Goal: Task Accomplishment & Management: Manage account settings

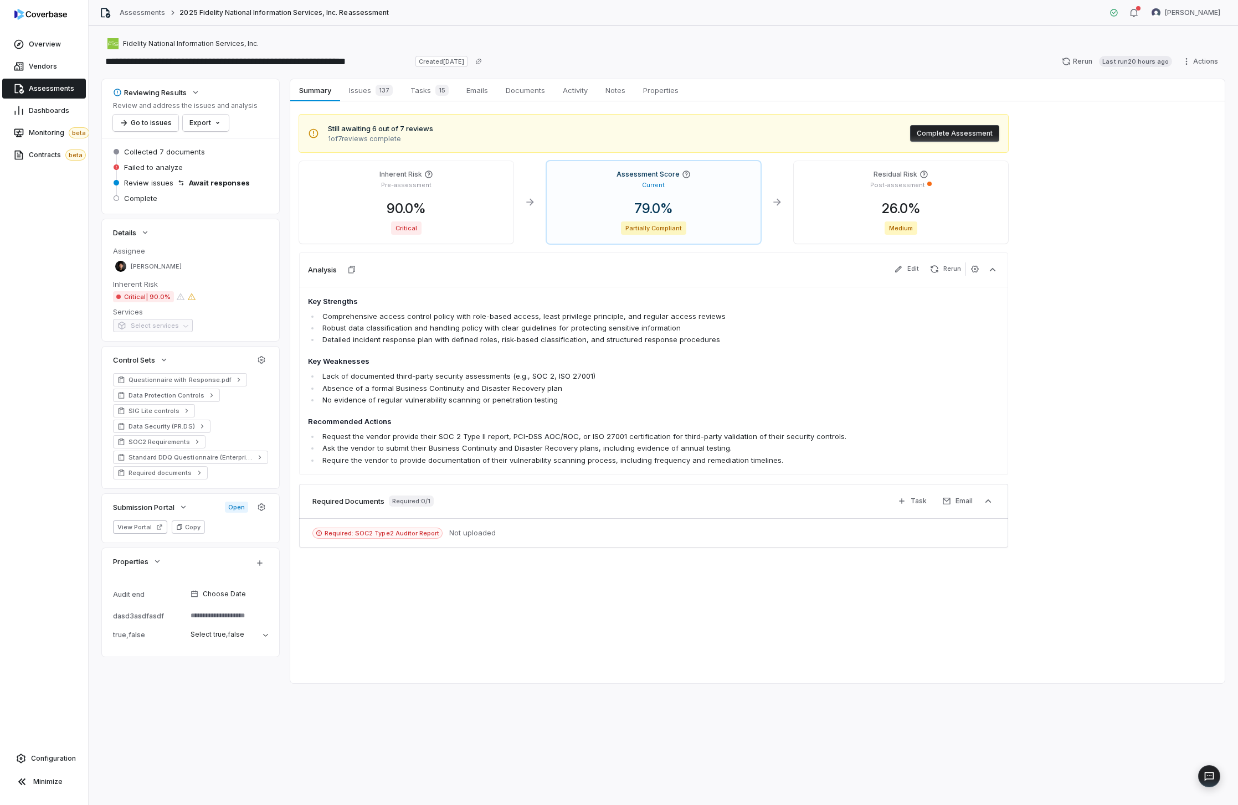
click at [59, 94] on link "Assessments" at bounding box center [44, 89] width 84 height 20
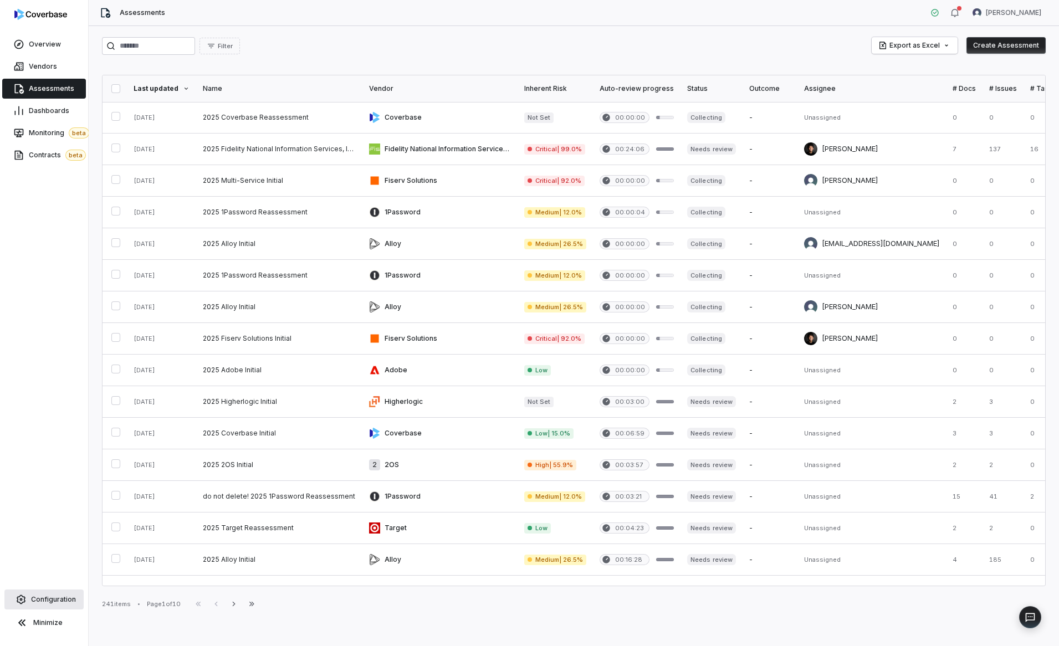
click at [54, 599] on span "Configuration" at bounding box center [53, 599] width 45 height 9
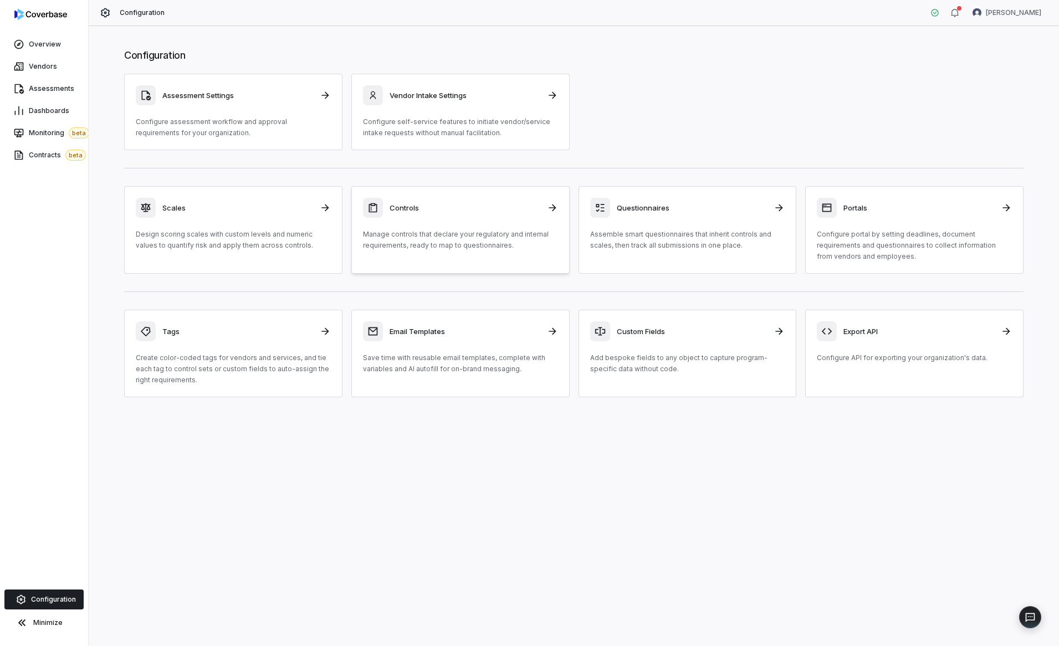
click at [448, 250] on p "Manage controls that declare your regulatory and internal requirements, ready t…" at bounding box center [460, 240] width 195 height 22
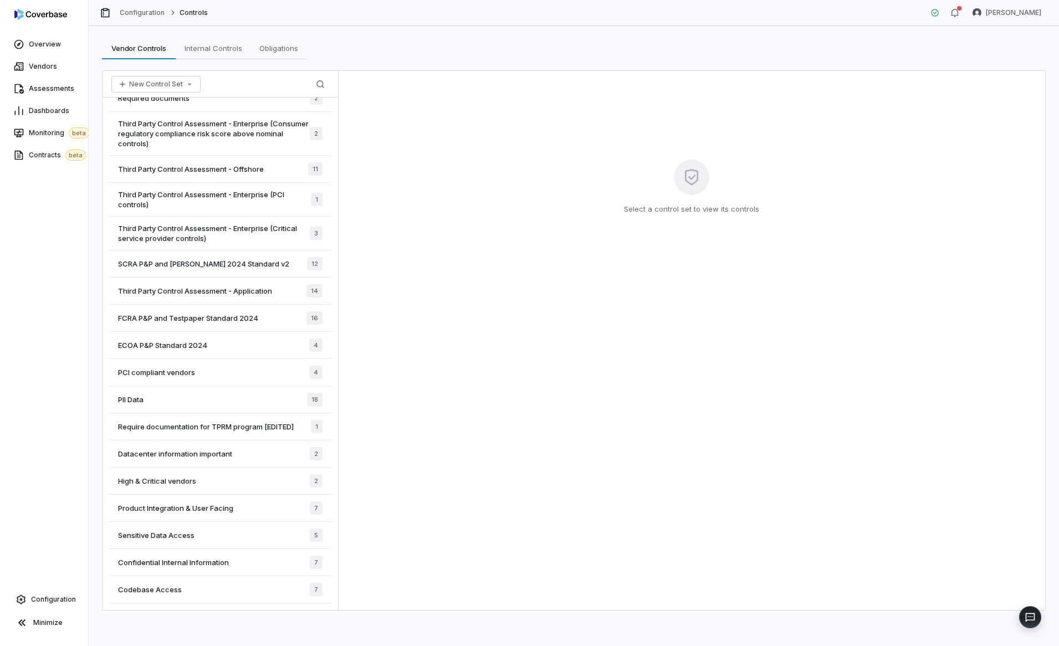
scroll to position [459, 0]
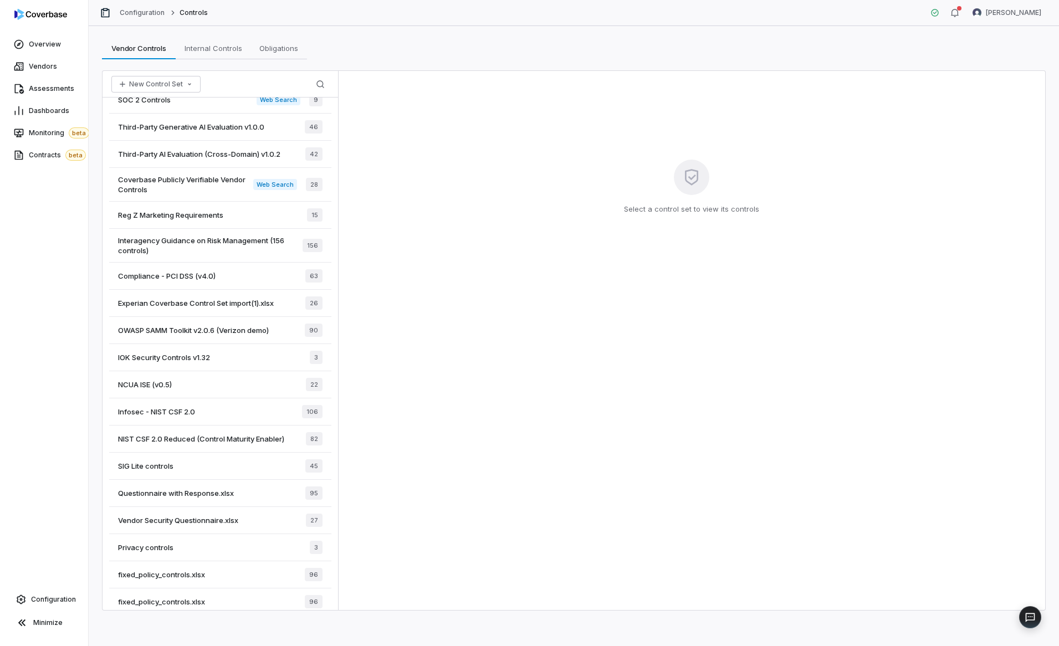
click at [496, 258] on div "Select a control set to view its controls" at bounding box center [691, 340] width 706 height 539
click at [180, 91] on button "New Control Set" at bounding box center [155, 84] width 89 height 17
click at [160, 132] on div "Create New Control Set" at bounding box center [169, 126] width 107 height 18
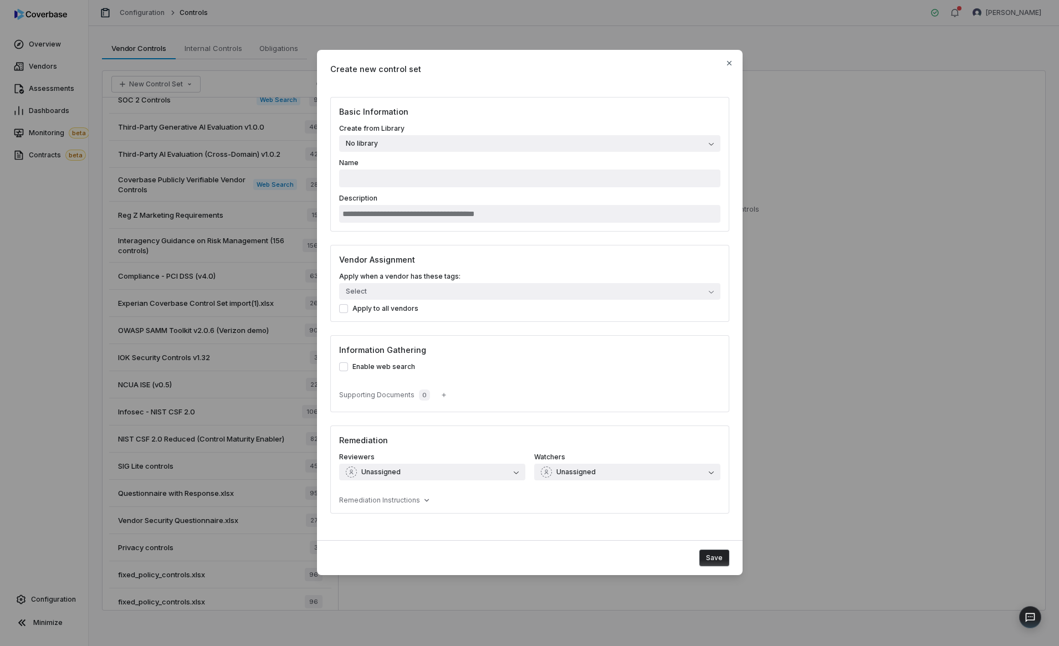
click at [495, 145] on button "No library" at bounding box center [529, 143] width 381 height 17
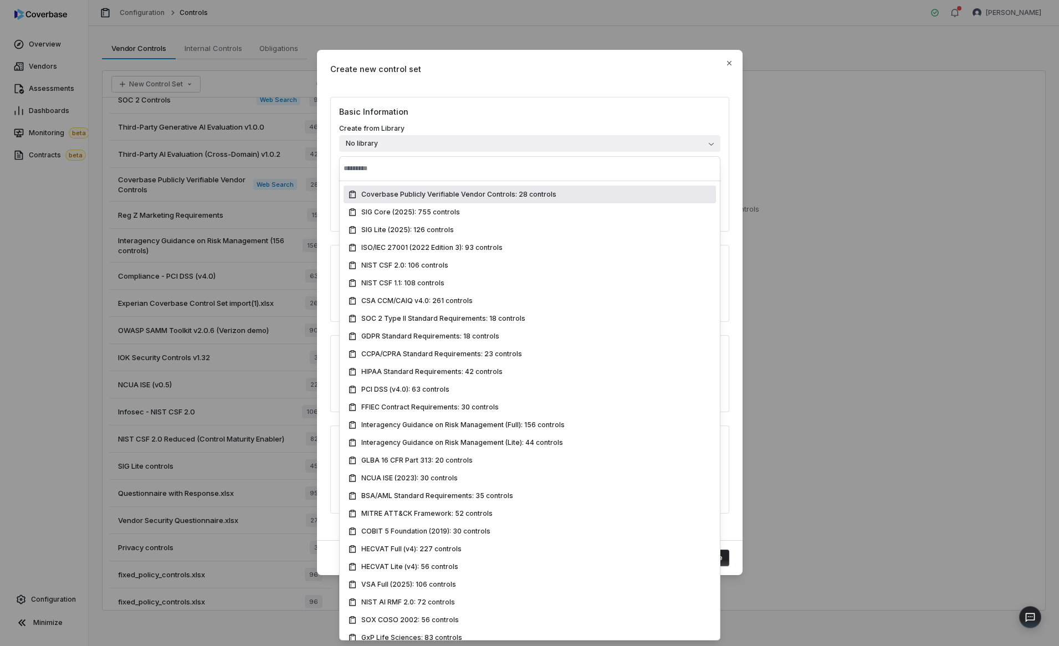
click at [509, 191] on span "Coverbase Publicly Verifiable Vendor Controls: 28 controls" at bounding box center [458, 194] width 195 height 9
type input "**********"
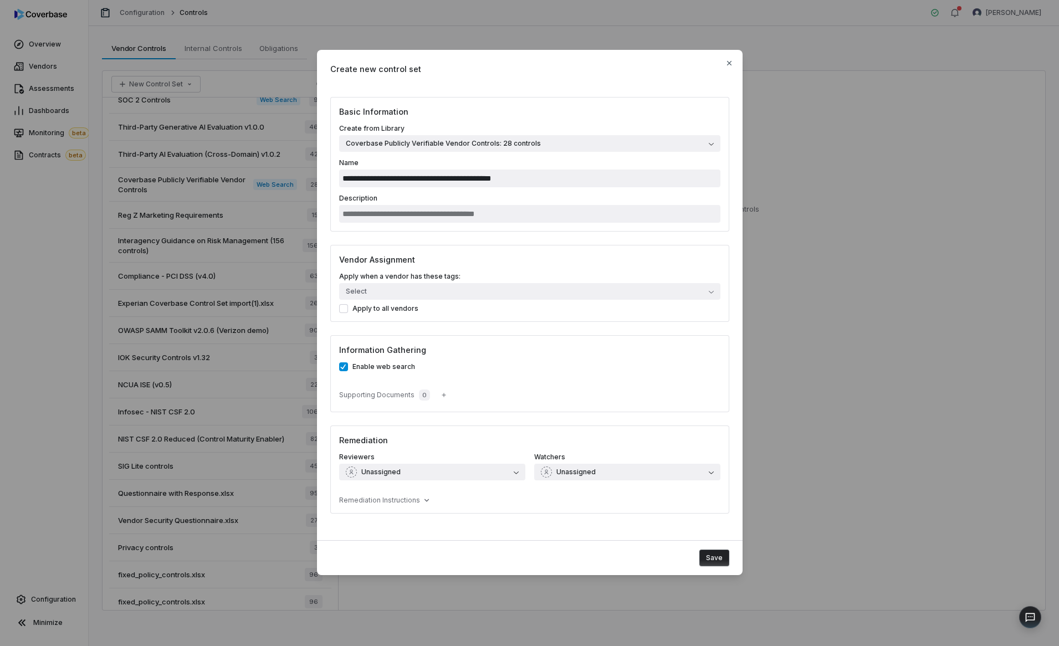
click at [512, 115] on h3 "Basic Information" at bounding box center [529, 112] width 381 height 12
click at [502, 143] on span "Coverbase Publicly Verifiable Vendor Controls: 28 controls" at bounding box center [443, 143] width 195 height 9
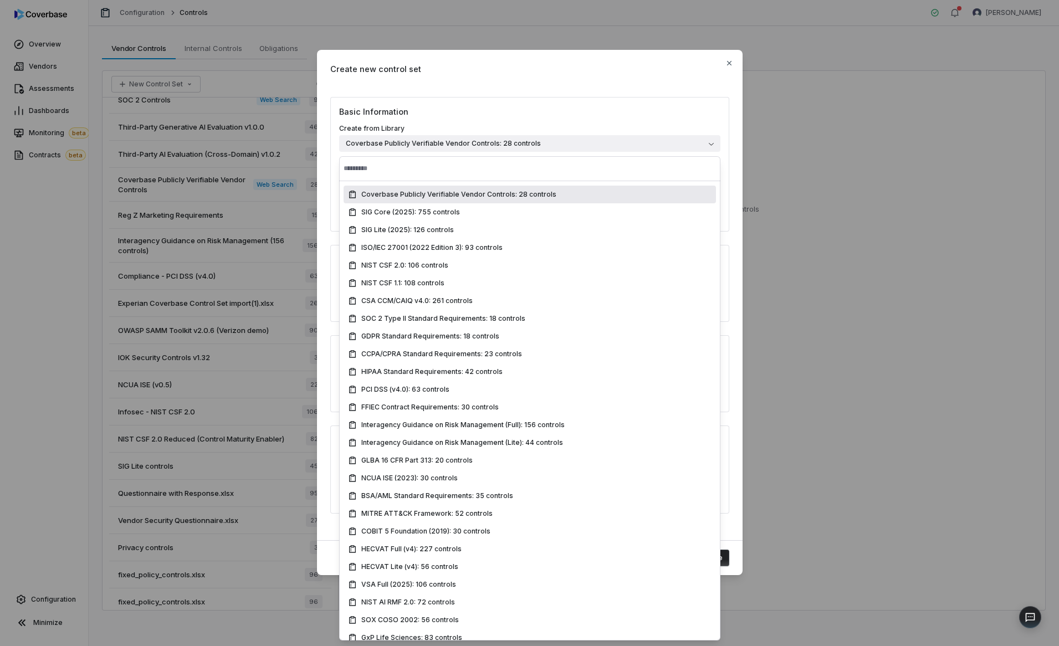
click at [514, 112] on h3 "Basic Information" at bounding box center [529, 112] width 381 height 12
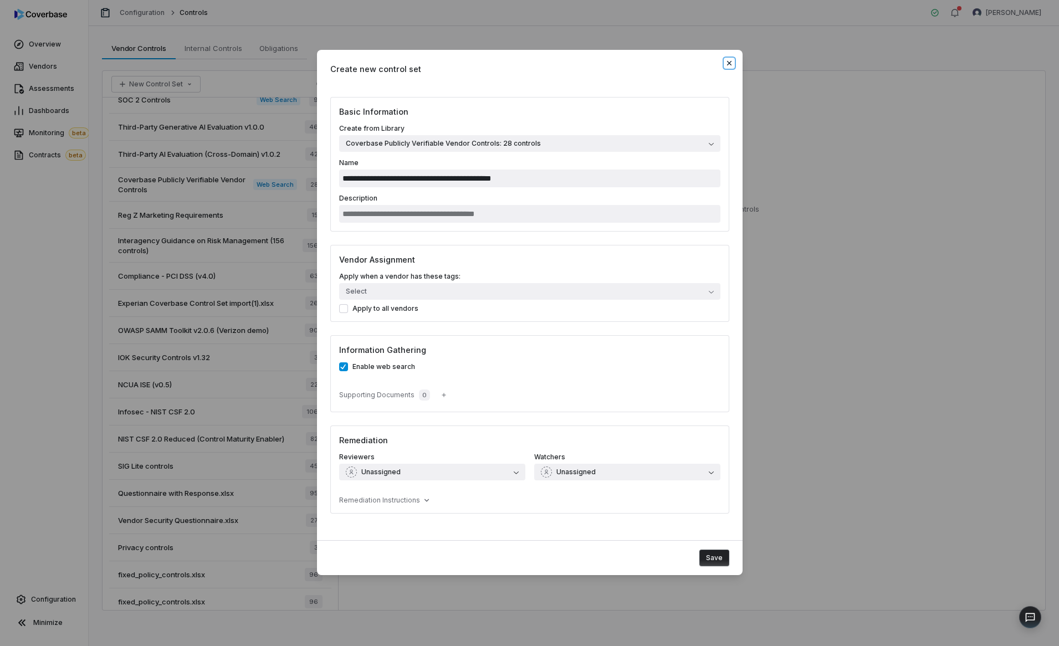
click at [728, 61] on icon "button" at bounding box center [729, 63] width 9 height 9
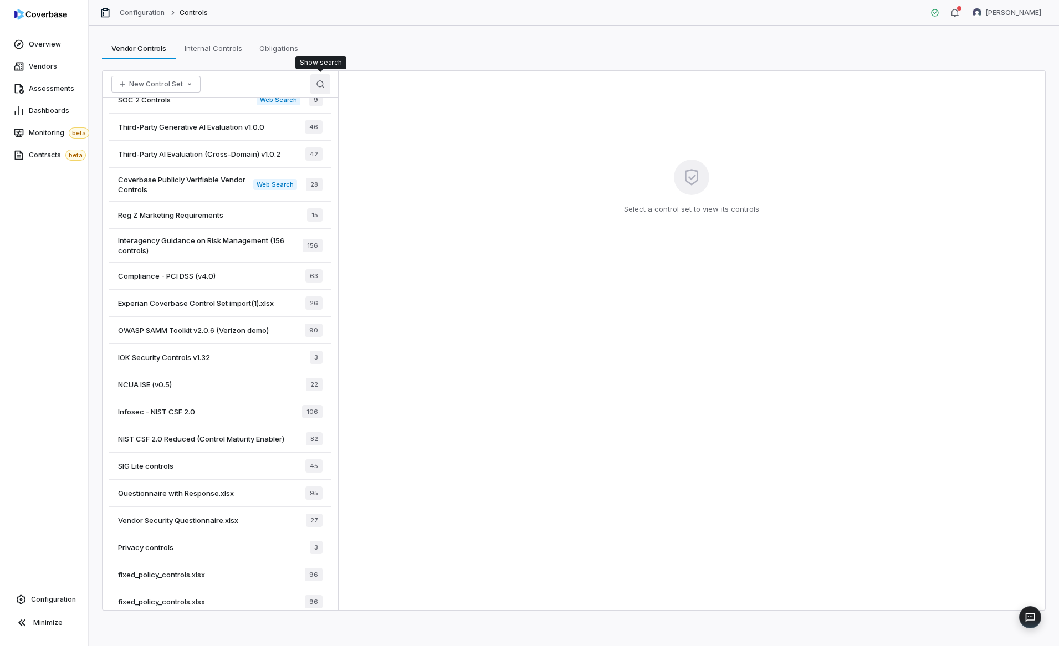
click at [319, 83] on icon "button" at bounding box center [320, 84] width 9 height 9
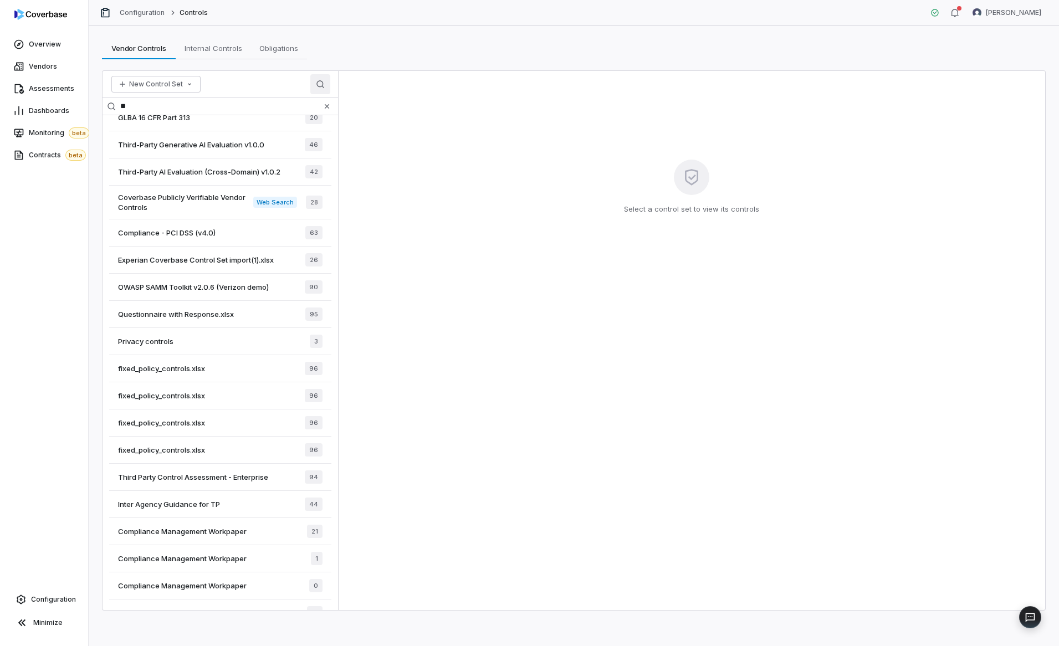
scroll to position [0, 0]
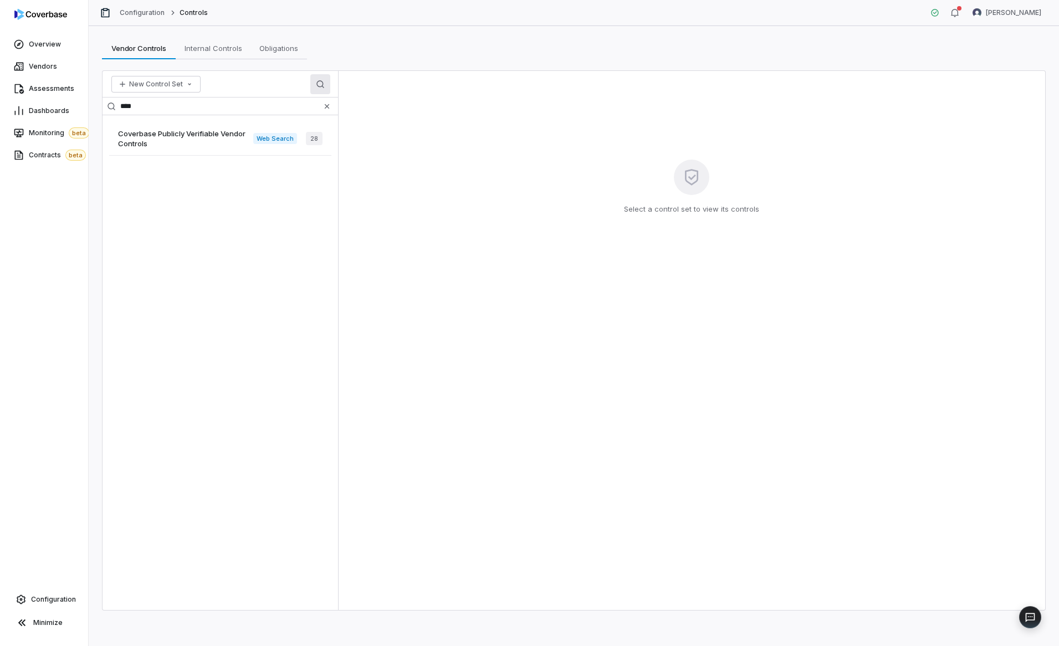
type input "****"
click at [178, 126] on div "Coverbase Publicly Verifiable Vendor Controls Web Search 28" at bounding box center [220, 139] width 222 height 34
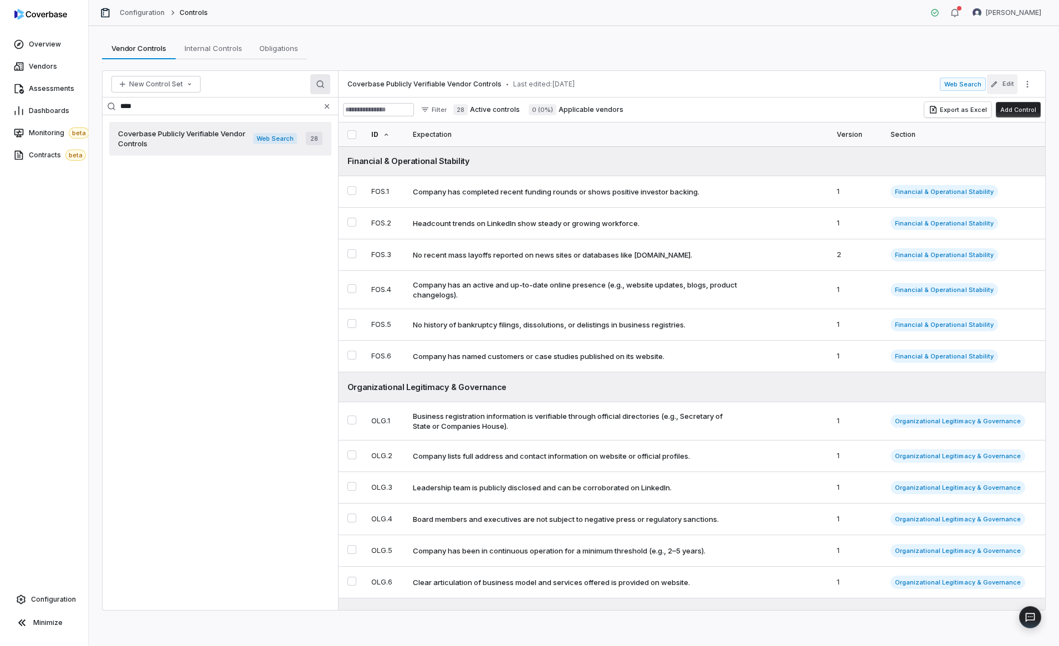
click at [997, 85] on icon "button" at bounding box center [994, 84] width 8 height 8
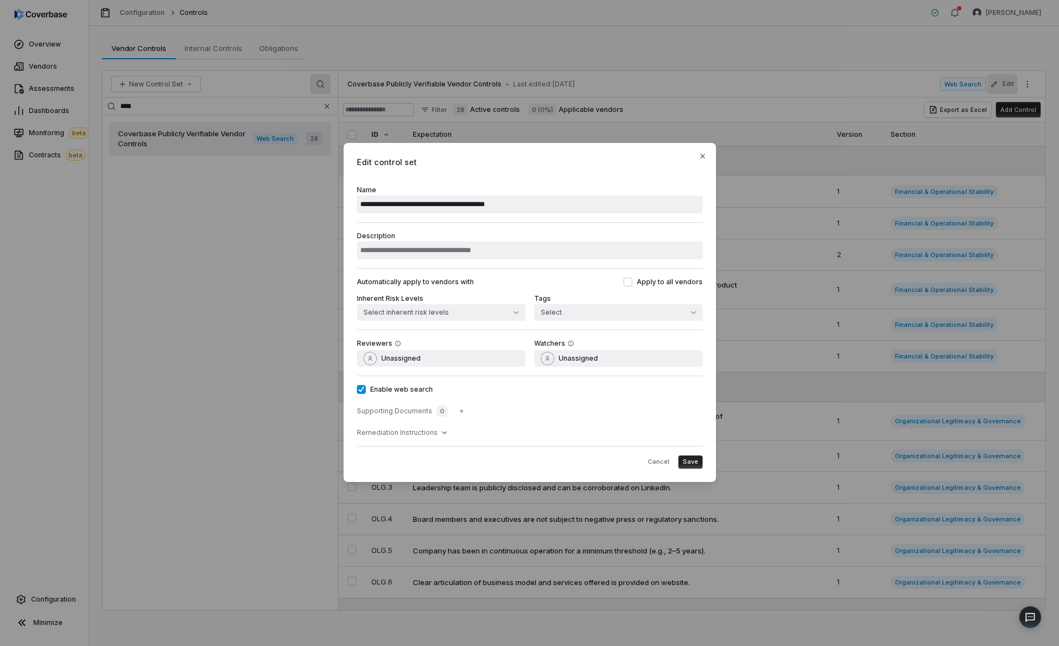
click at [591, 232] on label "Description" at bounding box center [530, 246] width 346 height 28
click at [591, 242] on input "Description" at bounding box center [530, 251] width 346 height 18
click at [642, 171] on div "**********" at bounding box center [529, 312] width 372 height 339
click at [699, 458] on button "Save" at bounding box center [690, 461] width 24 height 13
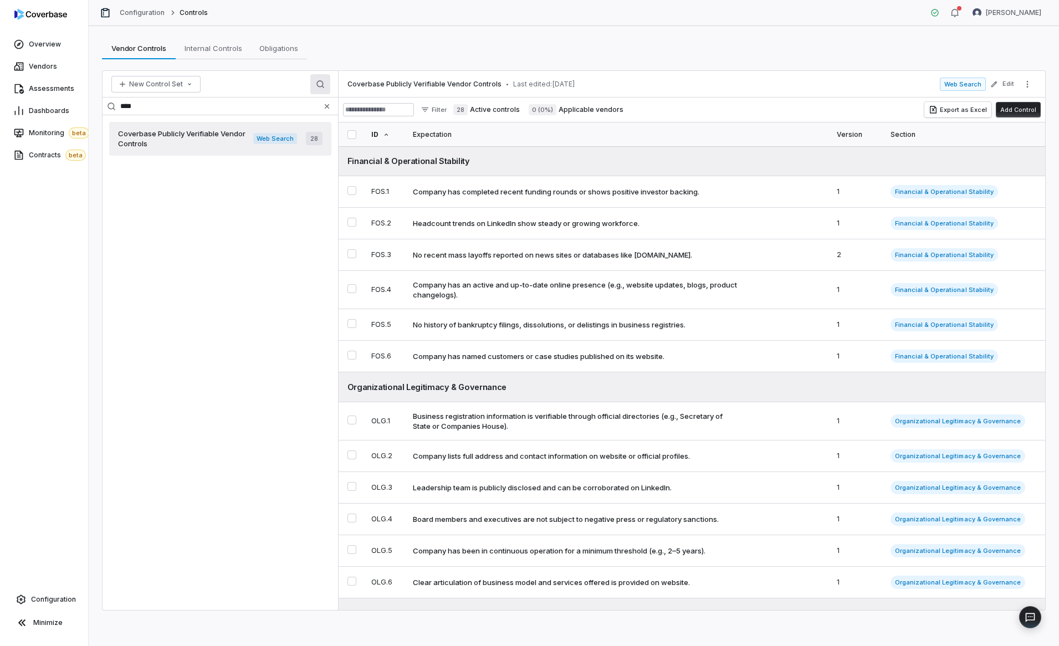
click at [173, 302] on div "Coverbase Publicly Verifiable Vendor Controls Web Search 28" at bounding box center [219, 362] width 235 height 495
click at [49, 95] on link "Assessments" at bounding box center [44, 89] width 84 height 20
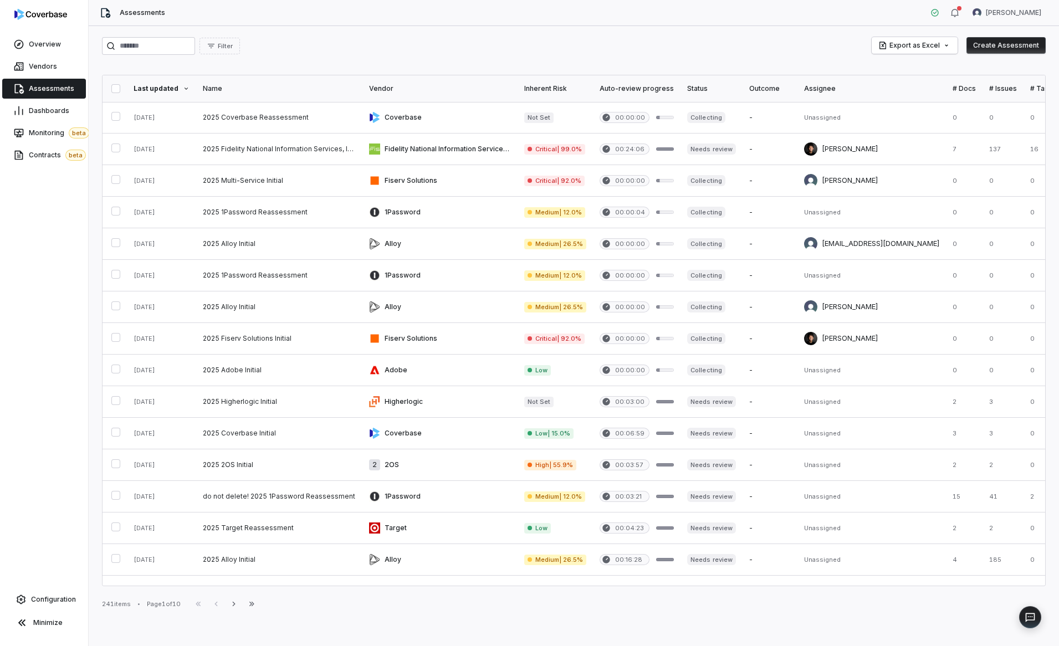
click at [984, 52] on button "Create Assessment" at bounding box center [1005, 45] width 79 height 17
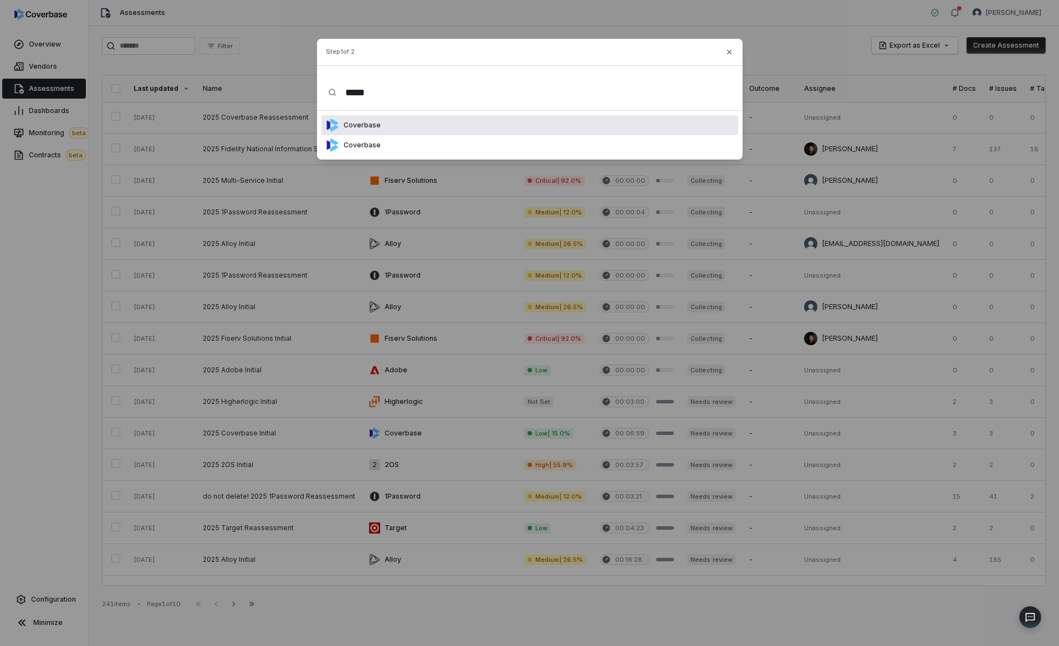
type input "*****"
click at [439, 117] on div "Coverbase" at bounding box center [529, 125] width 417 height 20
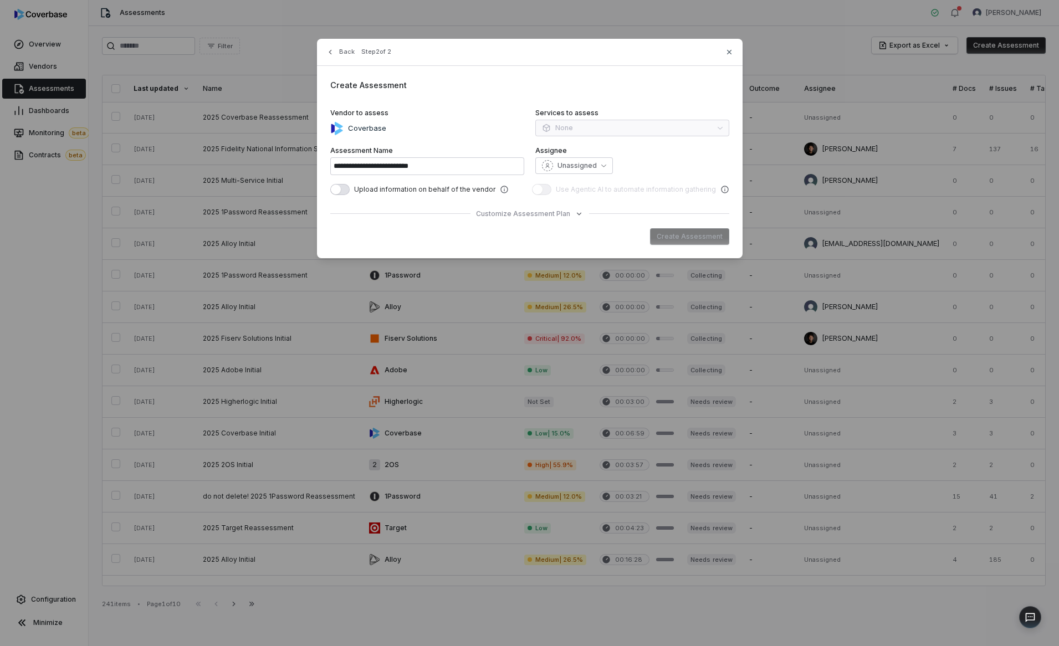
click at [499, 207] on div "**********" at bounding box center [529, 148] width 425 height 219
click at [510, 209] on span "Customize Assessment Plan" at bounding box center [523, 213] width 94 height 9
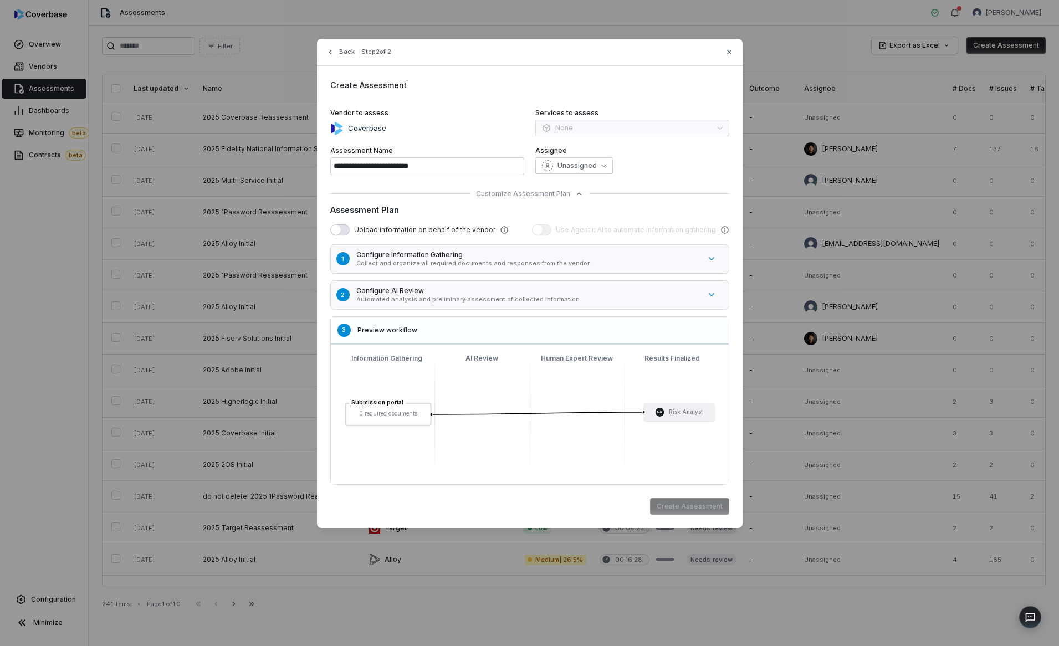
click at [464, 295] on p "Automated analysis and preliminary assessment of collected information" at bounding box center [528, 299] width 344 height 8
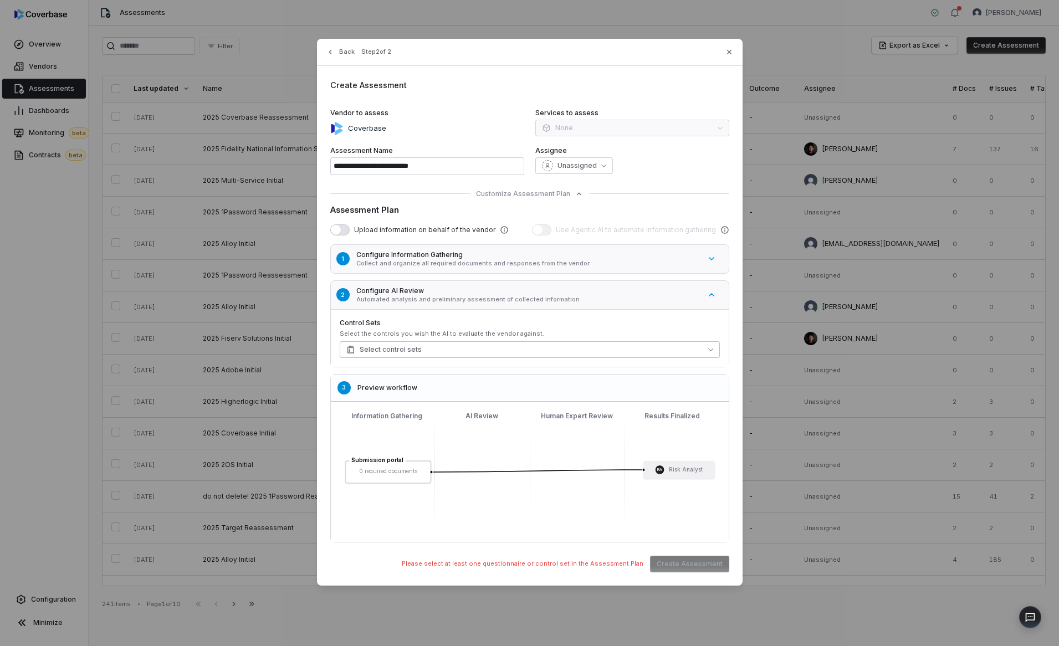
click at [454, 351] on button "Select control sets" at bounding box center [530, 349] width 380 height 17
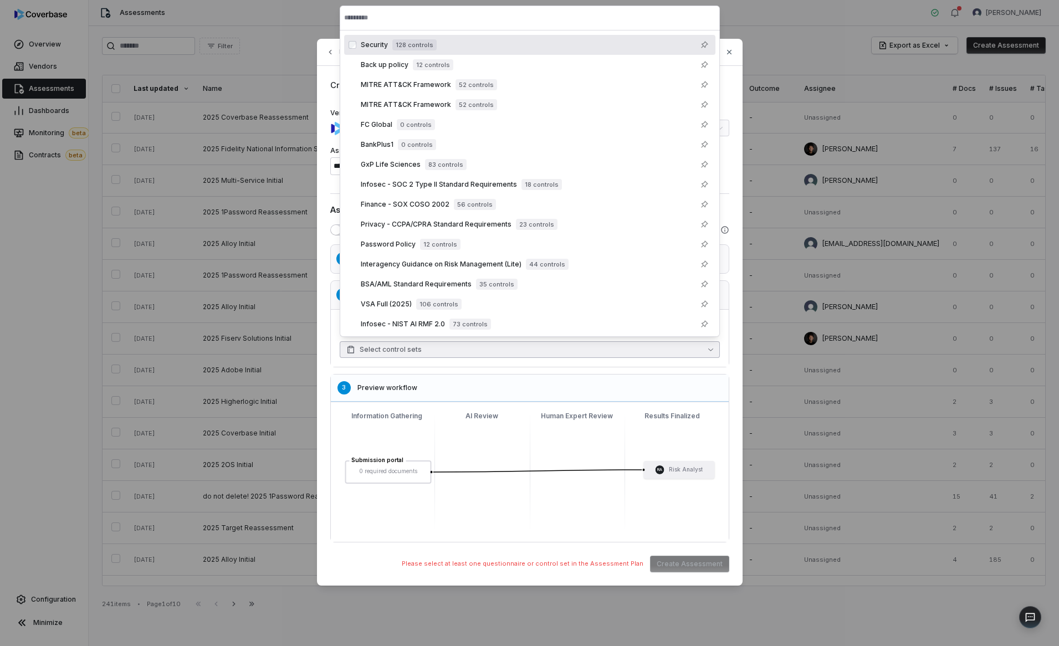
click at [447, 367] on div "2 Configure AI Review Automated analysis and preliminary assessment of collecte…" at bounding box center [529, 323] width 399 height 87
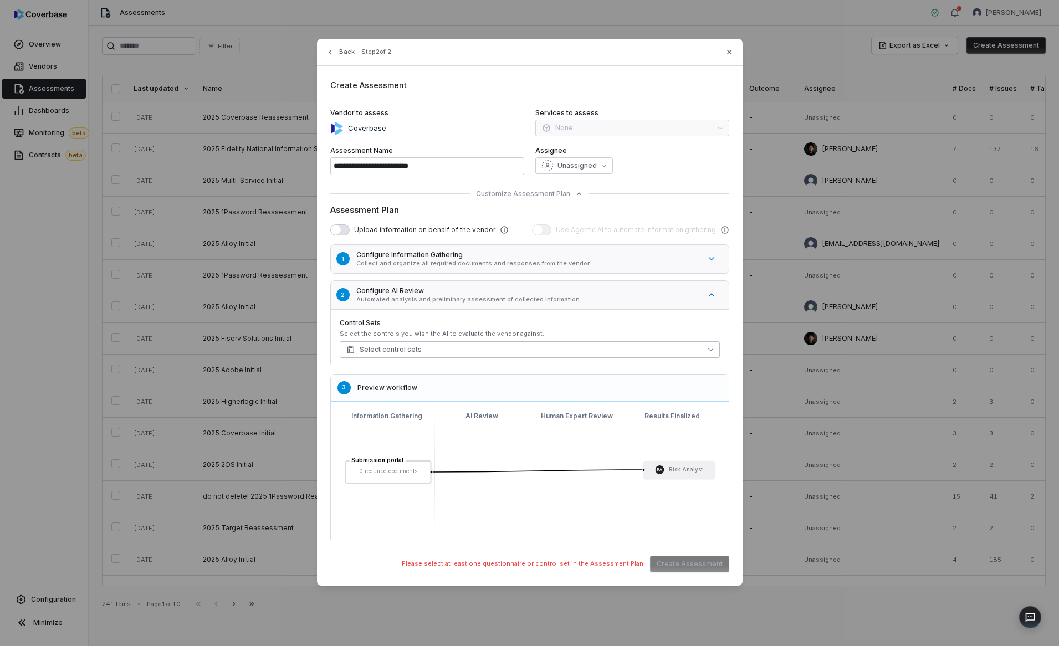
click at [394, 348] on span "Select control sets" at bounding box center [383, 349] width 75 height 9
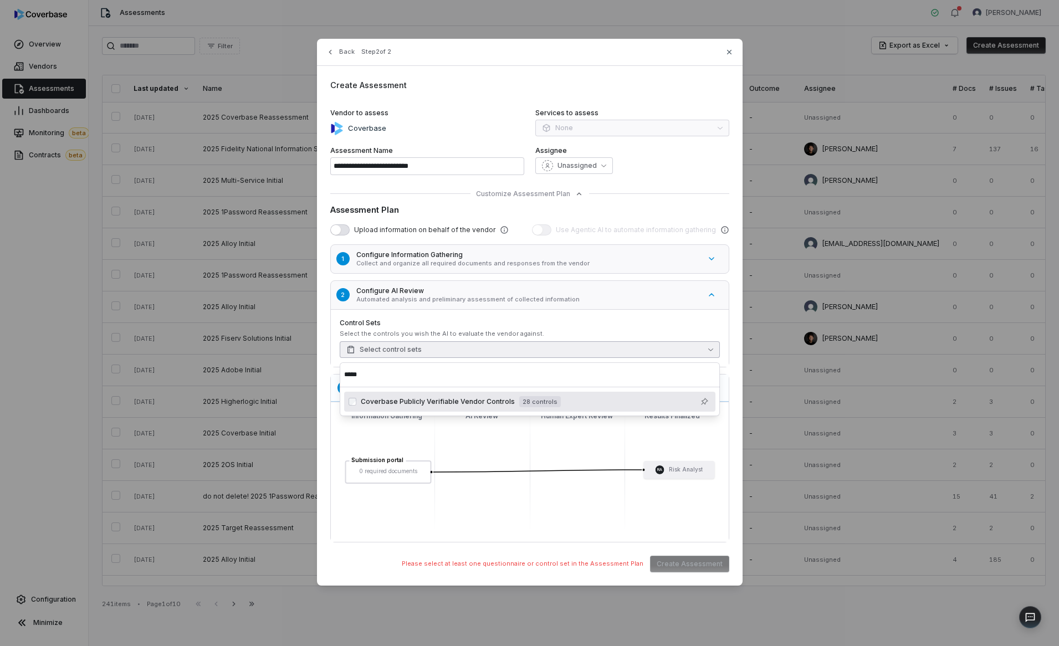
type input "*****"
click at [379, 406] on div "Coverbase Publicly Verifiable Vendor Controls 28 controls" at bounding box center [461, 401] width 200 height 11
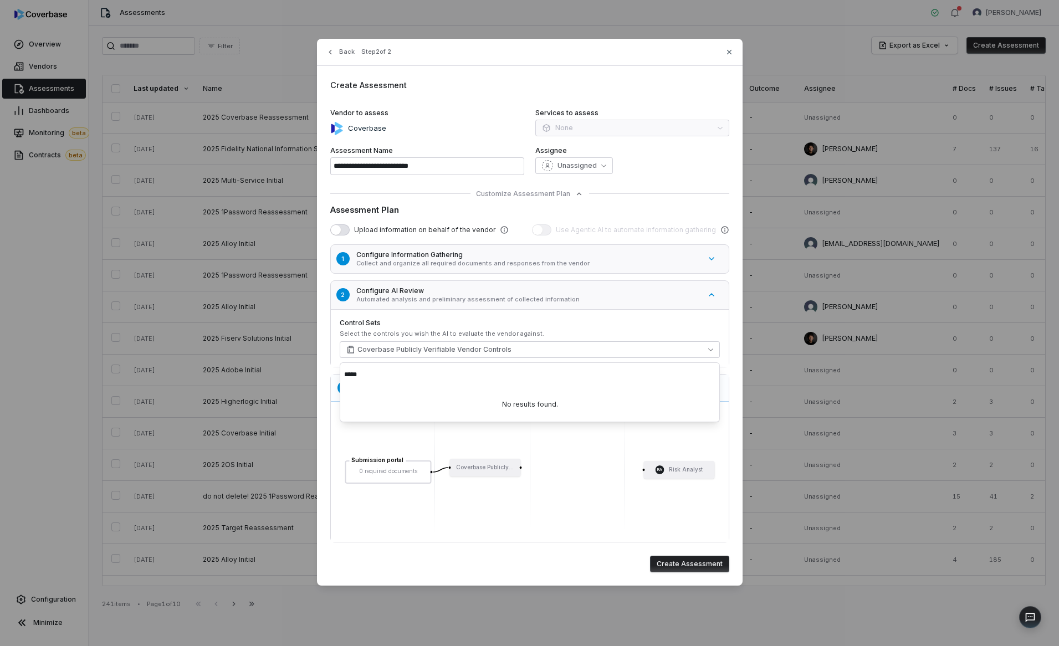
click at [666, 174] on div "Assignee Unassigned" at bounding box center [632, 160] width 194 height 29
click at [700, 561] on button "Create Assessment" at bounding box center [689, 564] width 79 height 17
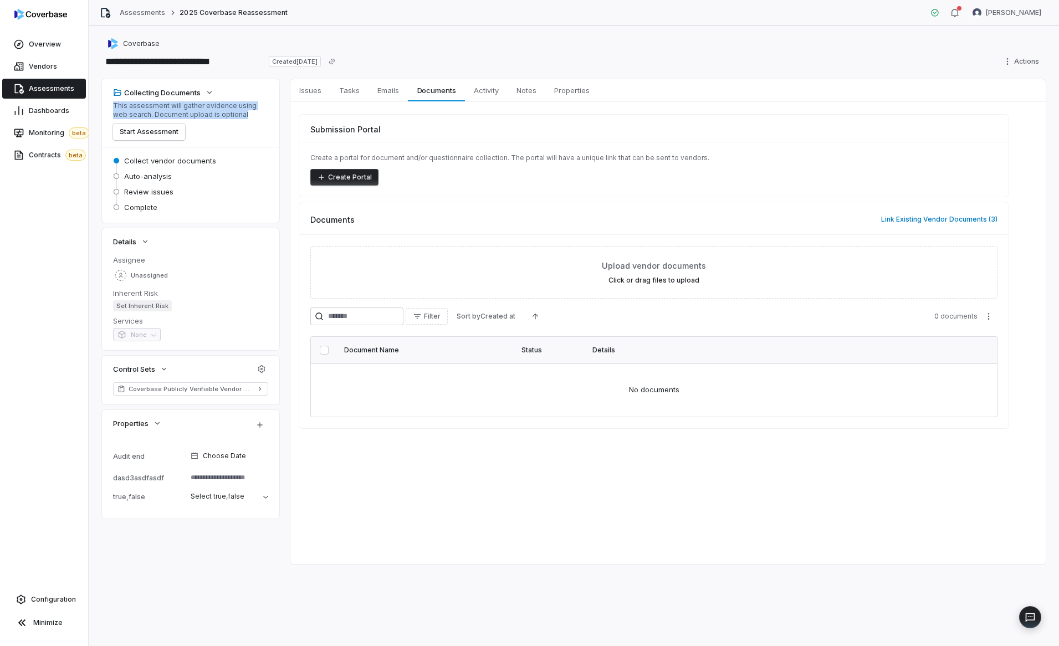
drag, startPoint x: 115, startPoint y: 106, endPoint x: 249, endPoint y: 110, distance: 134.7
click at [249, 110] on p "This assessment will gather evidence using web search. Document upload is optio…" at bounding box center [190, 110] width 155 height 18
click at [241, 122] on div "This assessment will gather evidence using web search. Document upload is optio…" at bounding box center [190, 120] width 155 height 39
click at [158, 132] on button "Start Assessment" at bounding box center [149, 132] width 72 height 17
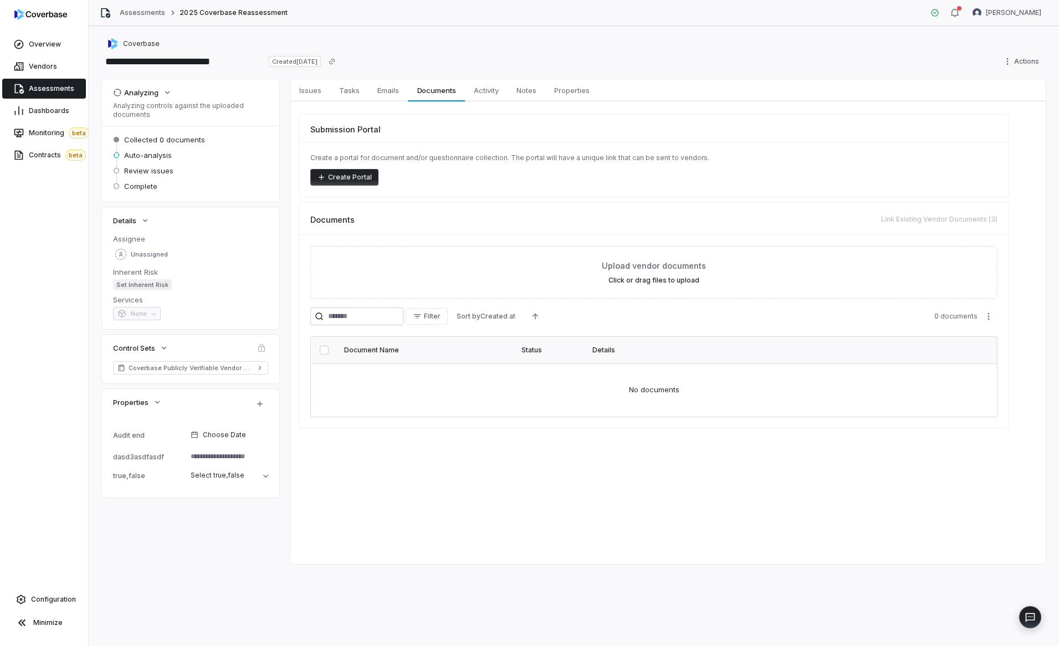
click at [620, 63] on div "**********" at bounding box center [573, 62] width 943 height 18
type textarea "*"
click at [442, 69] on div "**********" at bounding box center [573, 62] width 943 height 18
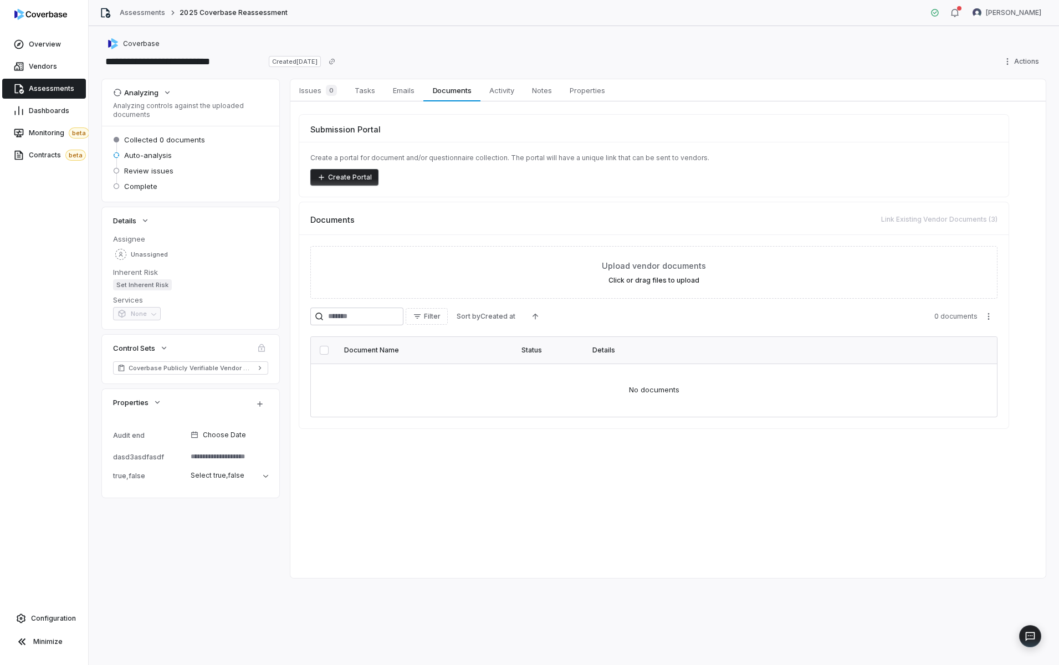
type textarea "*"
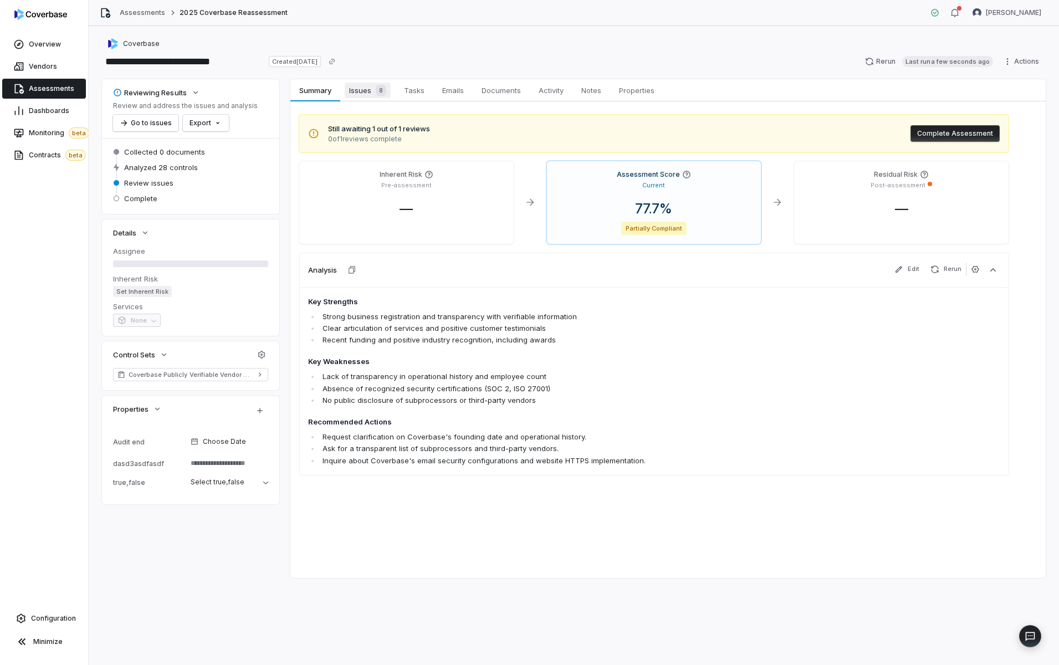
click at [356, 98] on span "Issues 8" at bounding box center [368, 91] width 46 height 16
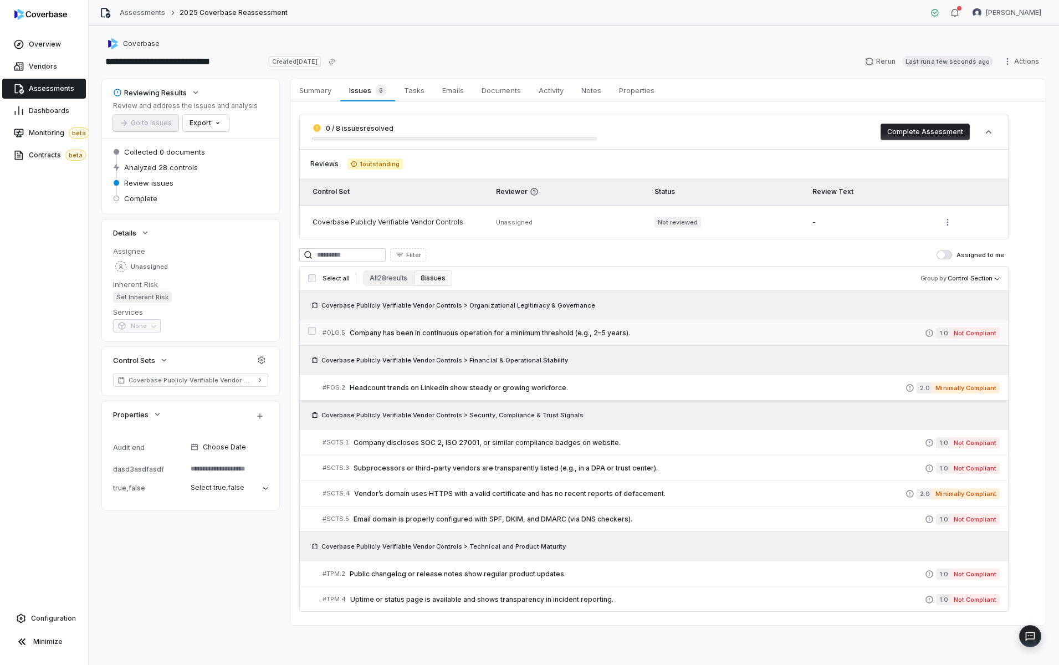
click at [424, 337] on span "Company has been in continuous operation for a minimum threshold (e.g., 2–5 yea…" at bounding box center [637, 333] width 575 height 9
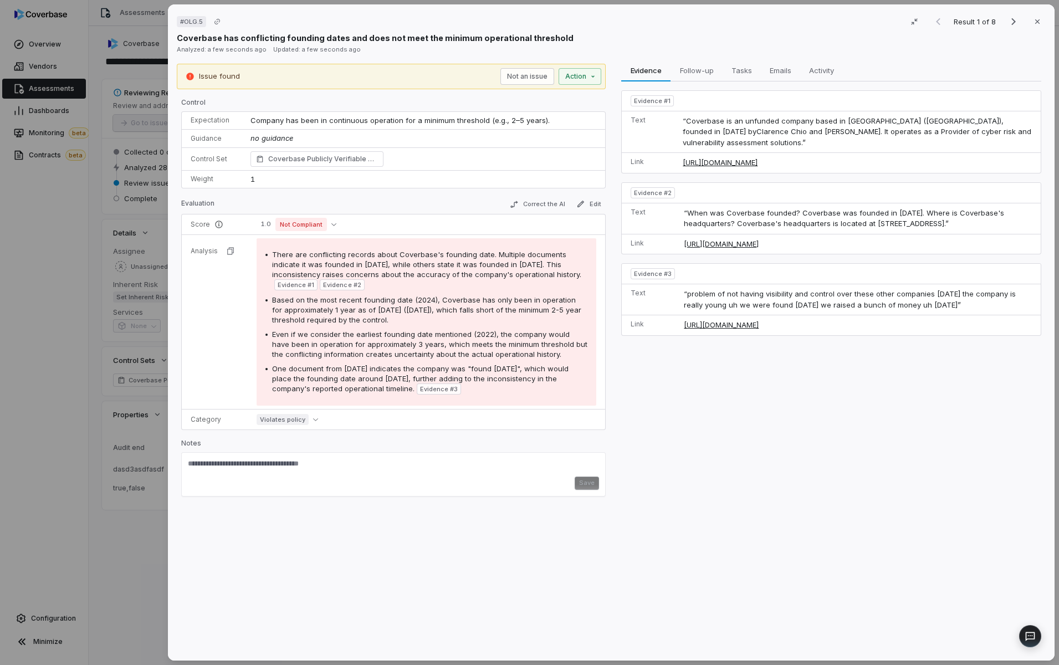
click at [143, 282] on div "# OLG.5 Result 1 of 8 Close Coverbase has conflicting founding dates and does n…" at bounding box center [529, 332] width 1059 height 665
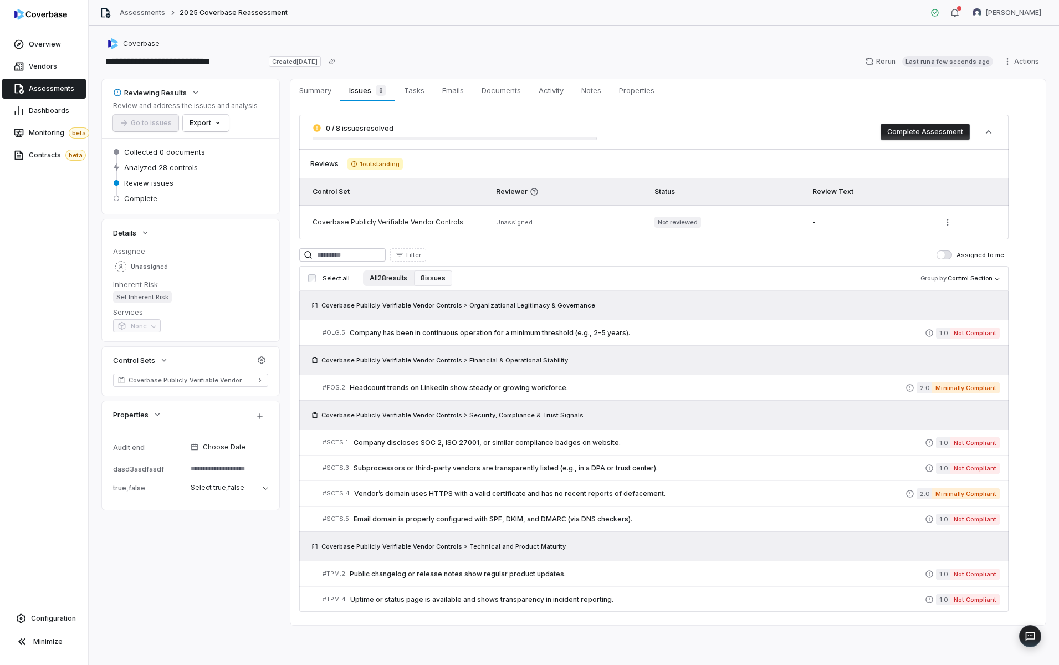
click at [391, 279] on button "All 28 results" at bounding box center [388, 278] width 51 height 16
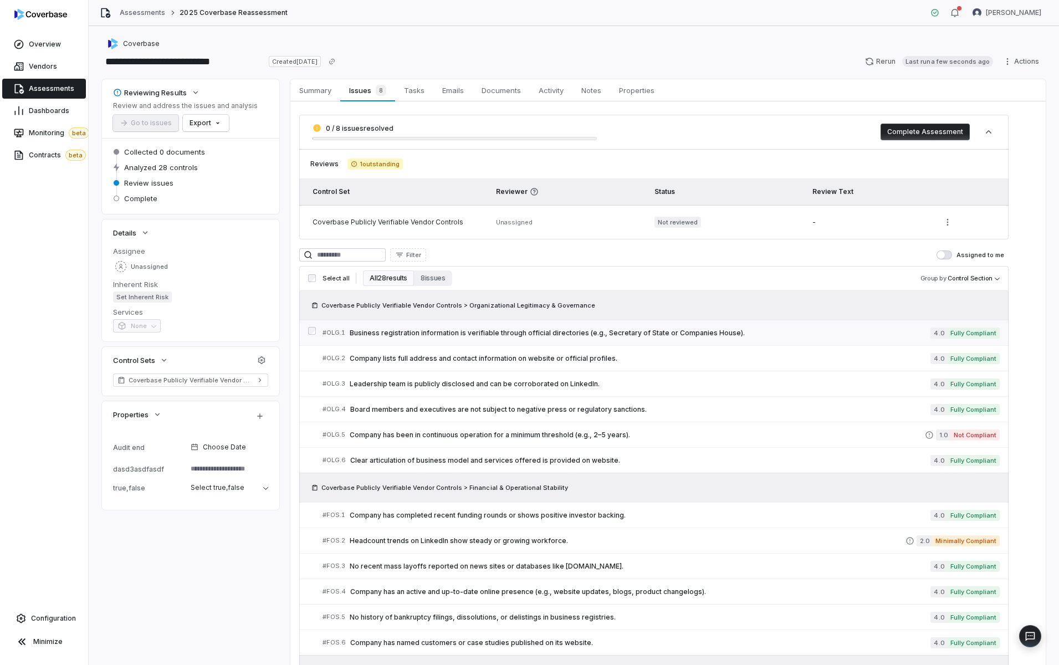
click at [413, 331] on span "Business registration information is verifiable through official directories (e…" at bounding box center [640, 333] width 581 height 9
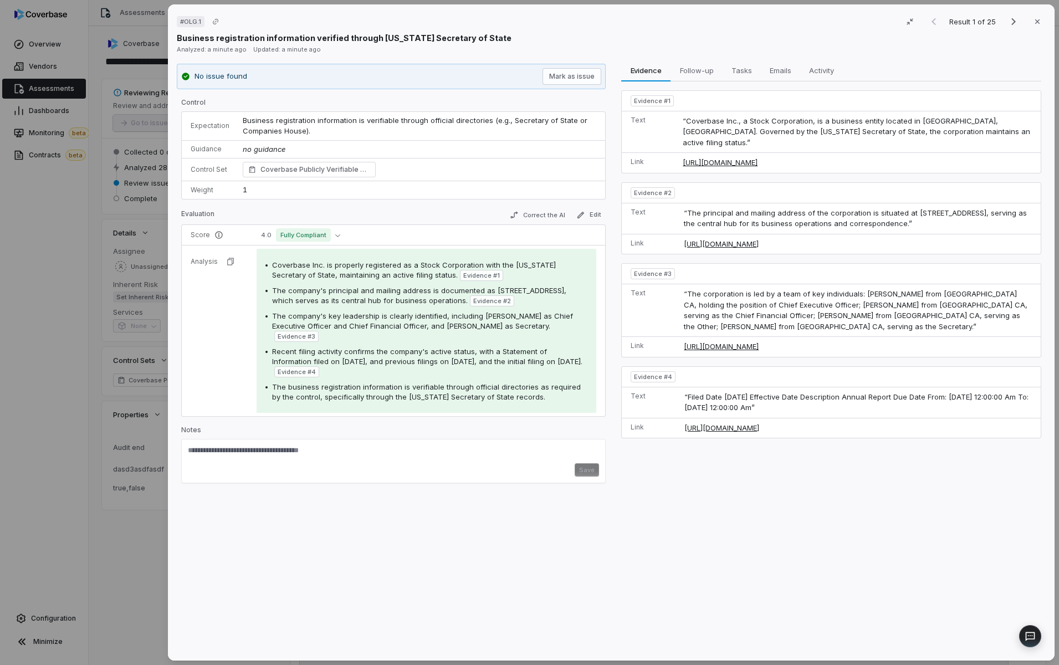
click at [135, 304] on div "# OLG.1 Result 1 of 25 Close Business registration information verified through…" at bounding box center [529, 332] width 1059 height 665
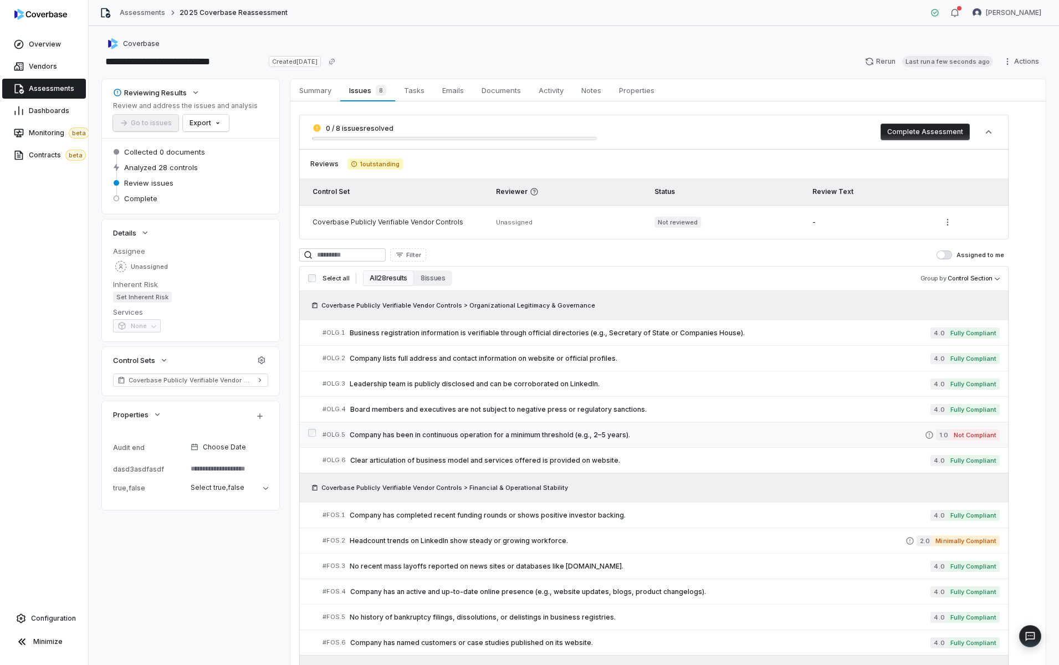
click at [449, 437] on span "Company has been in continuous operation for a minimum threshold (e.g., 2–5 yea…" at bounding box center [637, 434] width 575 height 9
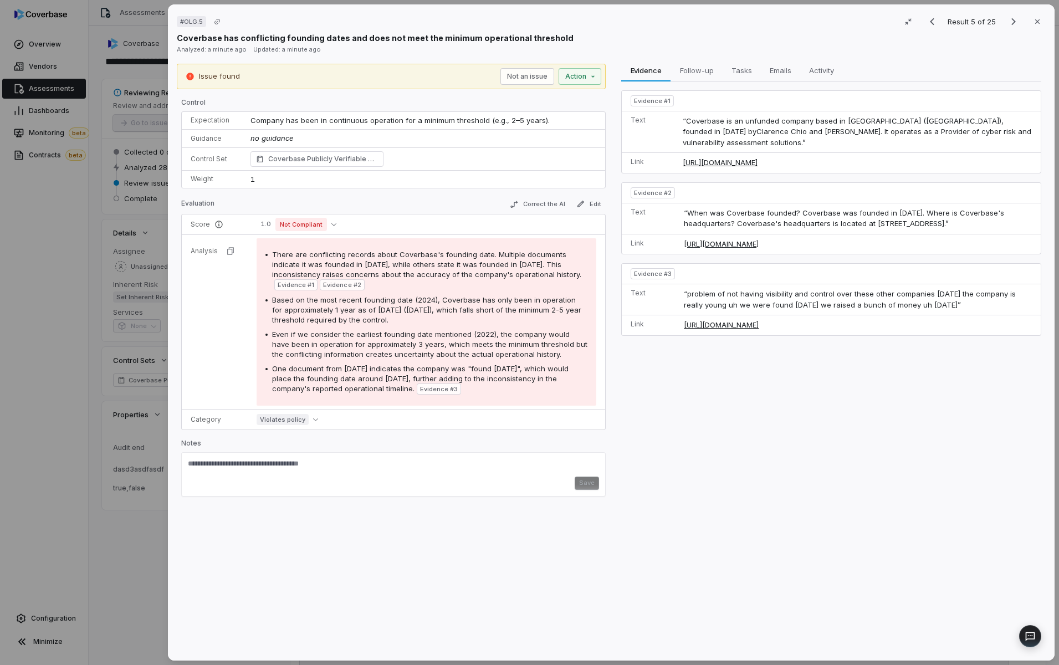
click at [124, 266] on div "# OLG.5 Result 5 of 25 Close Coverbase has conflicting founding dates and does …" at bounding box center [529, 332] width 1059 height 665
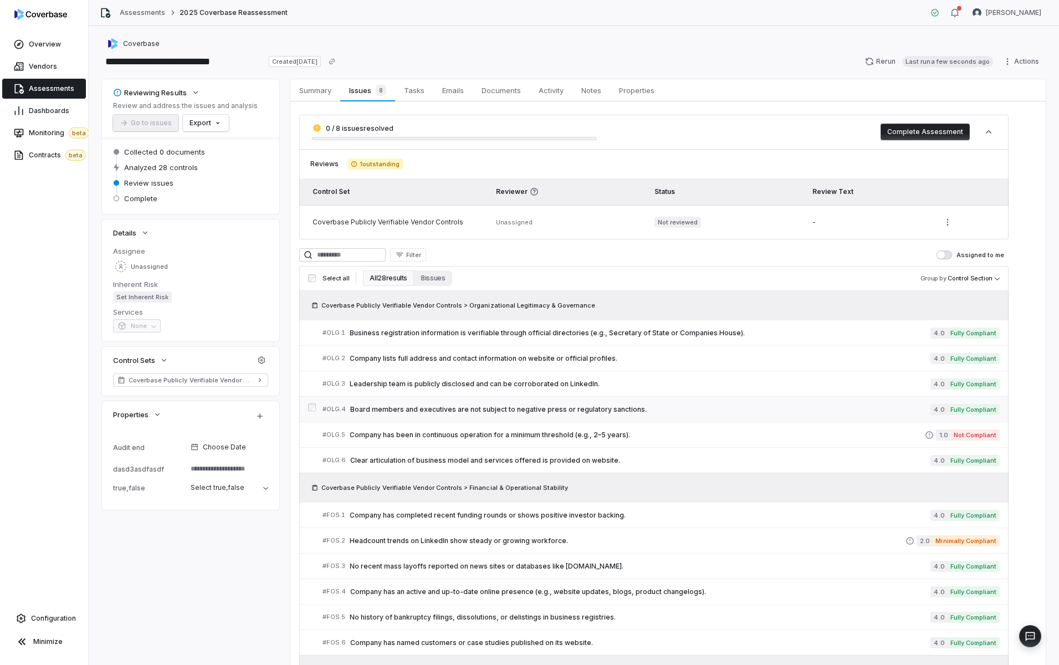
click at [454, 418] on link "# OLG.4 Board members and executives are not subject to negative press or regul…" at bounding box center [660, 409] width 677 height 25
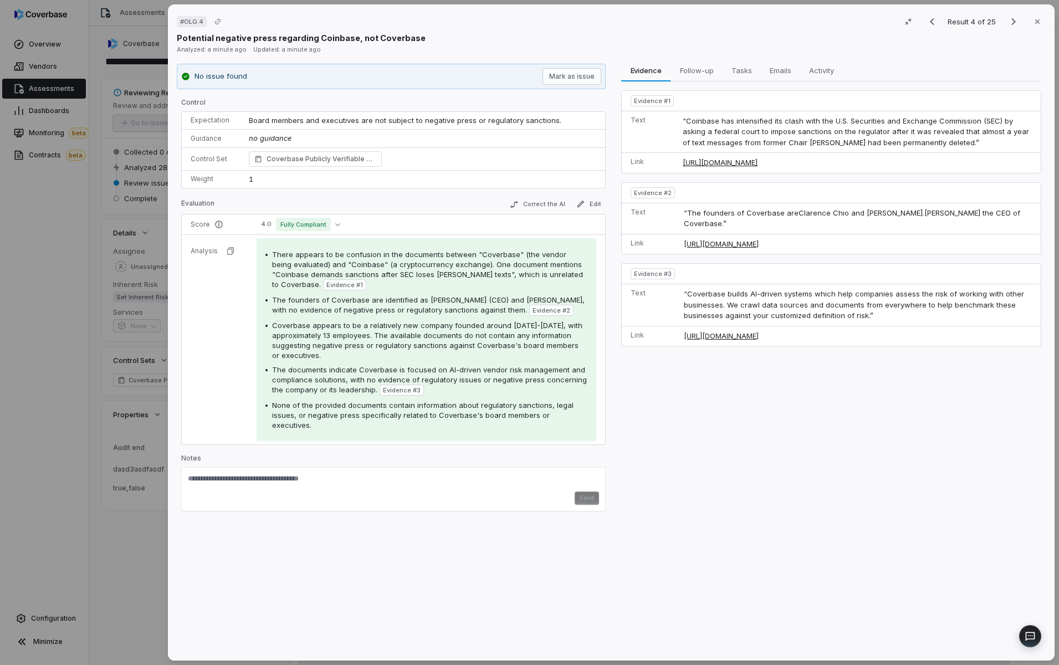
click at [163, 293] on div "# OLG.4 Result 4 of 25 Close Potential negative press regarding Coinbase, not C…" at bounding box center [610, 332] width 895 height 665
click at [115, 314] on div "# OLG.4 Result 4 of 25 Close Potential negative press regarding Coinbase, not C…" at bounding box center [529, 332] width 1059 height 665
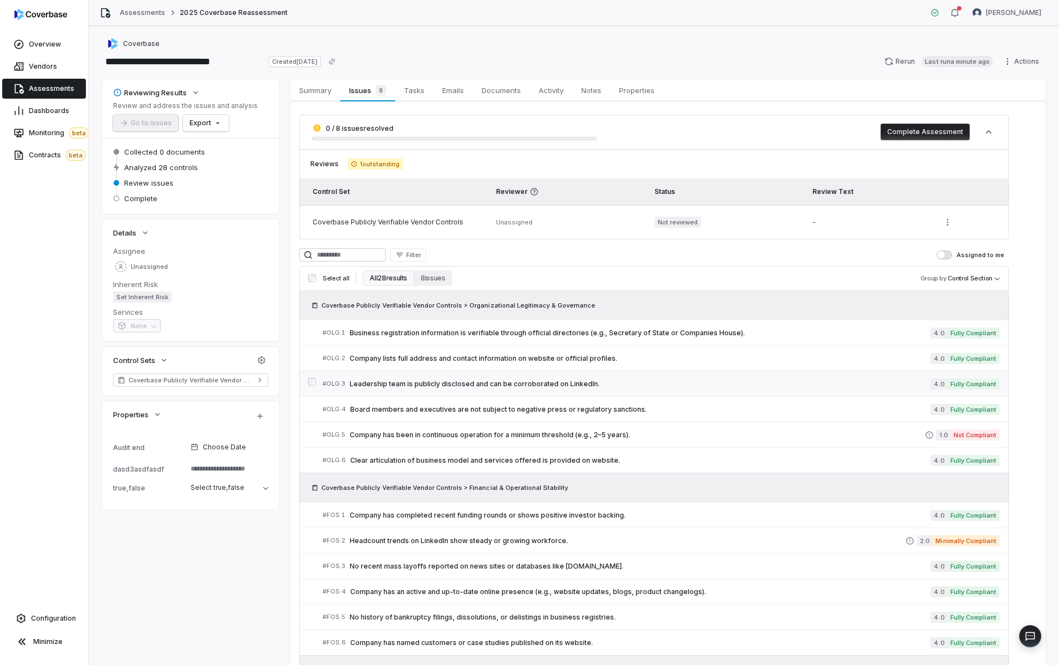
click at [472, 385] on span "Leadership team is publicly disclosed and can be corroborated on LinkedIn." at bounding box center [640, 383] width 581 height 9
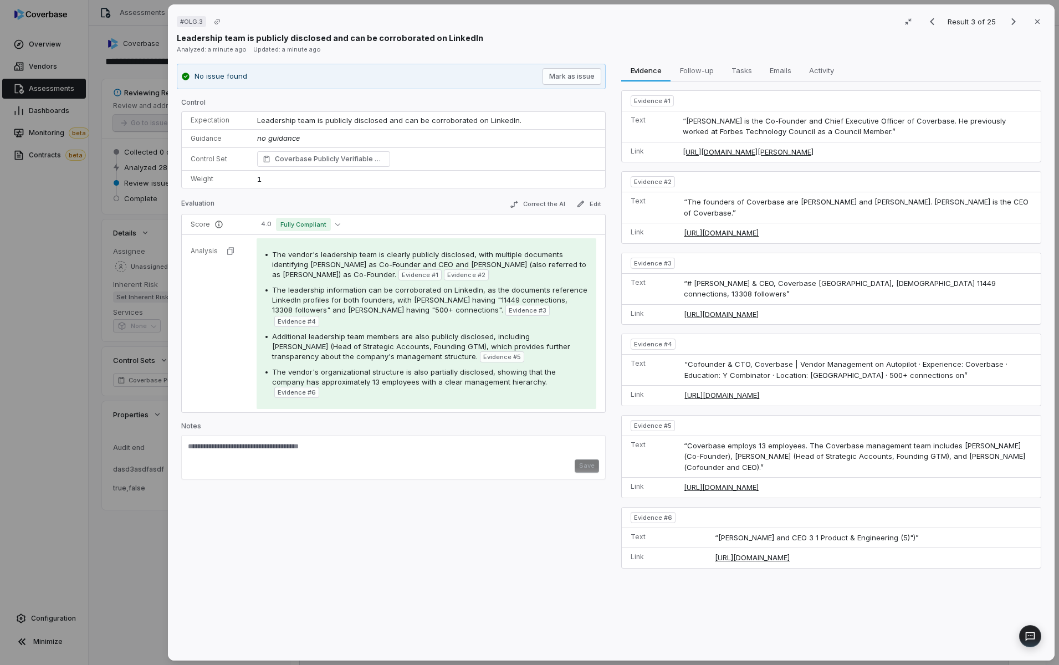
click at [128, 230] on div "# OLG.3 Result 3 of 25 Close Leadership team is publicly disclosed and can be c…" at bounding box center [529, 332] width 1059 height 665
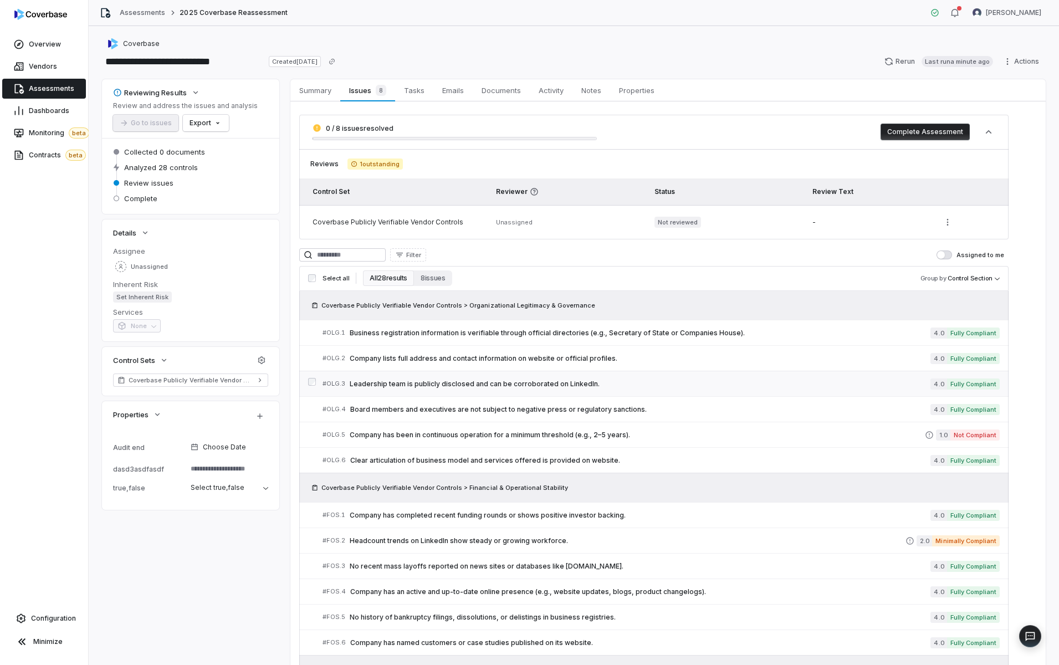
click at [428, 382] on span "Leadership team is publicly disclosed and can be corroborated on LinkedIn." at bounding box center [640, 383] width 581 height 9
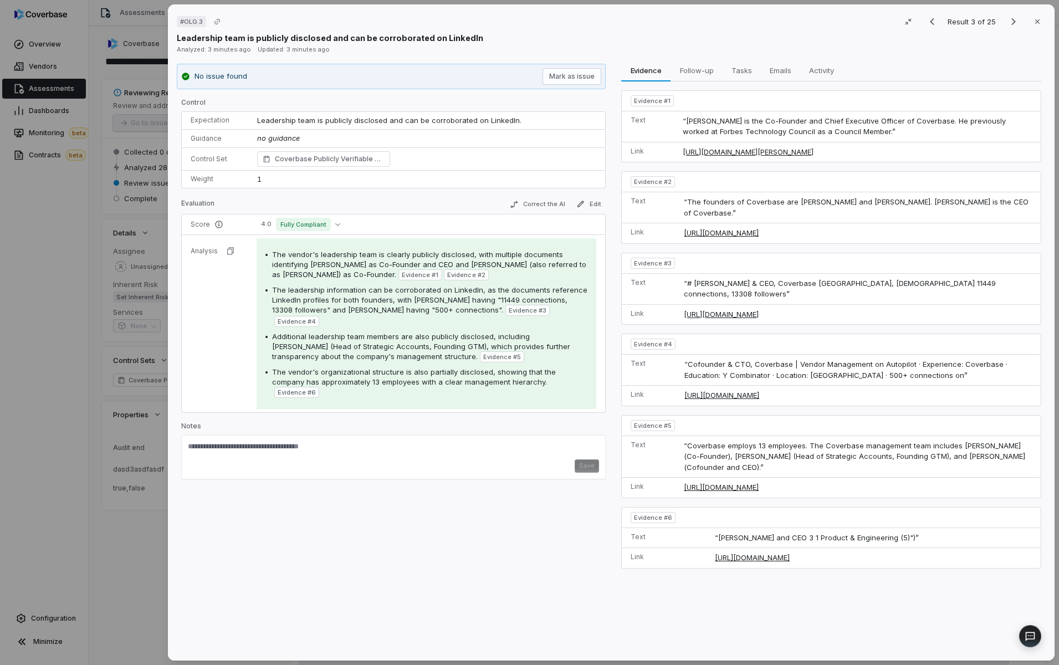
click at [80, 247] on div "# OLG.3 Result 3 of 25 Close Leadership team is publicly disclosed and can be c…" at bounding box center [529, 332] width 1059 height 665
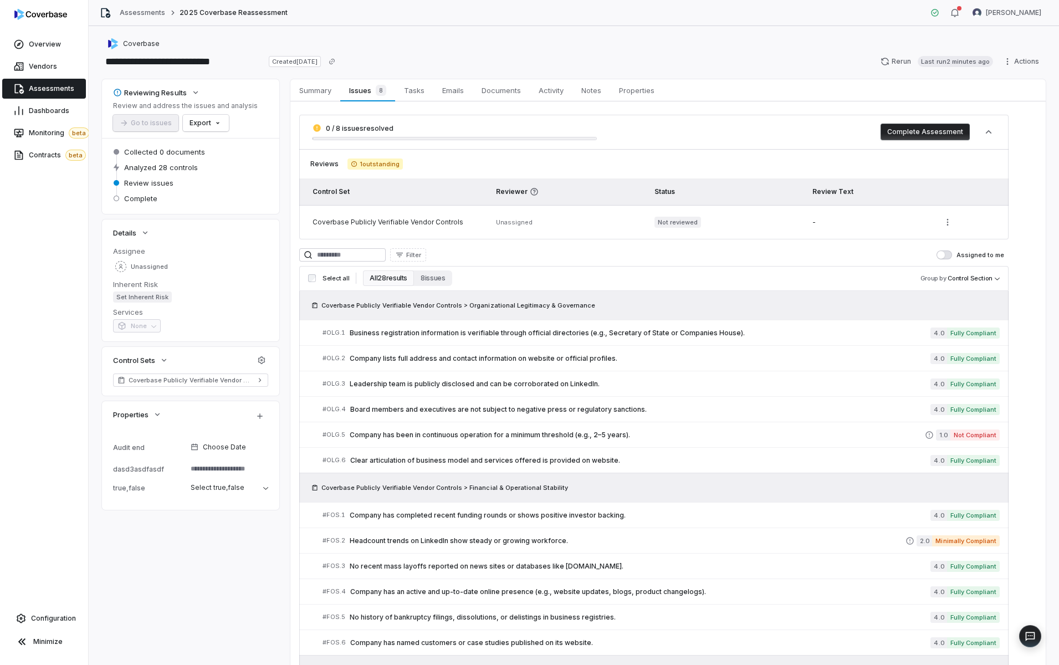
drag, startPoint x: 45, startPoint y: 88, endPoint x: 52, endPoint y: 86, distance: 6.7
click at [406, 387] on span "Leadership team is publicly disclosed and can be corroborated on LinkedIn." at bounding box center [640, 383] width 581 height 9
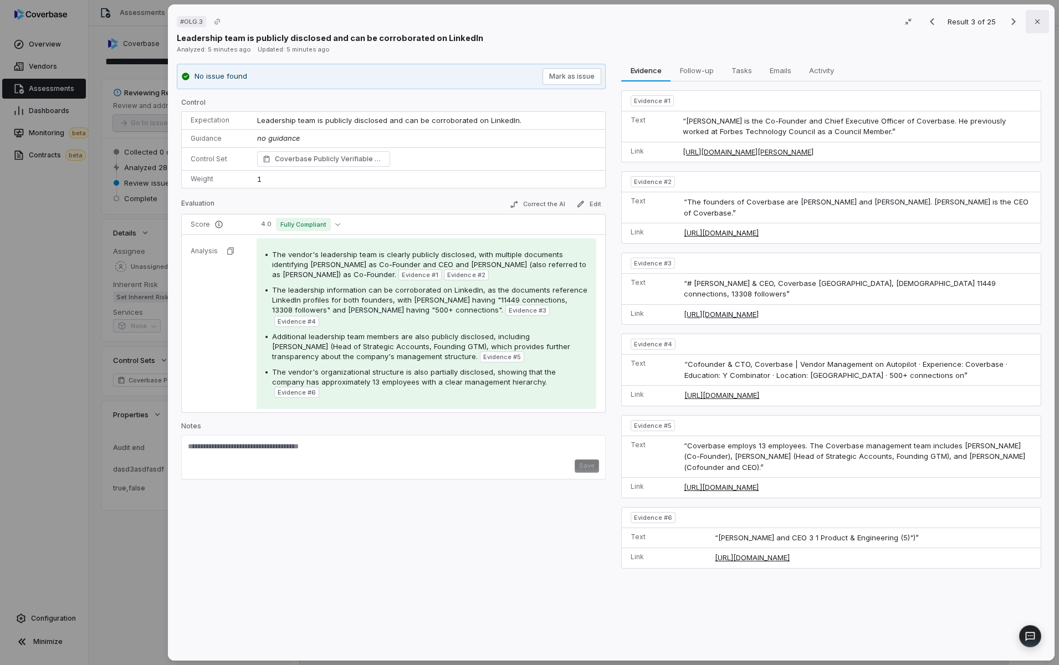
click at [1033, 26] on button "Close" at bounding box center [1036, 21] width 23 height 23
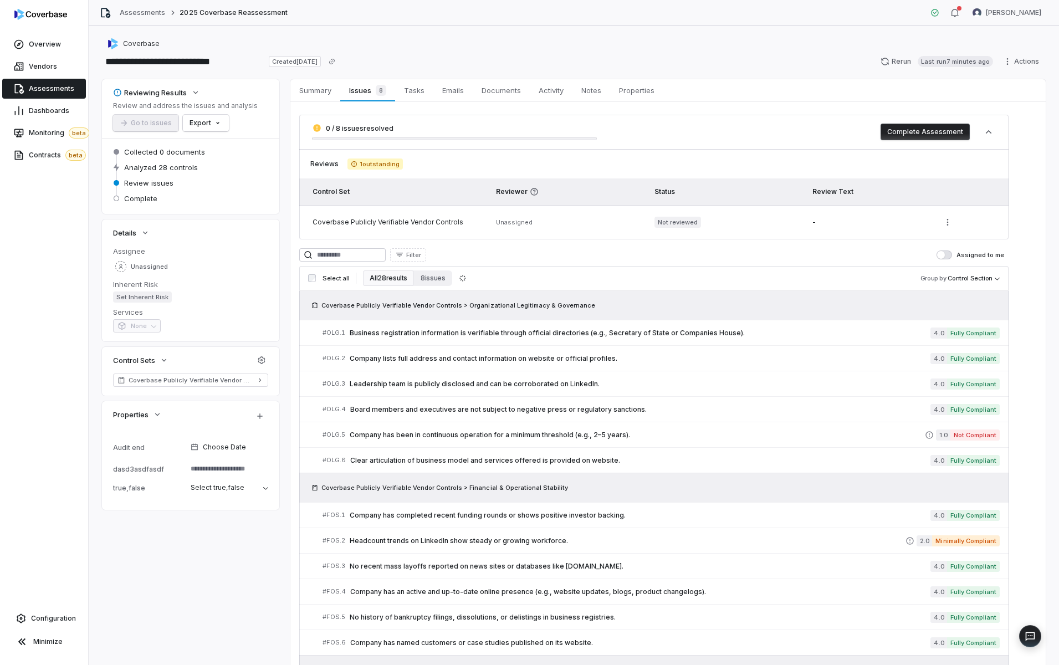
click at [25, 302] on div "Overview Vendors Assessments Dashboards Monitoring beta Contracts beta Configur…" at bounding box center [44, 332] width 88 height 665
click at [55, 614] on span "Configuration" at bounding box center [53, 618] width 45 height 9
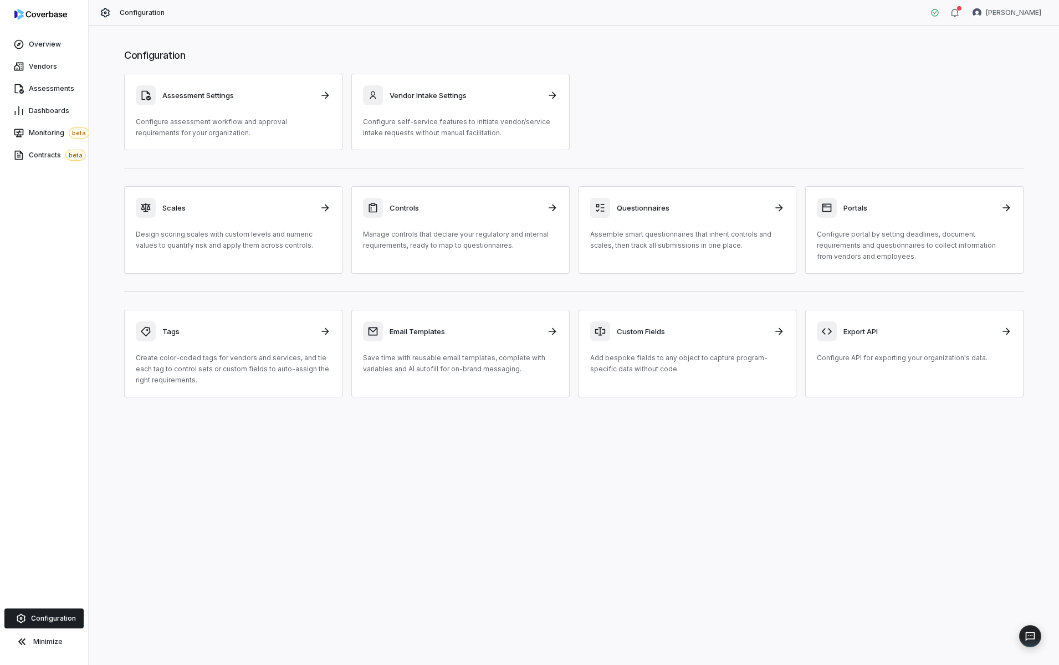
click at [94, 362] on div "Configuration Assessment Settings Configure assessment workflow and approval re…" at bounding box center [574, 345] width 970 height 639
click at [48, 619] on span "Configuration" at bounding box center [53, 618] width 45 height 9
click at [223, 123] on p "Configure assessment workflow and approval requirements for your organization." at bounding box center [233, 127] width 195 height 22
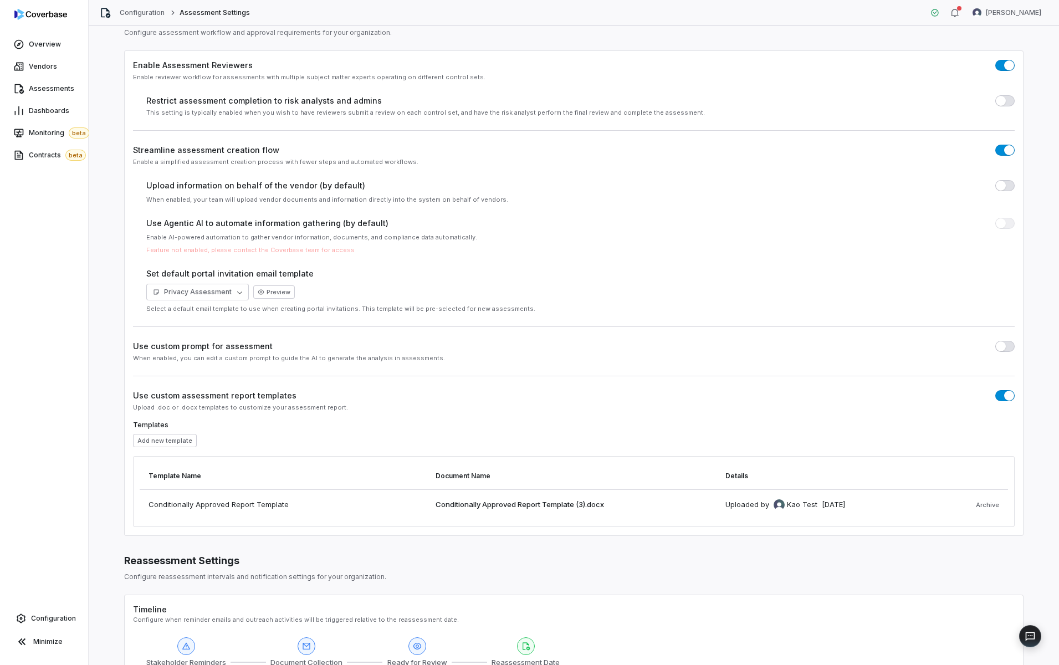
scroll to position [40, 0]
drag, startPoint x: 138, startPoint y: 398, endPoint x: 284, endPoint y: 398, distance: 145.7
click at [284, 398] on span "Use custom assessment report templates" at bounding box center [214, 394] width 163 height 12
click at [431, 398] on div "Use custom assessment report templates" at bounding box center [573, 394] width 881 height 12
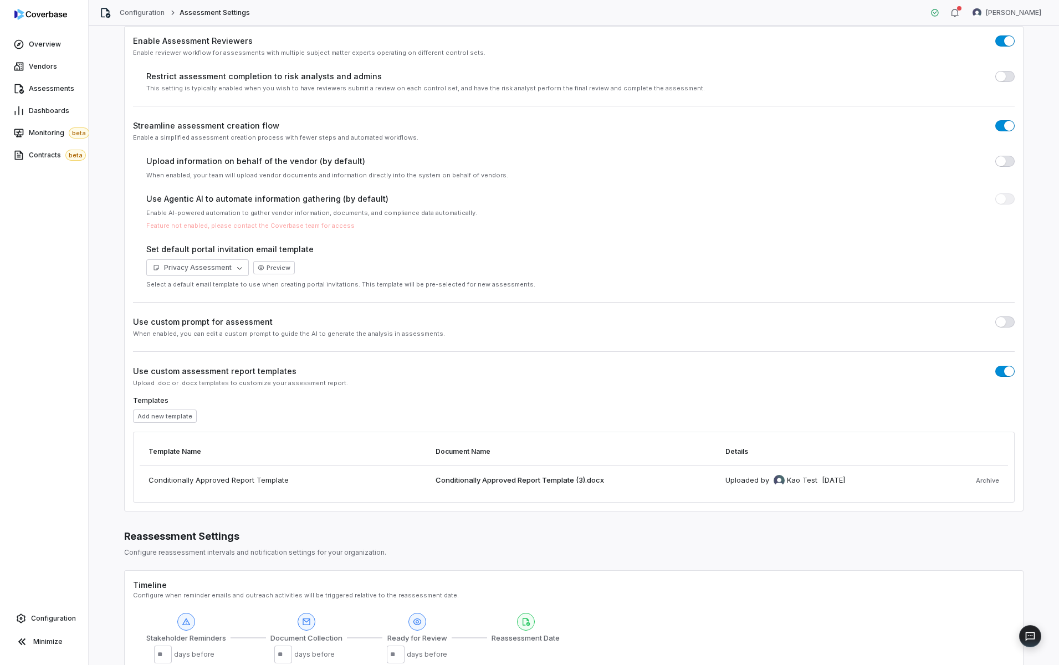
scroll to position [66, 0]
click at [165, 411] on button "Add new template" at bounding box center [165, 412] width 64 height 13
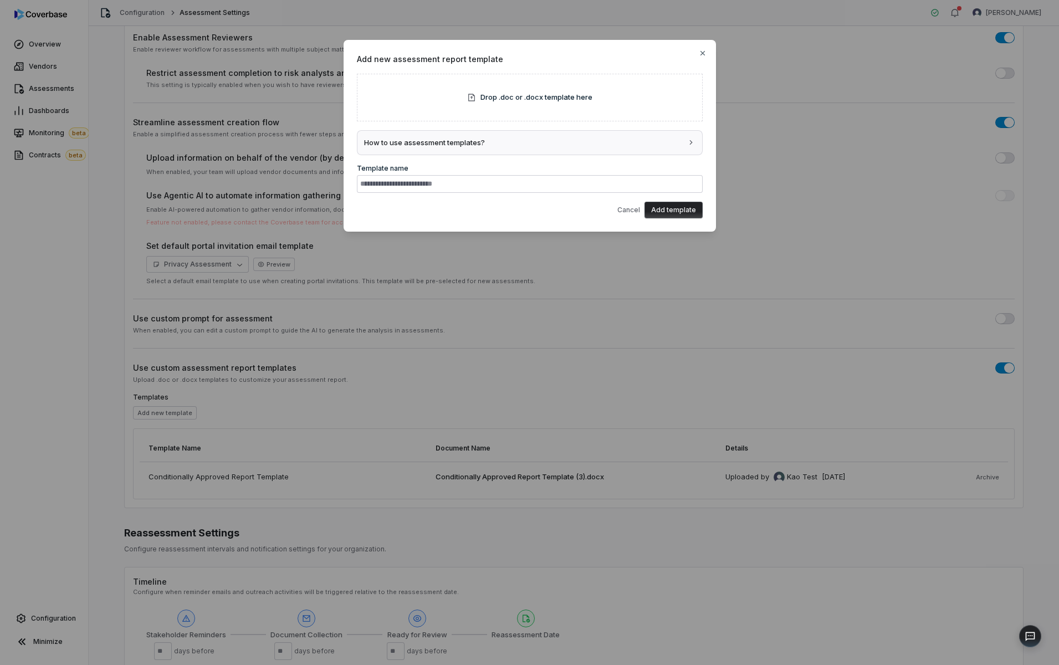
click at [570, 141] on button "How to use assessment templates?" at bounding box center [529, 143] width 345 height 24
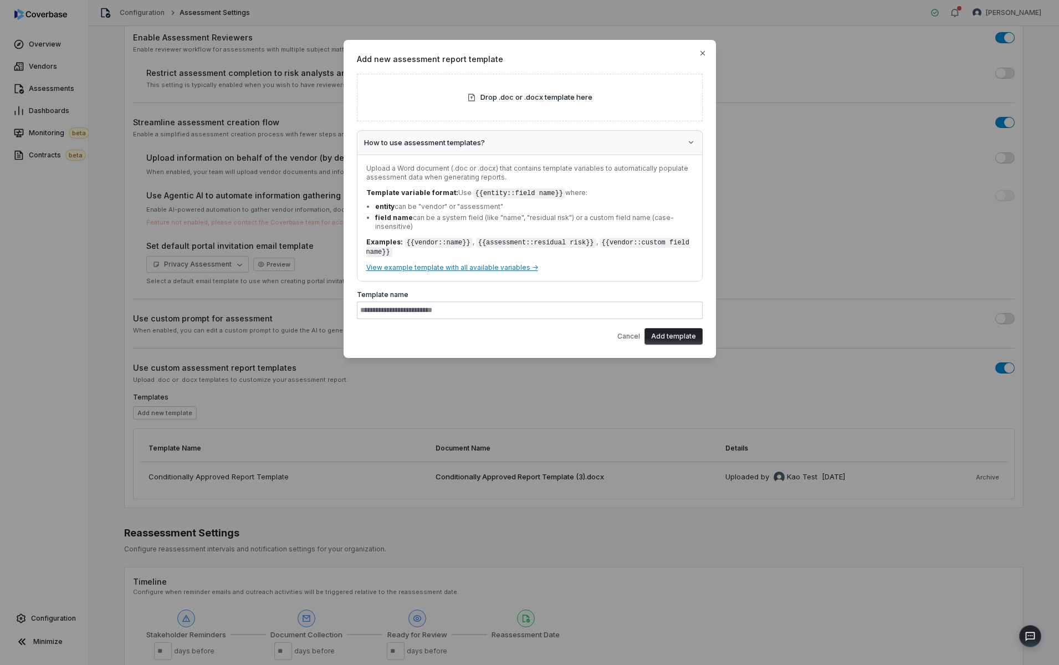
click at [582, 146] on button "How to use assessment templates?" at bounding box center [529, 143] width 345 height 24
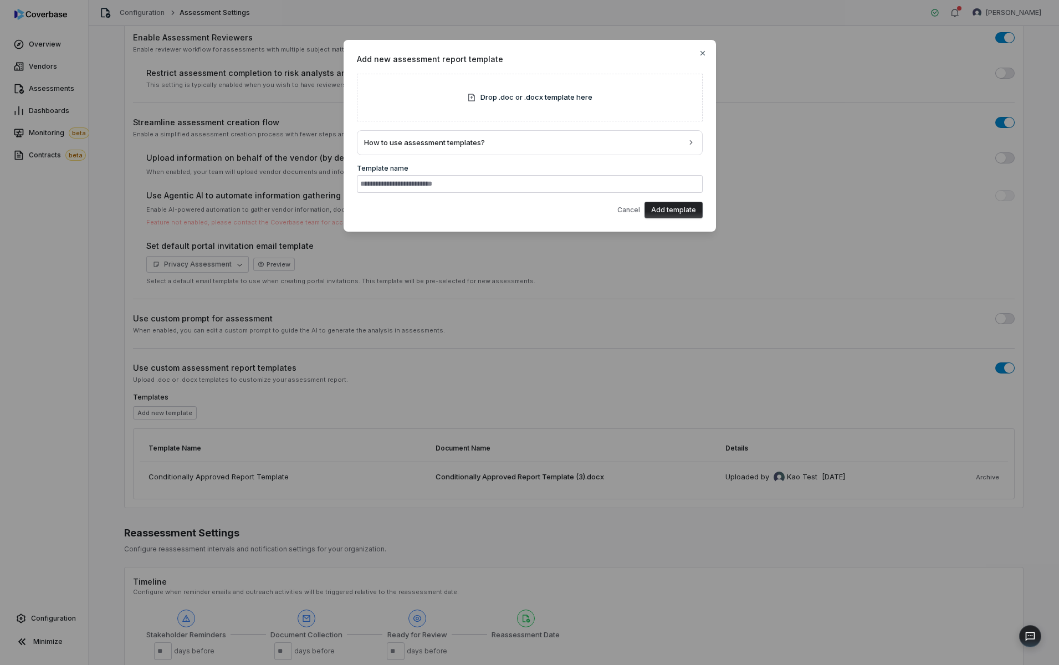
click at [595, 334] on div "Add new assessment report template Drop .doc or .docx template here How to use …" at bounding box center [529, 332] width 1059 height 665
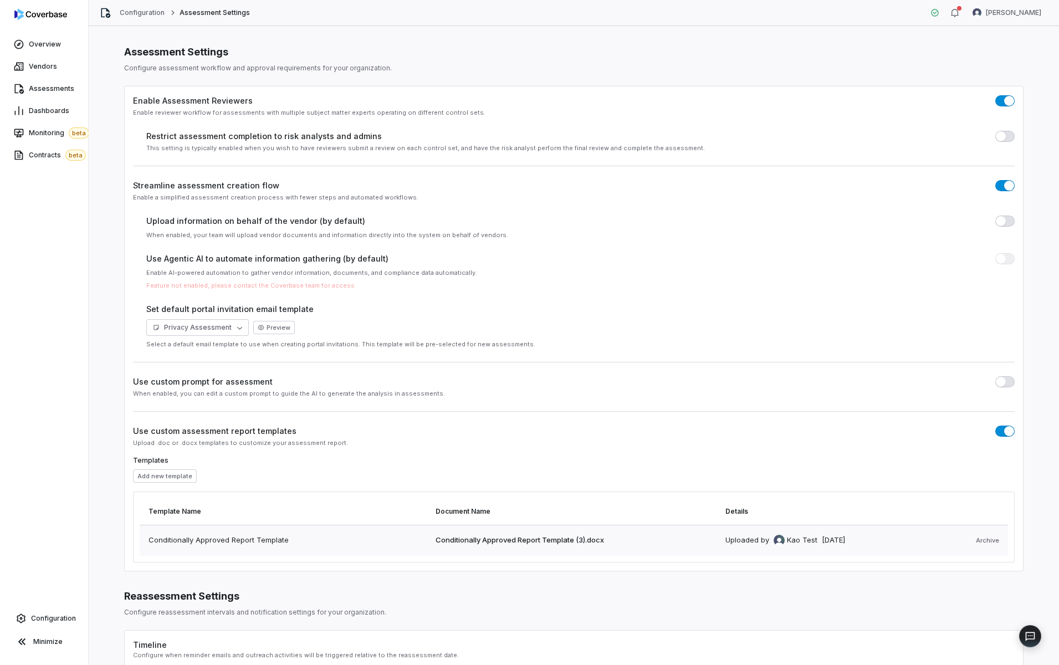
scroll to position [0, 0]
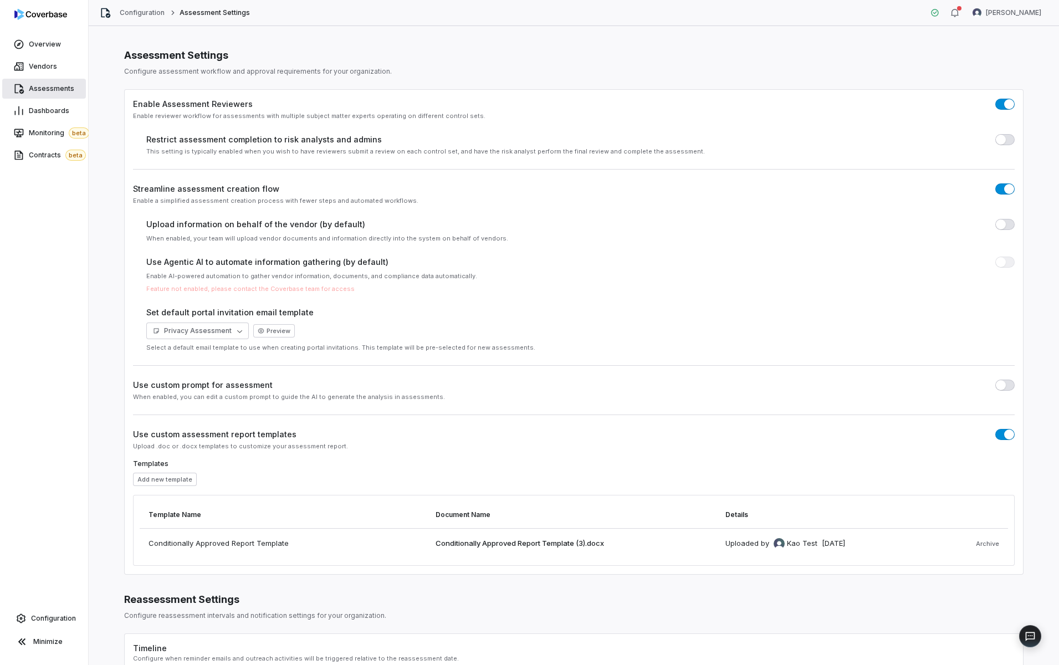
click at [59, 91] on span "Assessments" at bounding box center [51, 88] width 45 height 9
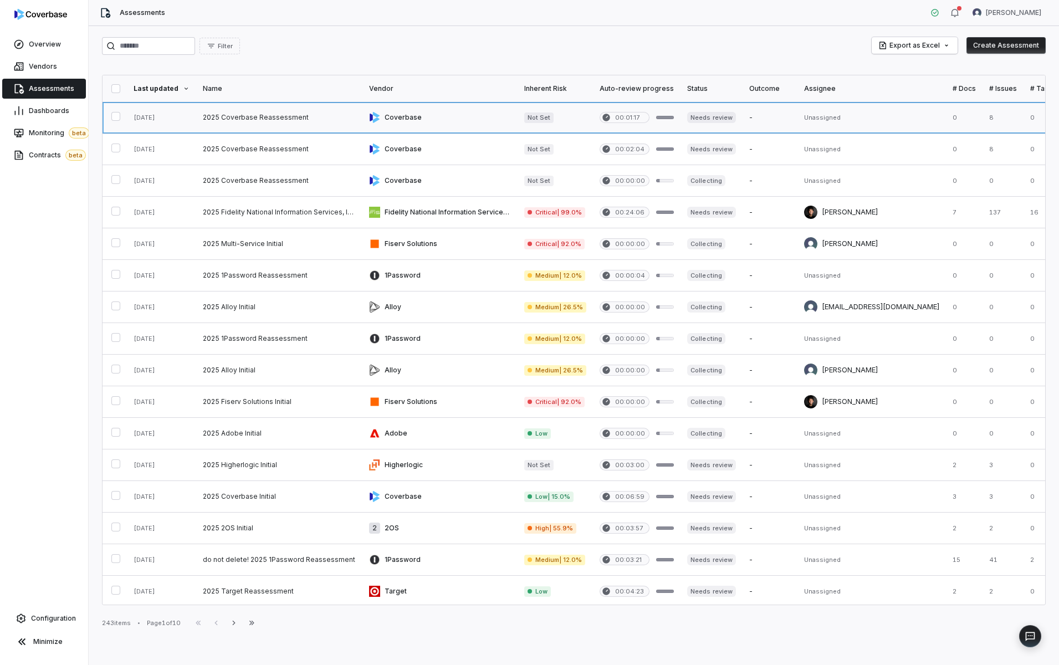
click at [298, 119] on link at bounding box center [279, 117] width 166 height 31
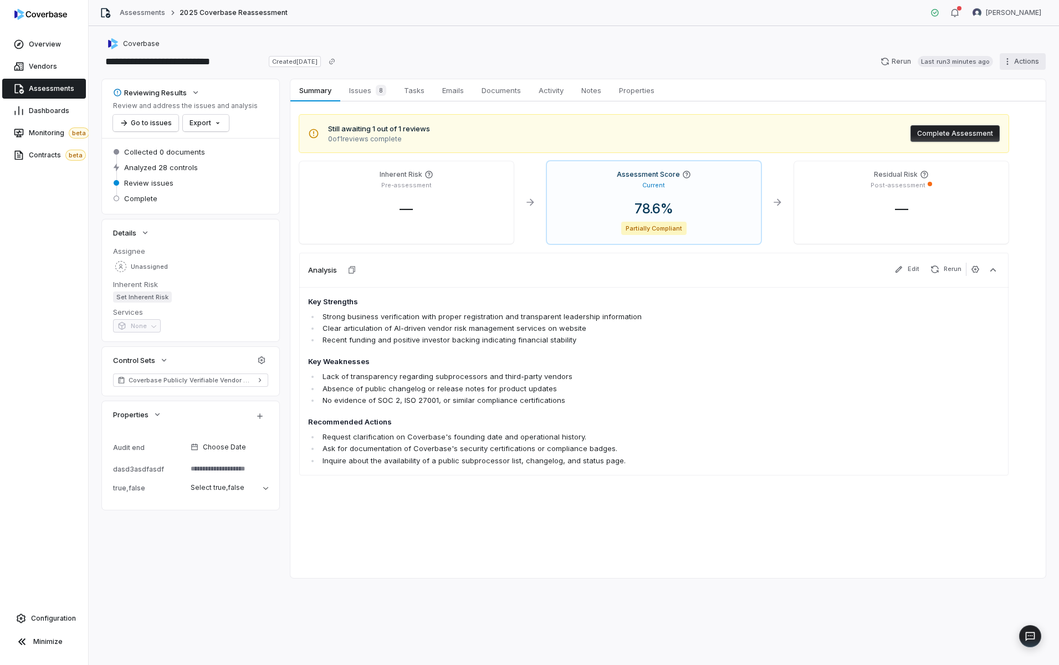
click at [1023, 57] on html "**********" at bounding box center [529, 332] width 1059 height 665
click at [936, 166] on div "Export as Word" at bounding box center [920, 166] width 80 height 18
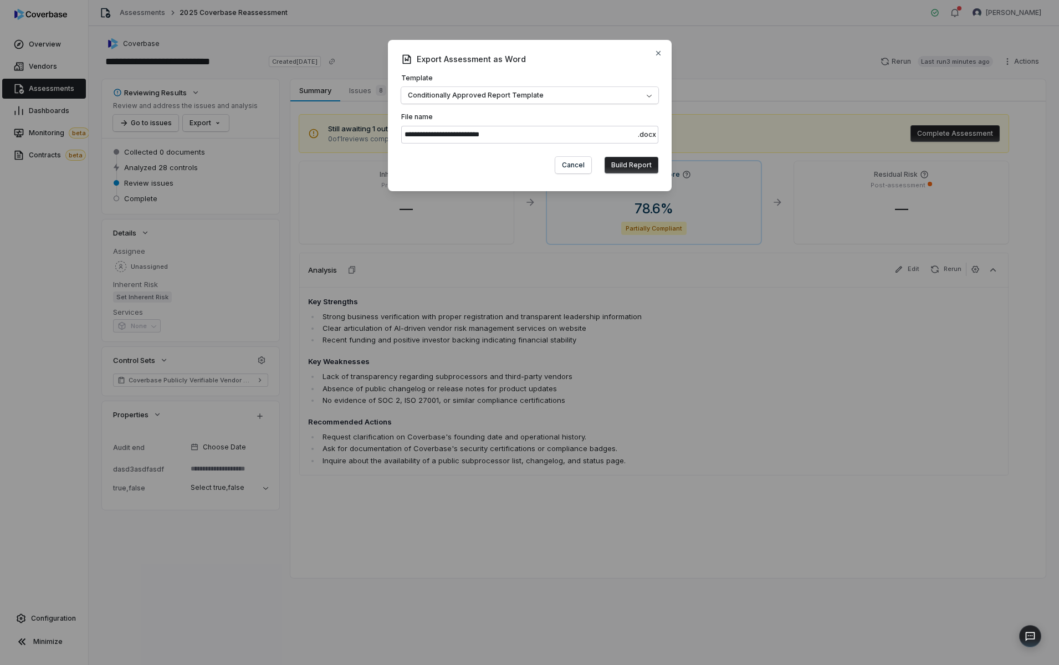
click at [619, 166] on button "Build Report" at bounding box center [631, 165] width 54 height 17
click at [62, 261] on div "**********" at bounding box center [529, 332] width 1059 height 665
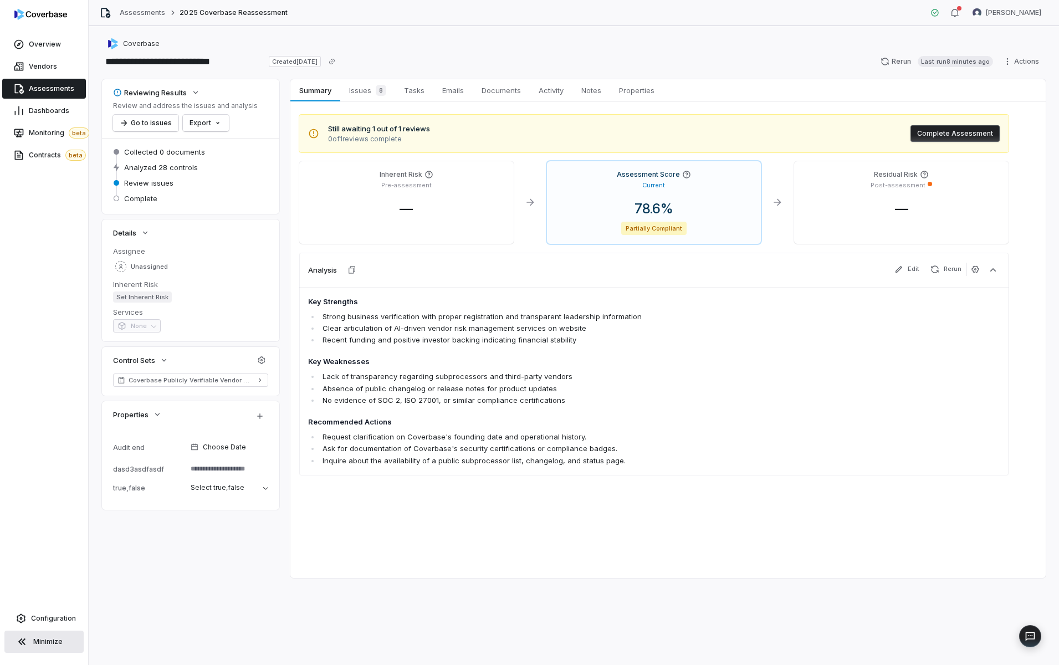
click at [37, 630] on button "Minimize" at bounding box center [43, 641] width 79 height 22
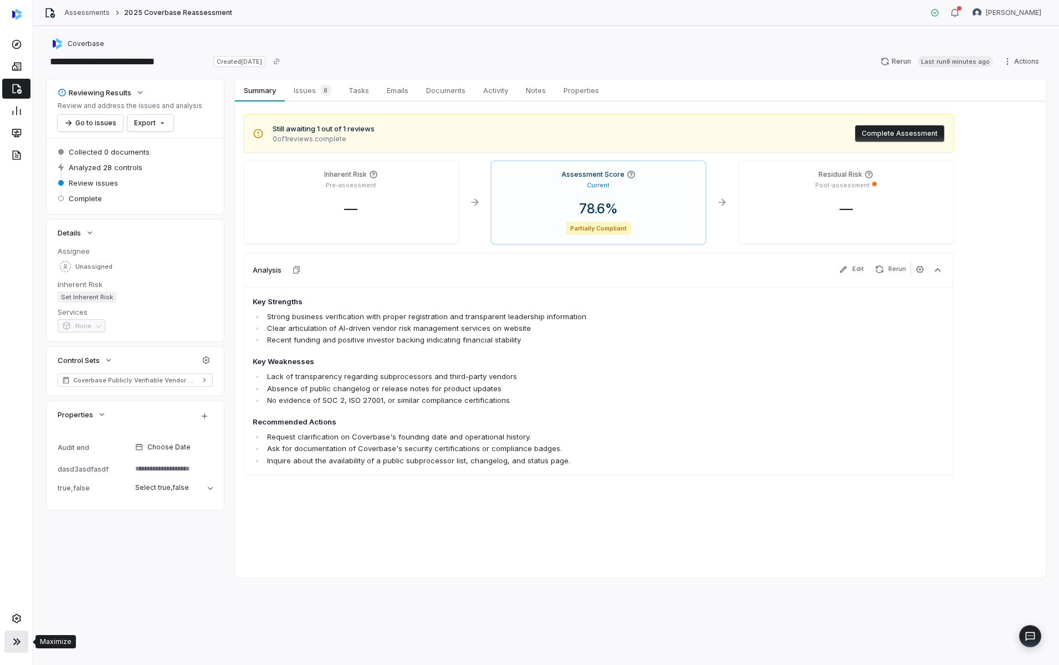
click at [13, 637] on icon at bounding box center [16, 641] width 13 height 13
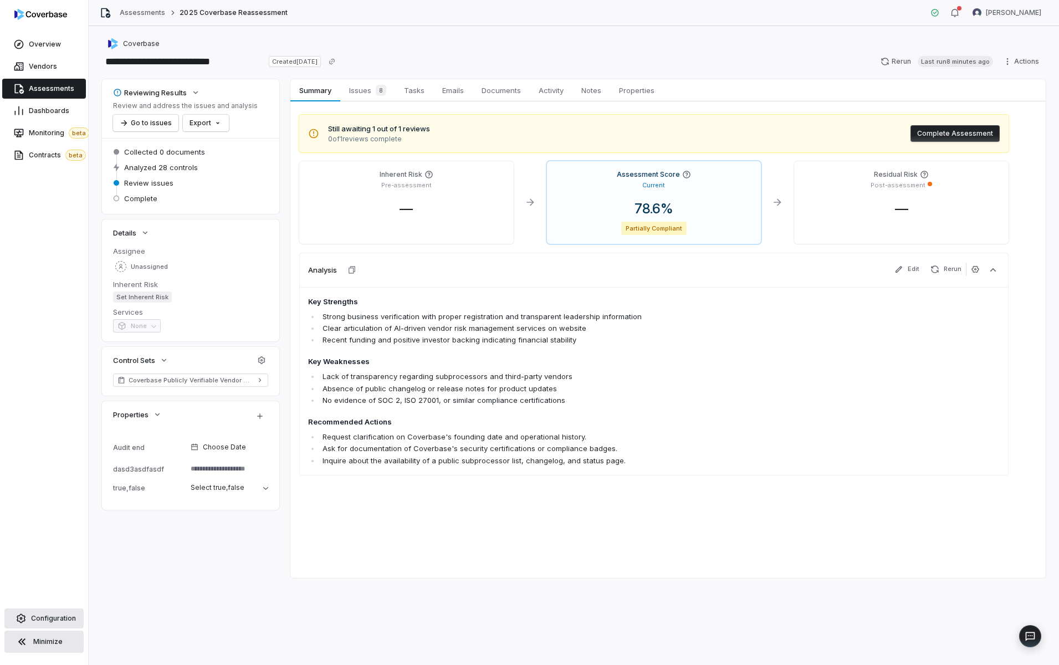
click at [30, 618] on link "Configuration" at bounding box center [43, 618] width 79 height 20
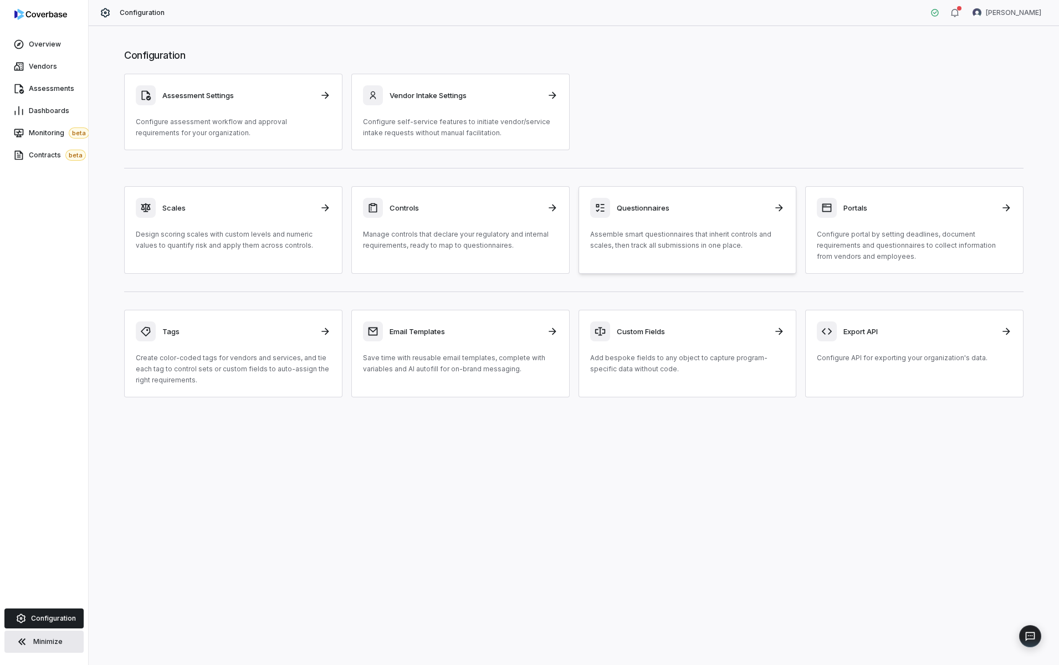
click at [693, 220] on div "Questionnaires Assemble smart questionnaires that inherit controls and scales, …" at bounding box center [687, 224] width 195 height 53
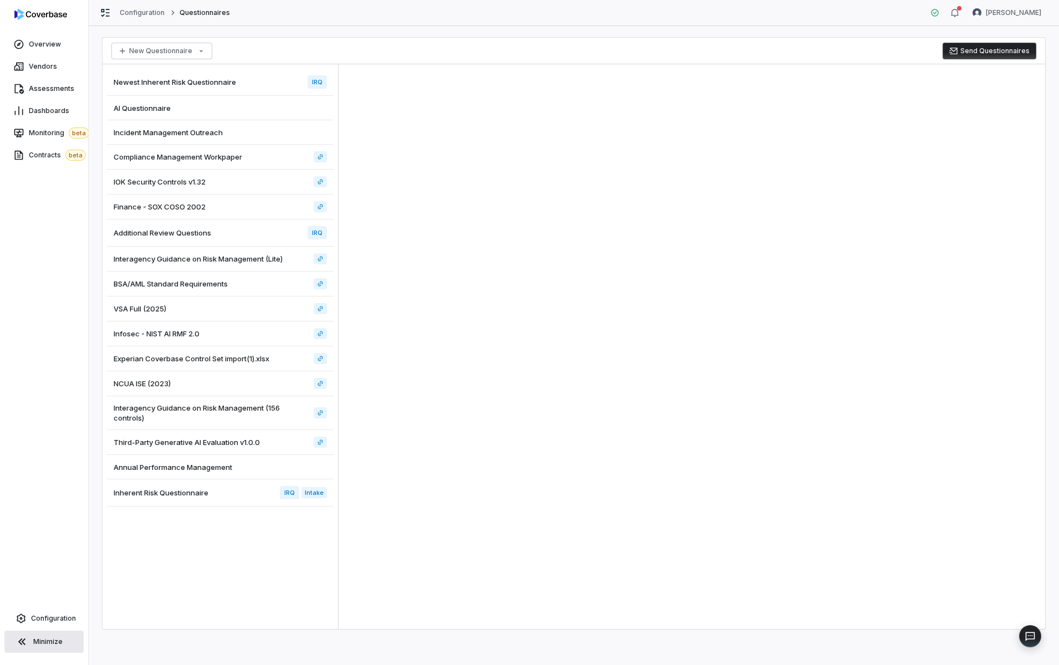
click at [248, 166] on div "Compliance Management Workpaper" at bounding box center [220, 157] width 227 height 25
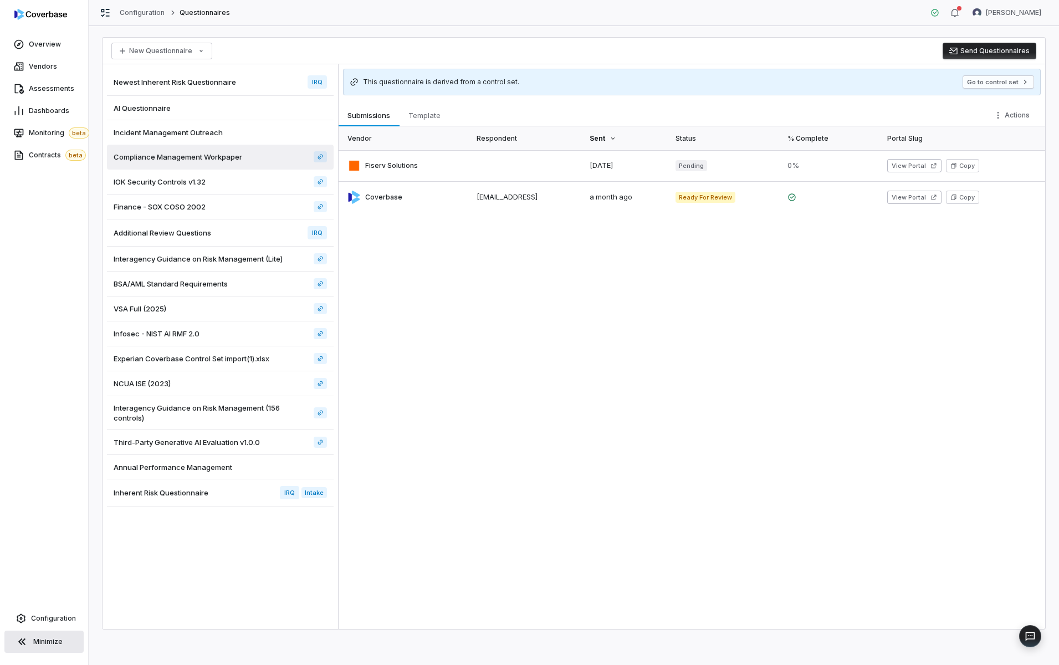
click at [723, 355] on div "Vendor Respondent Sent Status % Complete Portal Slug Fiserv Solutions 21 days a…" at bounding box center [691, 377] width 706 height 502
click at [430, 110] on span "Template" at bounding box center [424, 115] width 41 height 14
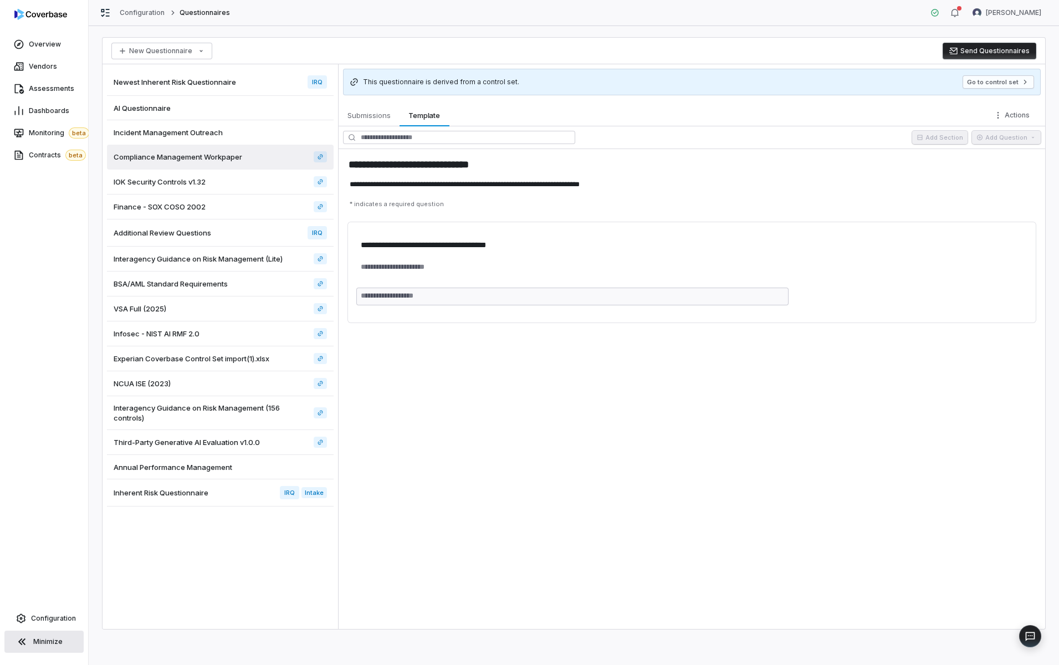
click at [579, 423] on div "**********" at bounding box center [691, 366] width 706 height 525
click at [1019, 116] on html "**********" at bounding box center [529, 332] width 1059 height 665
click at [824, 414] on html "**********" at bounding box center [529, 332] width 1059 height 665
click at [229, 314] on div "VSA Full (2025)" at bounding box center [220, 308] width 227 height 25
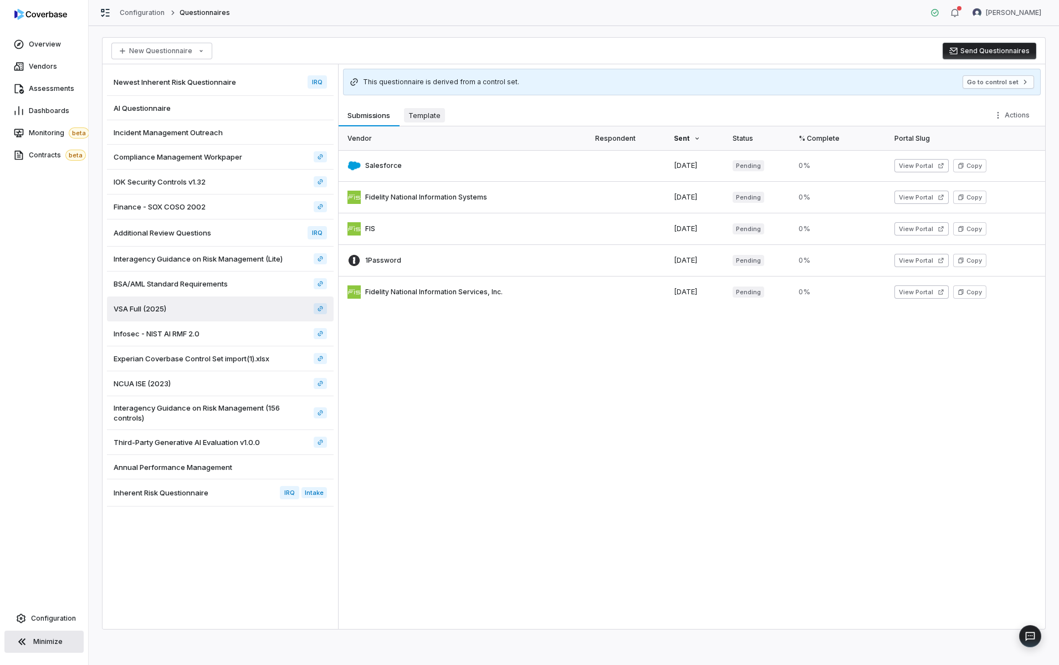
click at [414, 112] on span "Template" at bounding box center [424, 115] width 41 height 14
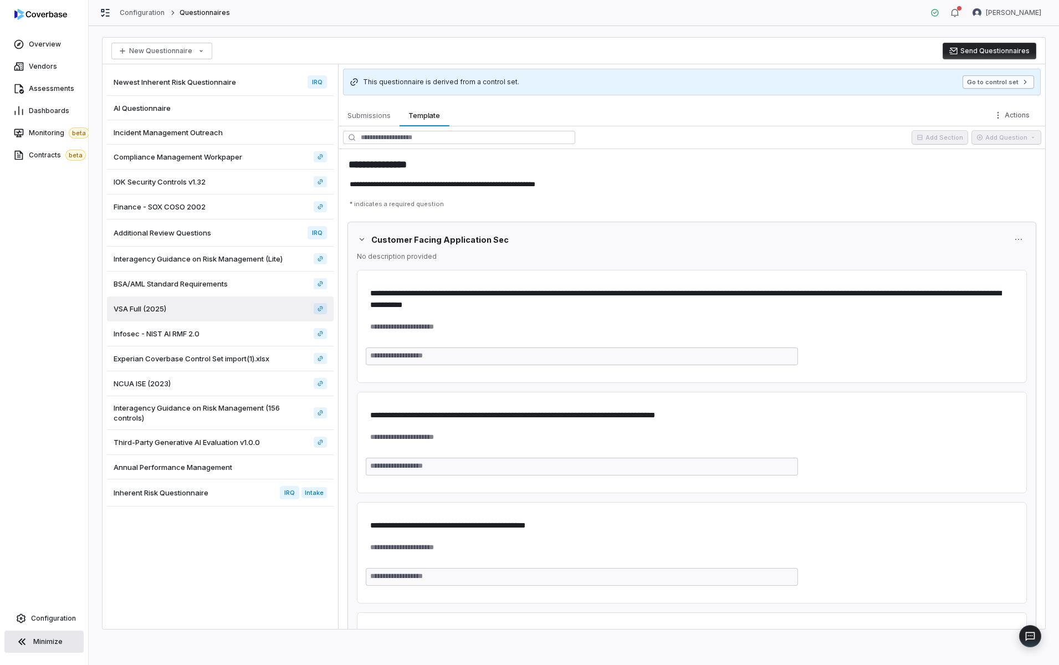
click at [992, 88] on button "Go to control set" at bounding box center [997, 81] width 71 height 13
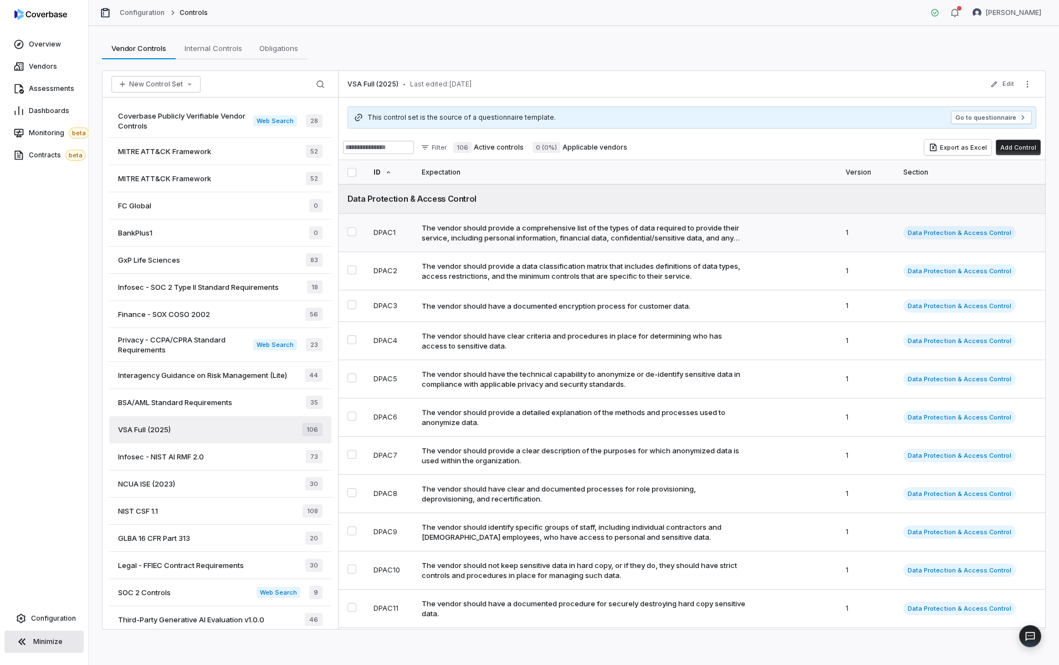
click at [748, 239] on div "The vendor should provide a comprehensive list of the types of data required to…" at bounding box center [627, 233] width 411 height 20
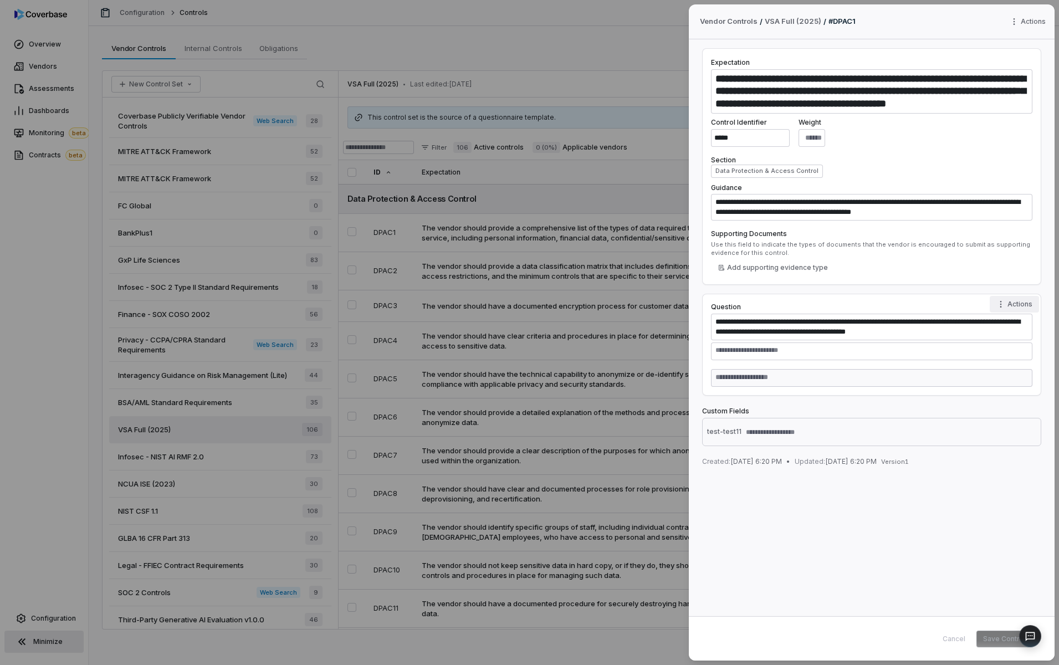
click at [1025, 307] on div "**********" at bounding box center [529, 332] width 1059 height 665
click at [971, 402] on span "Select Multiple" at bounding box center [995, 403] width 50 height 11
click at [728, 415] on button "Add Option" at bounding box center [737, 416] width 52 height 13
click at [741, 412] on button "Add Option" at bounding box center [737, 410] width 52 height 13
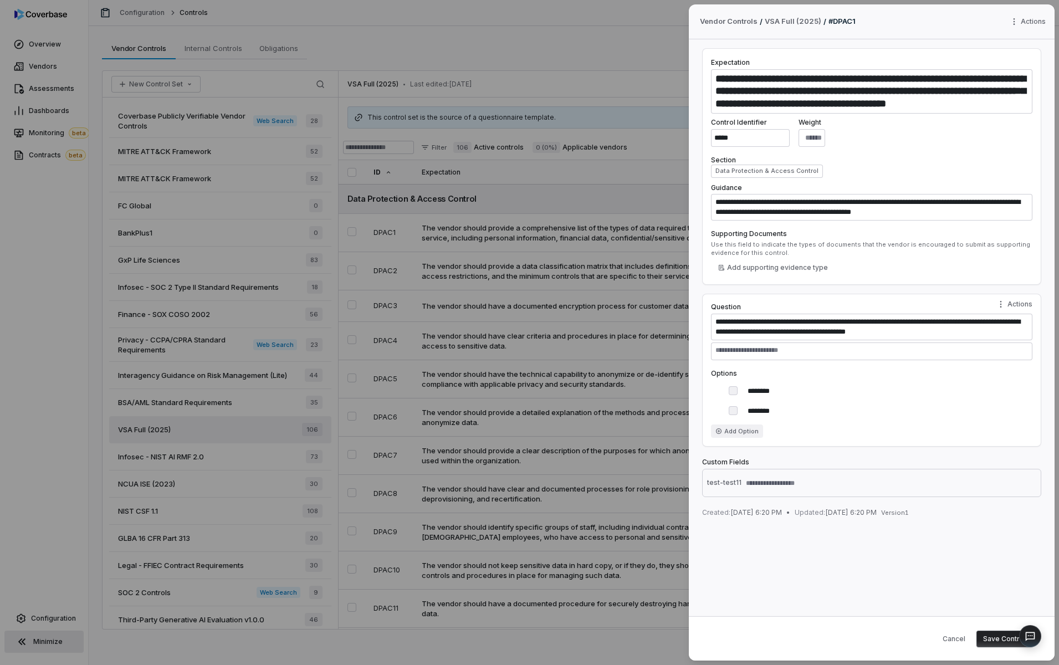
click at [746, 425] on button "Add Option" at bounding box center [737, 430] width 52 height 13
click at [311, 63] on body "Overview Vendors Assessments Dashboards Monitoring beta Contracts beta Configur…" at bounding box center [529, 332] width 1059 height 665
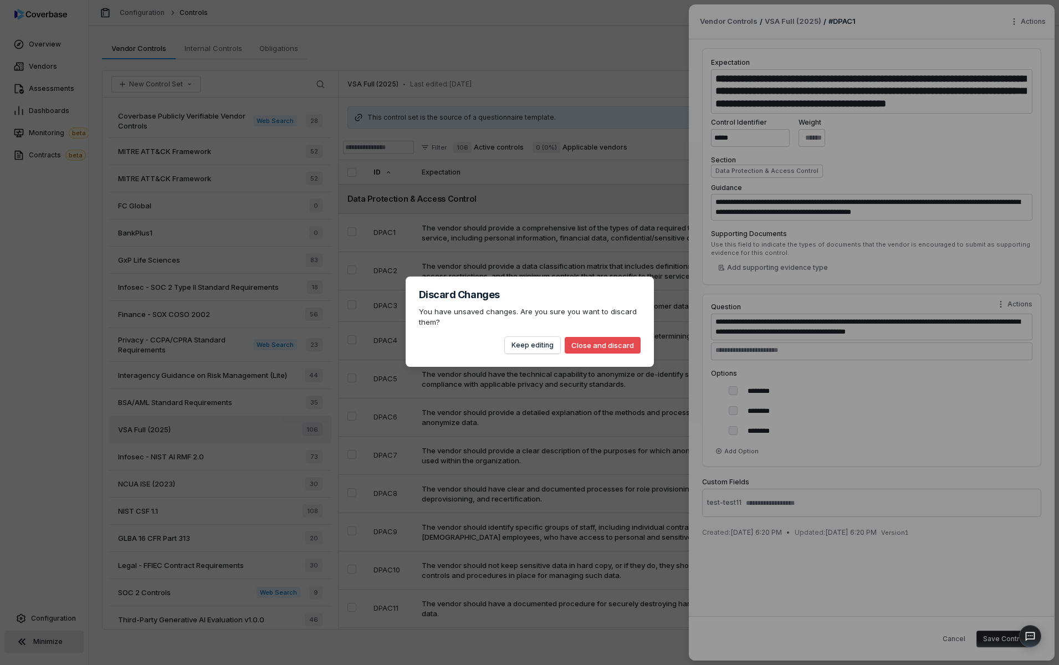
click at [614, 345] on button "Close and discard" at bounding box center [603, 345] width 76 height 17
type textarea "*"
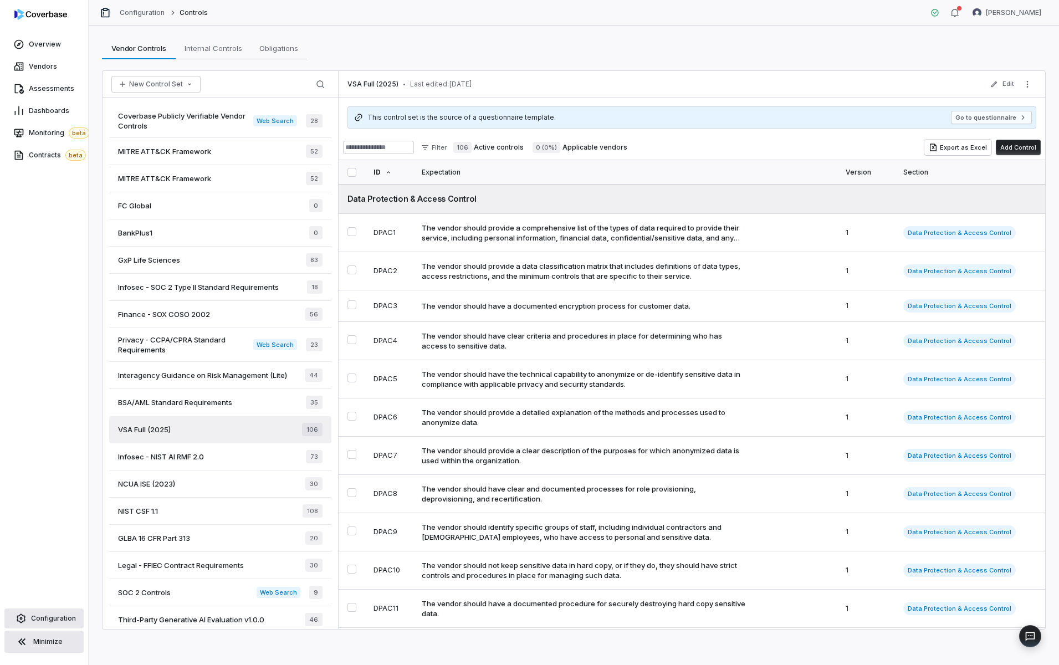
drag, startPoint x: 34, startPoint y: 629, endPoint x: 39, endPoint y: 624, distance: 7.1
click at [35, 628] on div "Configuration Minimize" at bounding box center [44, 636] width 88 height 58
click at [39, 624] on link "Configuration" at bounding box center [43, 618] width 79 height 20
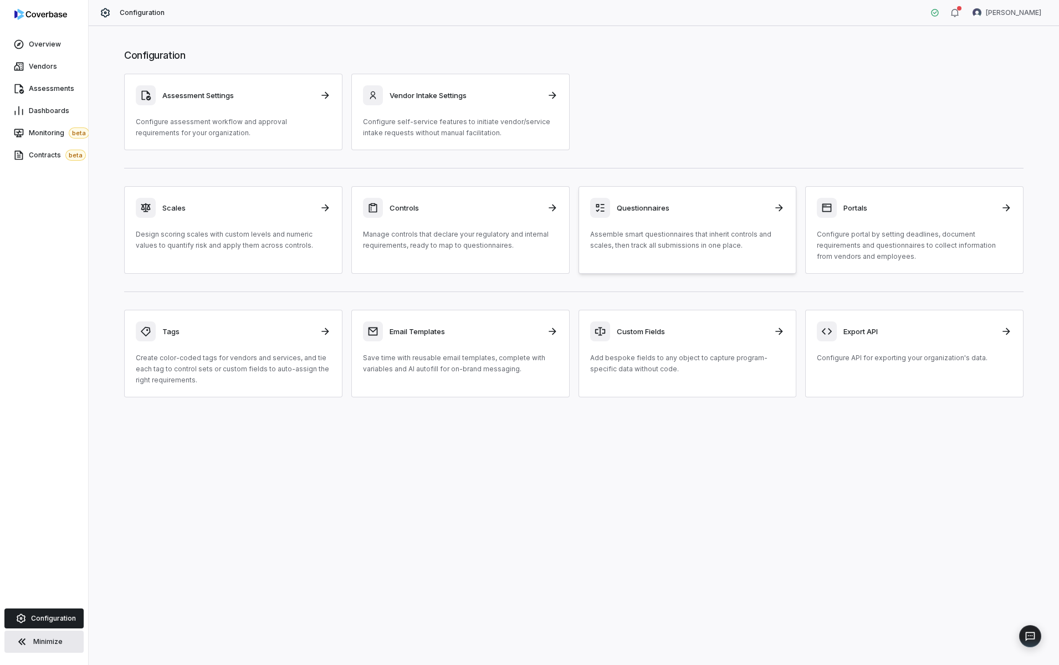
click at [674, 224] on div "Questionnaires Assemble smart questionnaires that inherit controls and scales, …" at bounding box center [687, 224] width 195 height 53
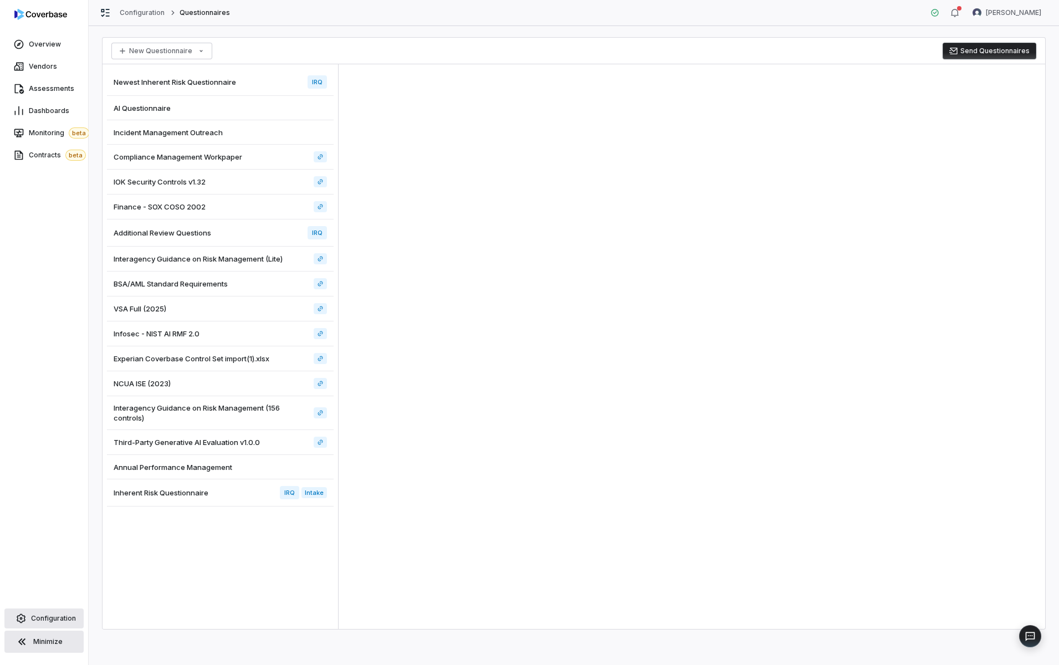
click at [38, 628] on link "Configuration" at bounding box center [43, 618] width 79 height 20
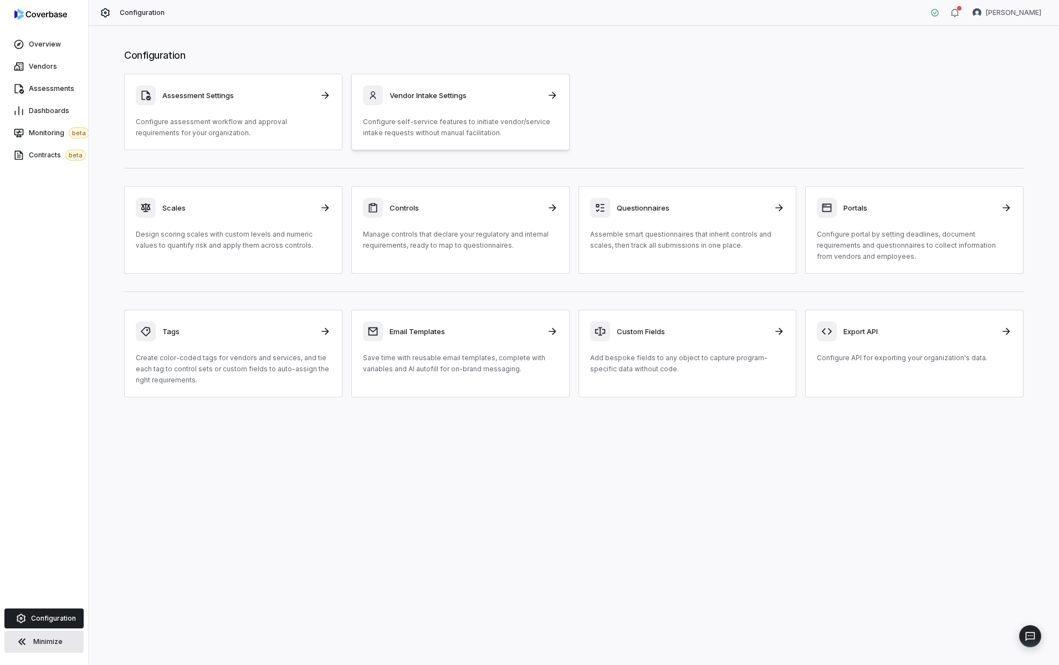
click at [454, 96] on h3 "Vendor Intake Settings" at bounding box center [464, 95] width 151 height 10
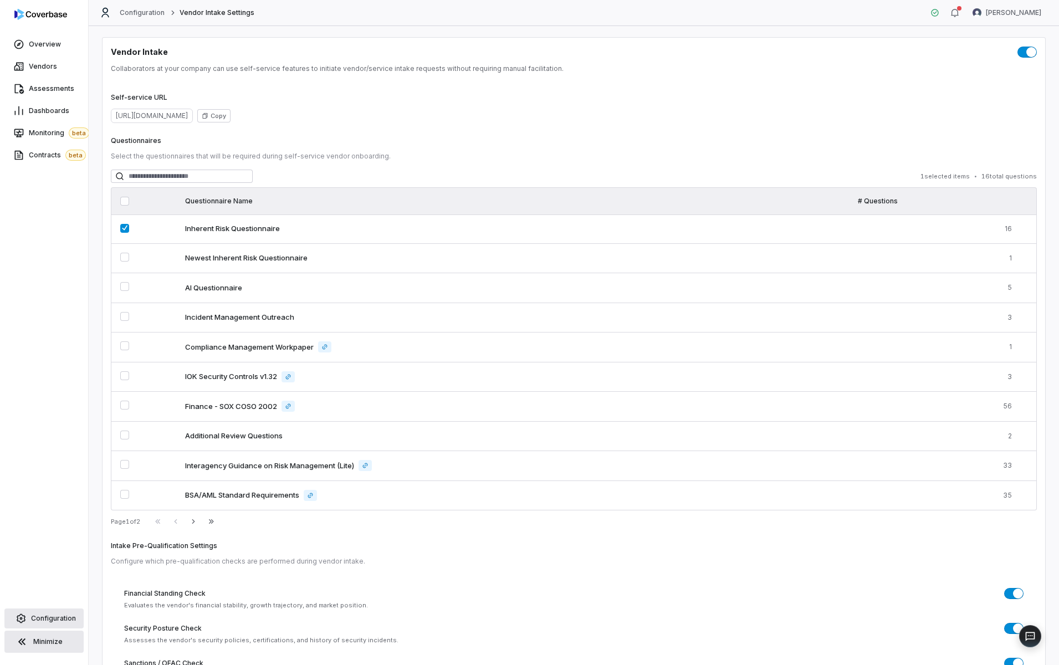
click at [32, 617] on span "Configuration" at bounding box center [53, 618] width 45 height 9
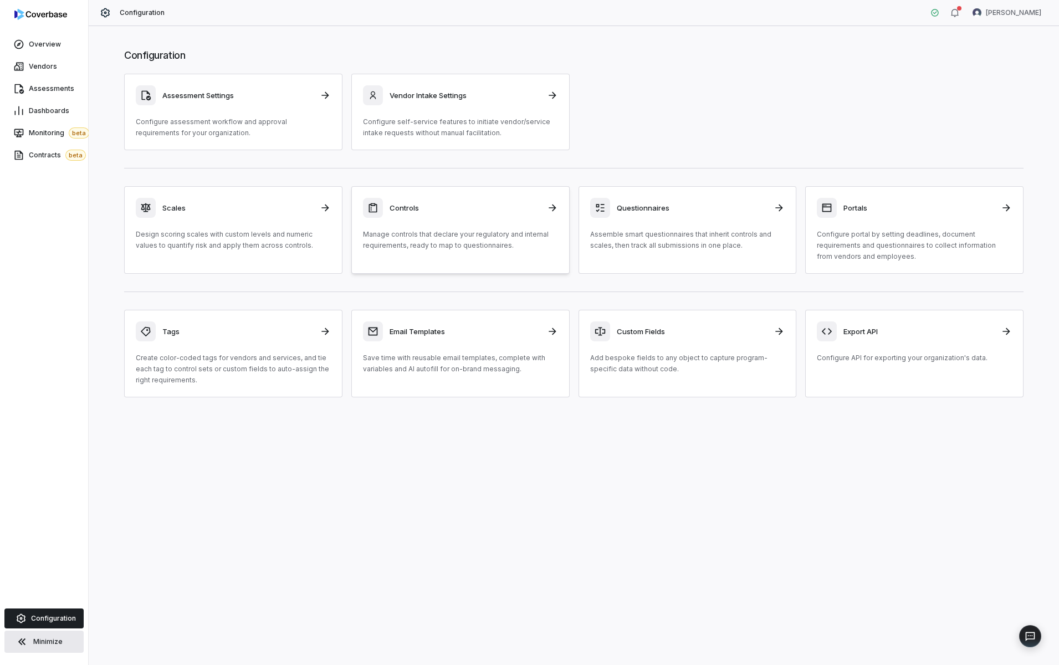
click at [459, 244] on p "Manage controls that declare your regulatory and internal requirements, ready t…" at bounding box center [460, 240] width 195 height 22
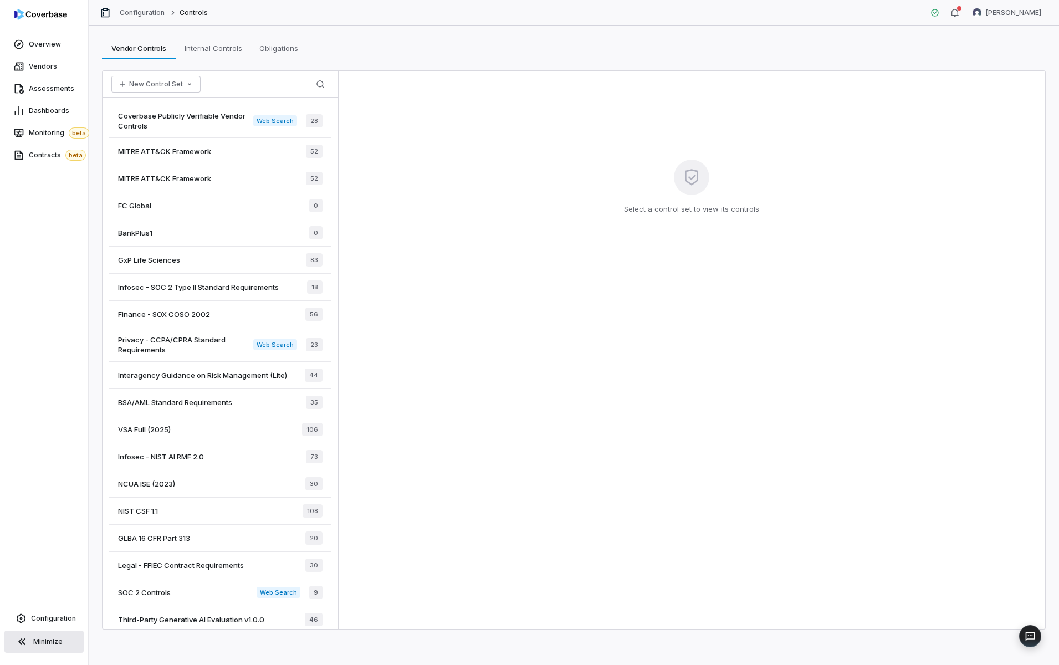
click at [201, 126] on span "Coverbase Publicly Verifiable Vendor Controls" at bounding box center [185, 121] width 135 height 20
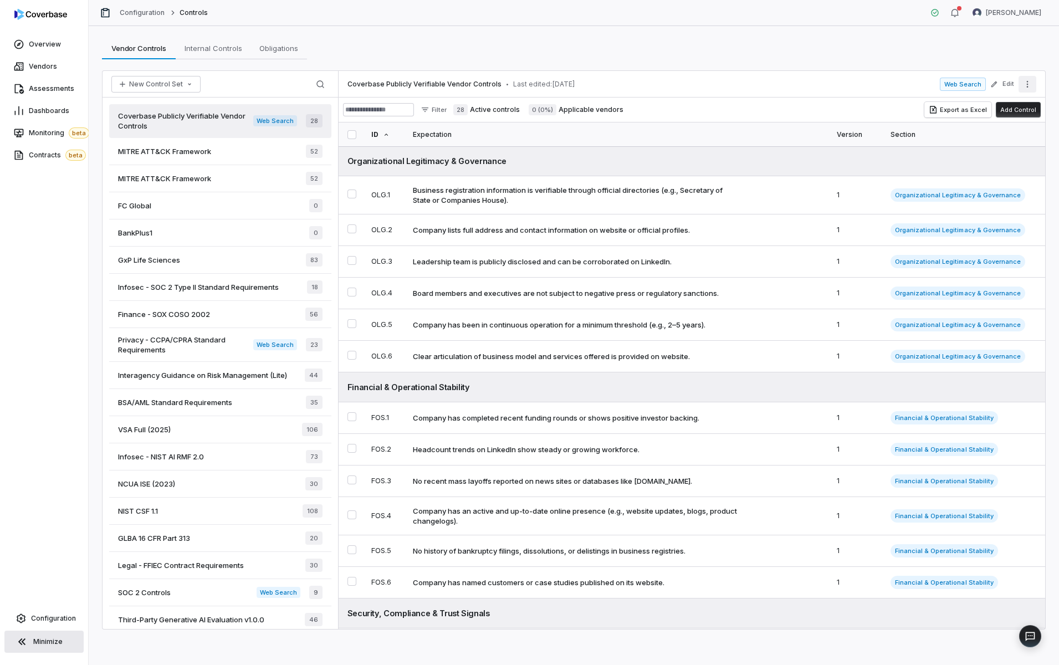
click at [1032, 91] on button "More actions" at bounding box center [1027, 84] width 18 height 17
click at [989, 169] on div "Archive" at bounding box center [953, 162] width 158 height 18
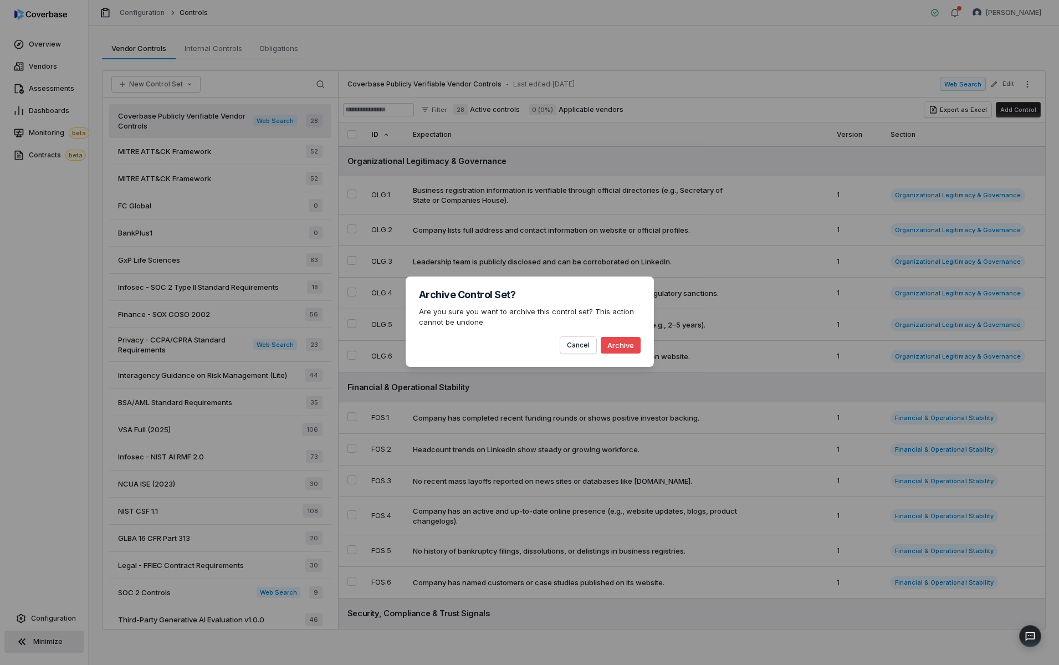
click at [620, 341] on button "Archive" at bounding box center [621, 345] width 40 height 17
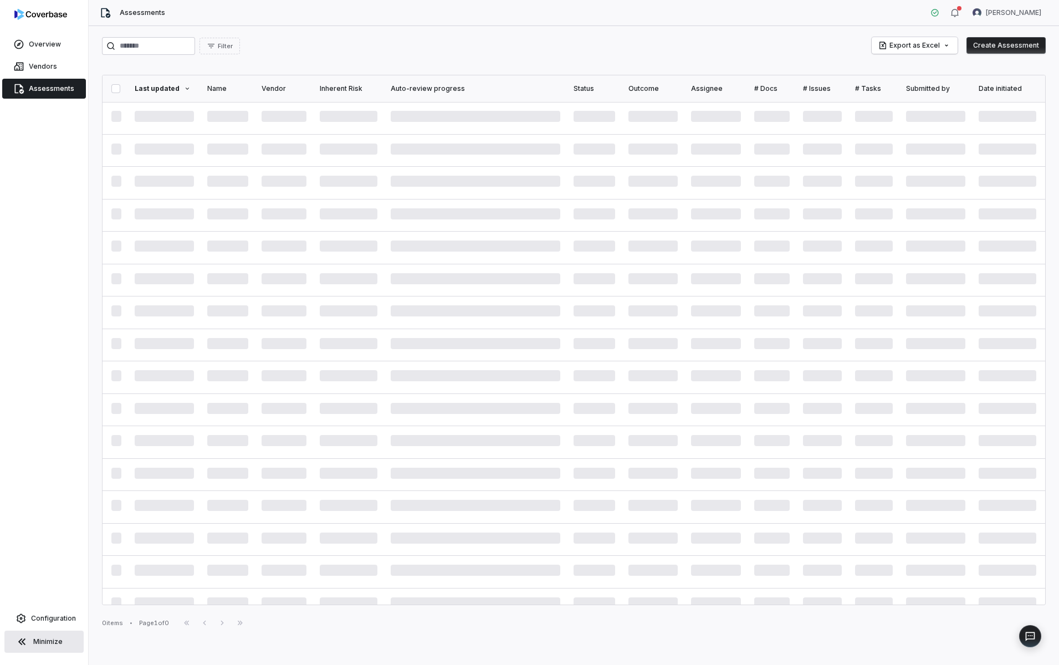
click at [23, 631] on button "Minimize" at bounding box center [43, 641] width 79 height 22
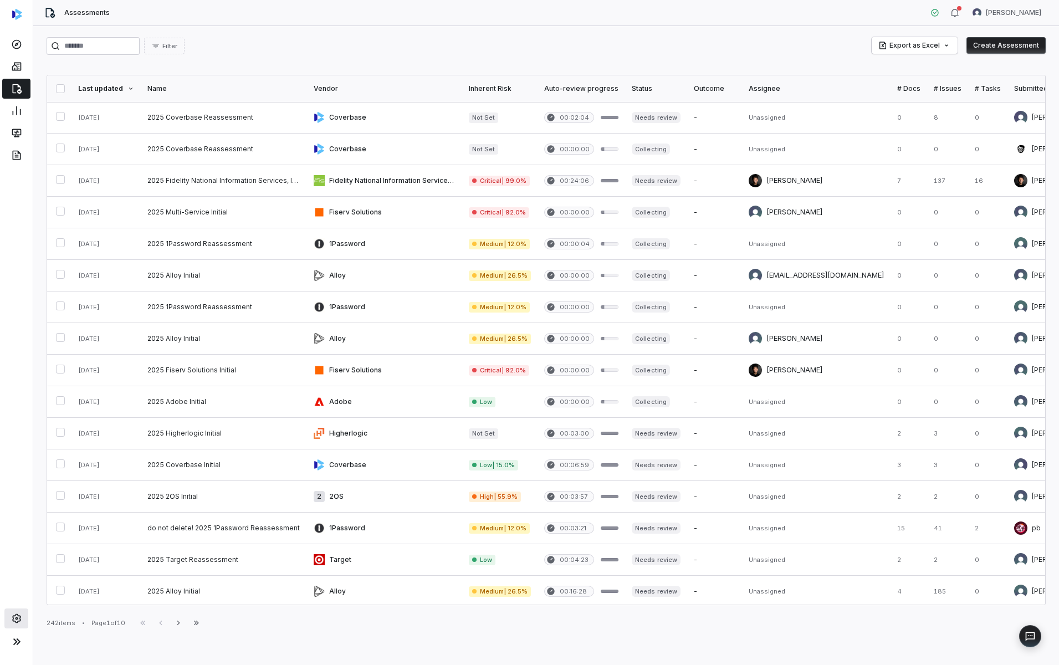
click at [22, 623] on link at bounding box center [16, 618] width 24 height 20
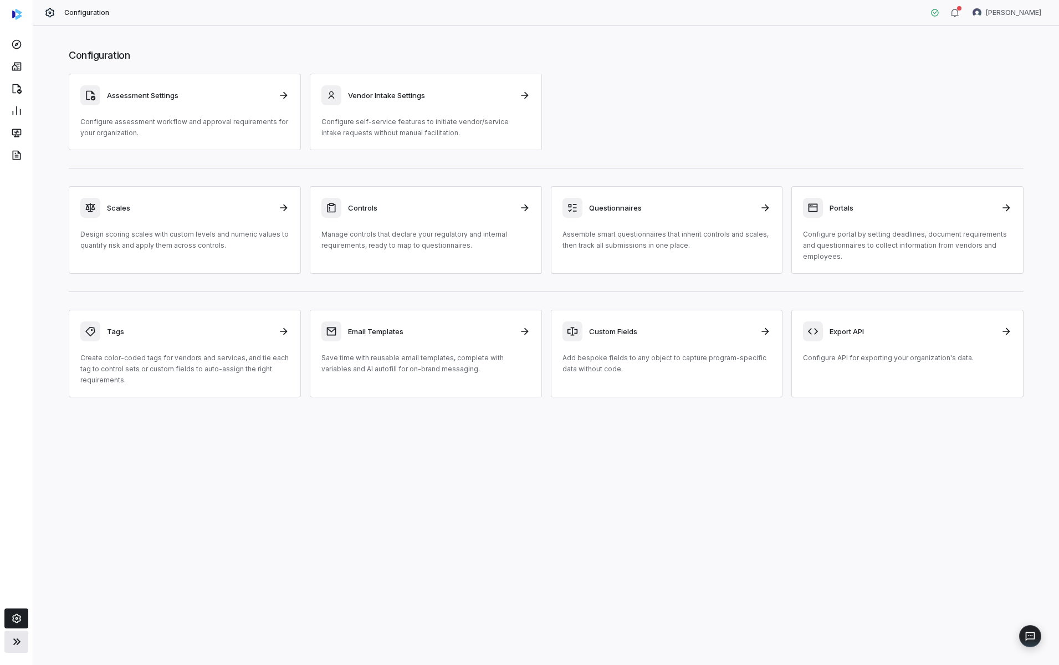
click at [18, 643] on icon at bounding box center [16, 641] width 7 height 7
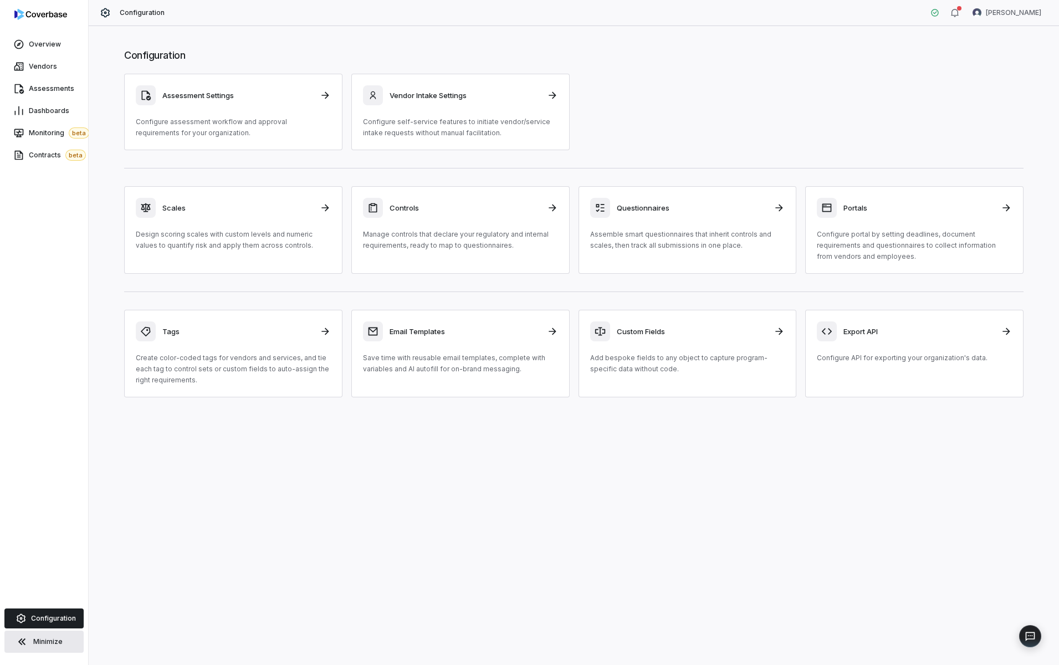
click at [35, 617] on span "Configuration" at bounding box center [53, 618] width 45 height 9
click at [457, 235] on p "Manage controls that declare your regulatory and internal requirements, ready t…" at bounding box center [460, 240] width 195 height 22
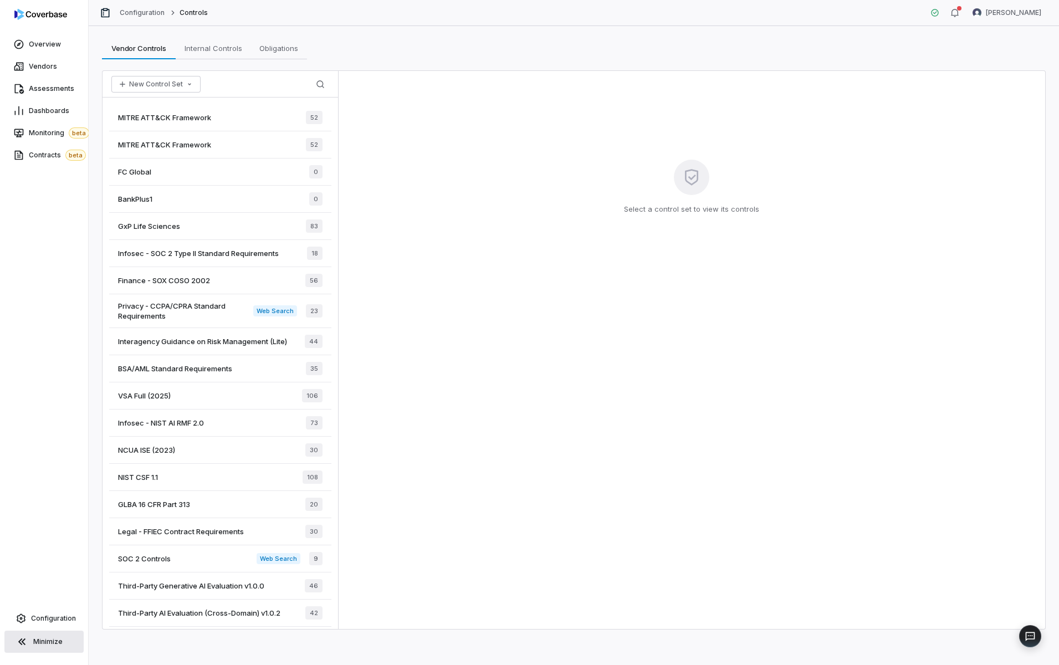
click at [454, 235] on div "Select a control set to view its controls" at bounding box center [691, 350] width 706 height 558
click at [138, 88] on button "New Control Set" at bounding box center [155, 84] width 89 height 17
click at [168, 126] on div "Create New Control Set" at bounding box center [169, 126] width 107 height 18
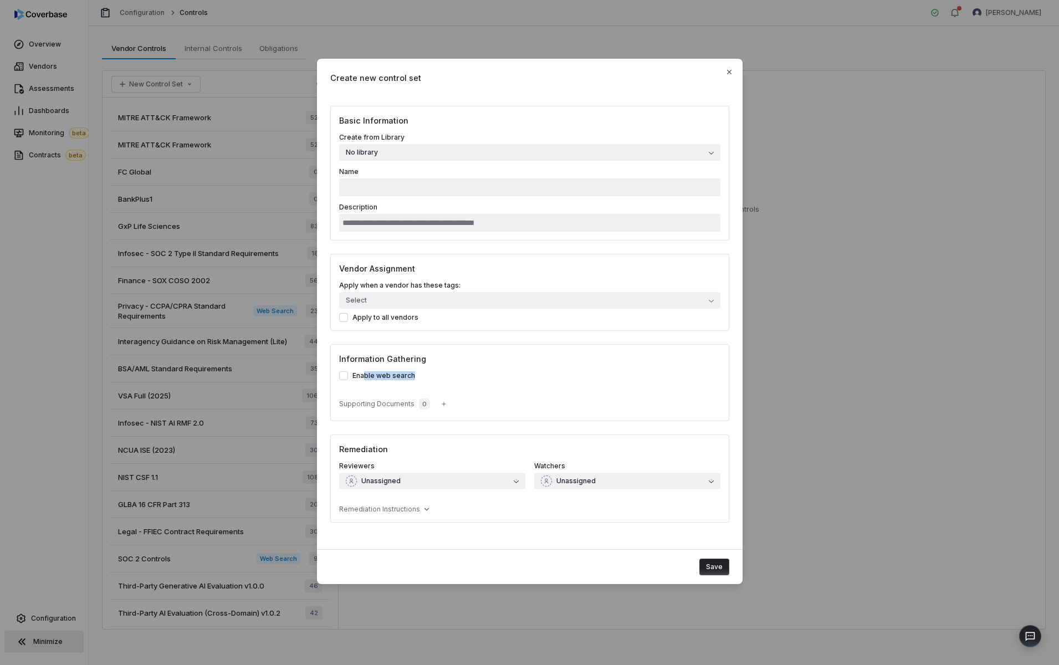
drag, startPoint x: 362, startPoint y: 374, endPoint x: 427, endPoint y: 374, distance: 64.8
click at [427, 374] on label "Enable web search" at bounding box center [529, 375] width 381 height 9
click at [499, 378] on label "Enable web search" at bounding box center [529, 375] width 381 height 9
click at [348, 378] on button "Enable web search" at bounding box center [343, 375] width 9 height 9
click at [443, 152] on button "No library" at bounding box center [529, 152] width 381 height 17
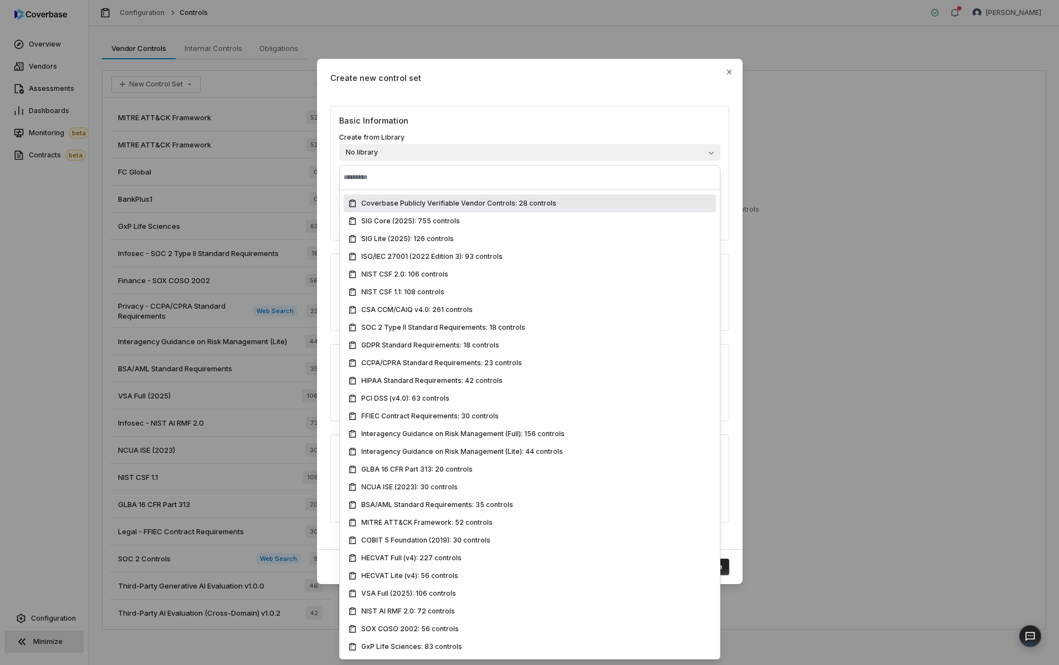
click at [441, 209] on div "Coverbase Publicly Verifiable Vendor Controls: 28 controls" at bounding box center [529, 203] width 372 height 18
type input "**********"
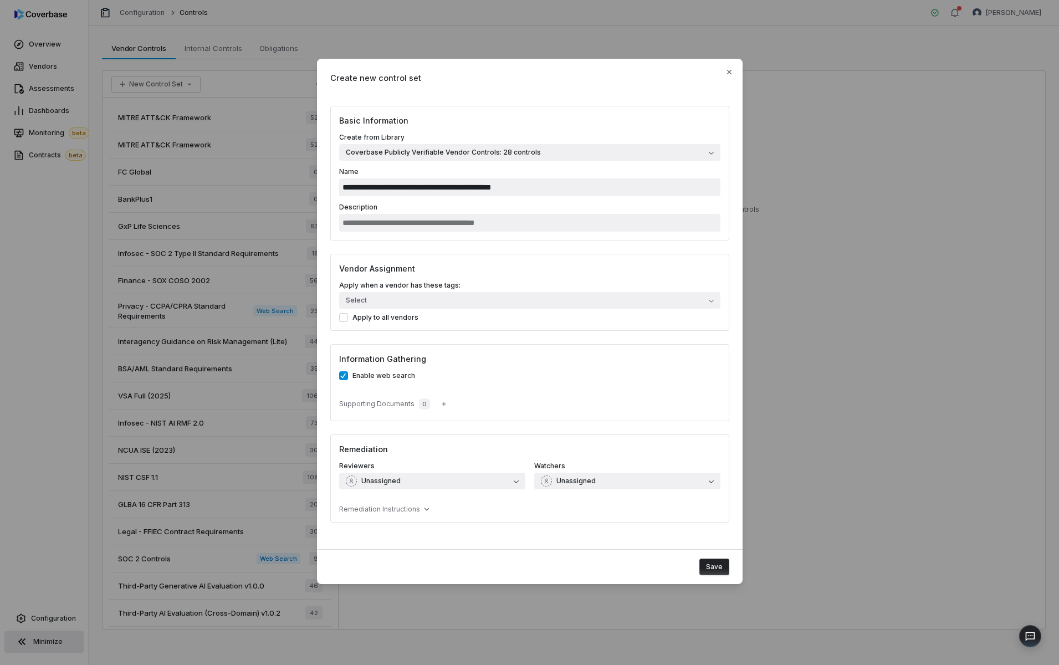
click at [474, 168] on label "**********" at bounding box center [529, 181] width 381 height 29
click at [474, 178] on input "**********" at bounding box center [529, 187] width 381 height 18
click at [322, 324] on div "**********" at bounding box center [529, 321] width 425 height 430
click at [707, 563] on button "Save" at bounding box center [714, 566] width 30 height 17
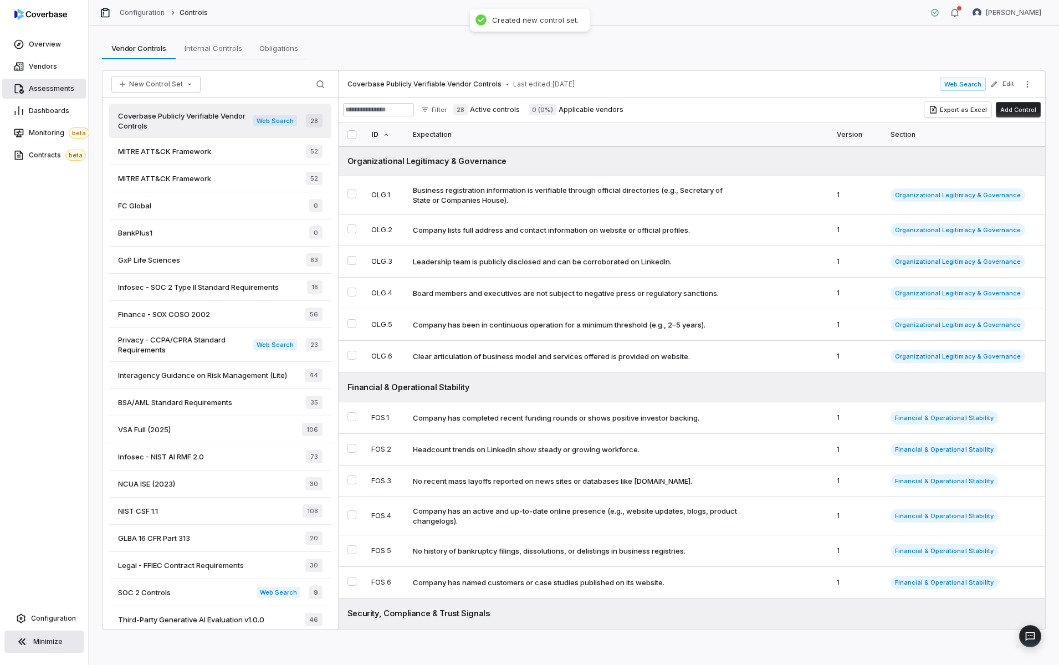
click at [59, 91] on span "Assessments" at bounding box center [51, 88] width 45 height 9
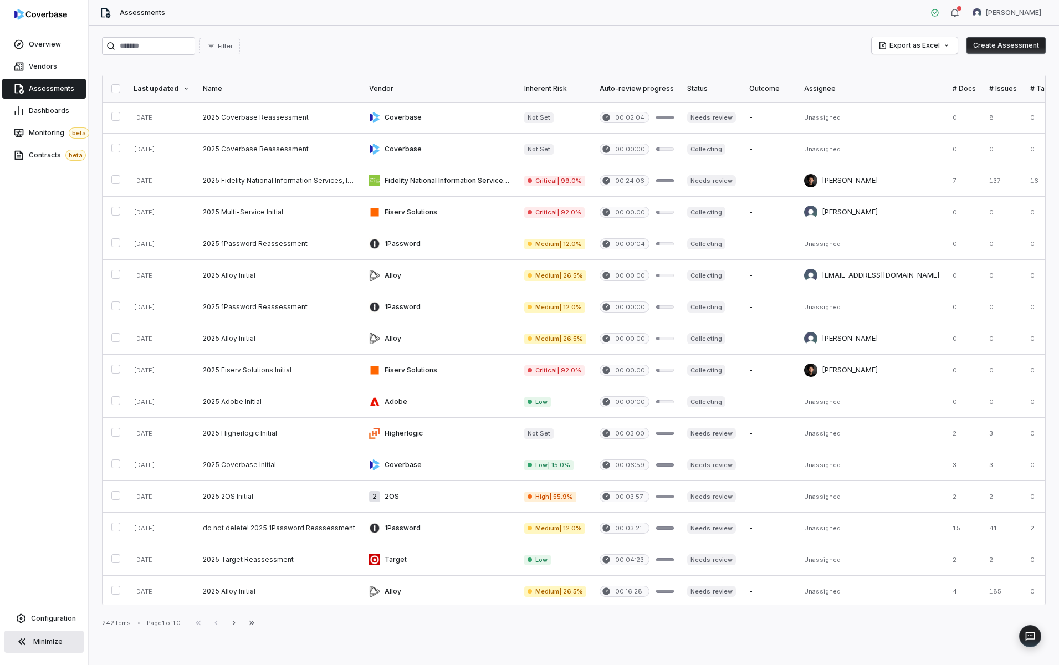
click at [982, 40] on button "Create Assessment" at bounding box center [1005, 45] width 79 height 17
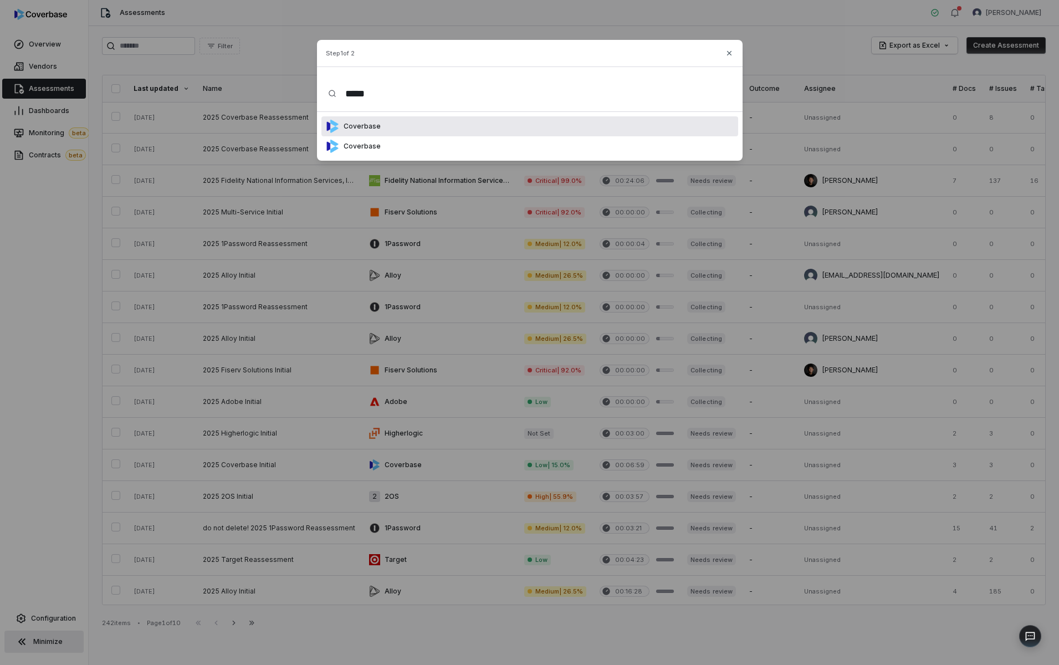
type input "*****"
click at [419, 126] on div "Coverbase" at bounding box center [529, 126] width 417 height 20
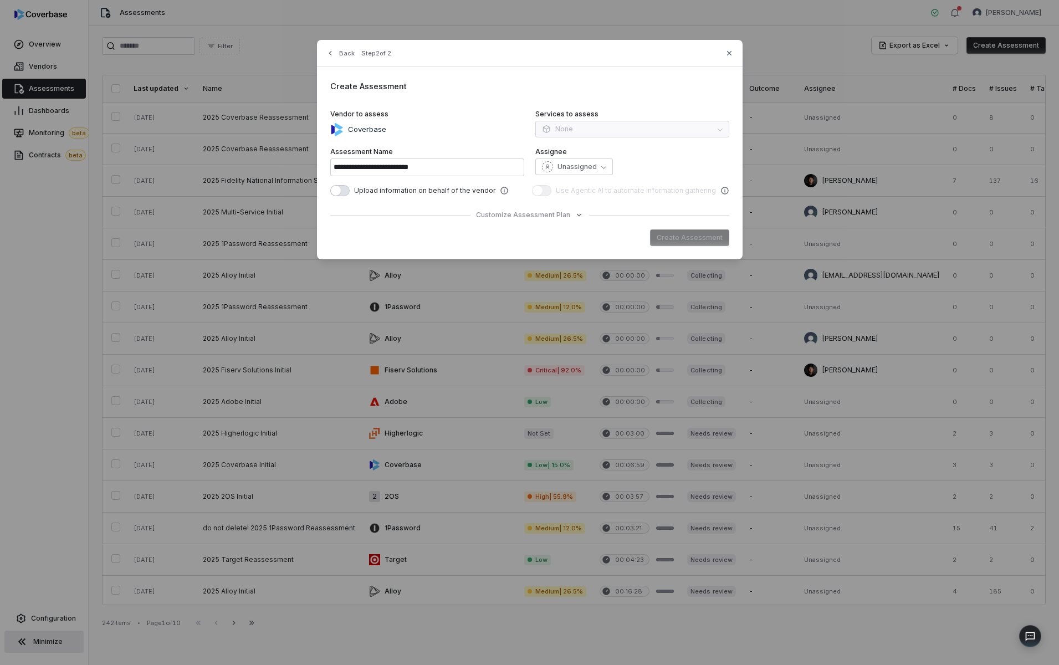
click at [546, 220] on div "**********" at bounding box center [529, 149] width 425 height 219
click at [557, 212] on span "Customize Assessment Plan" at bounding box center [523, 215] width 94 height 9
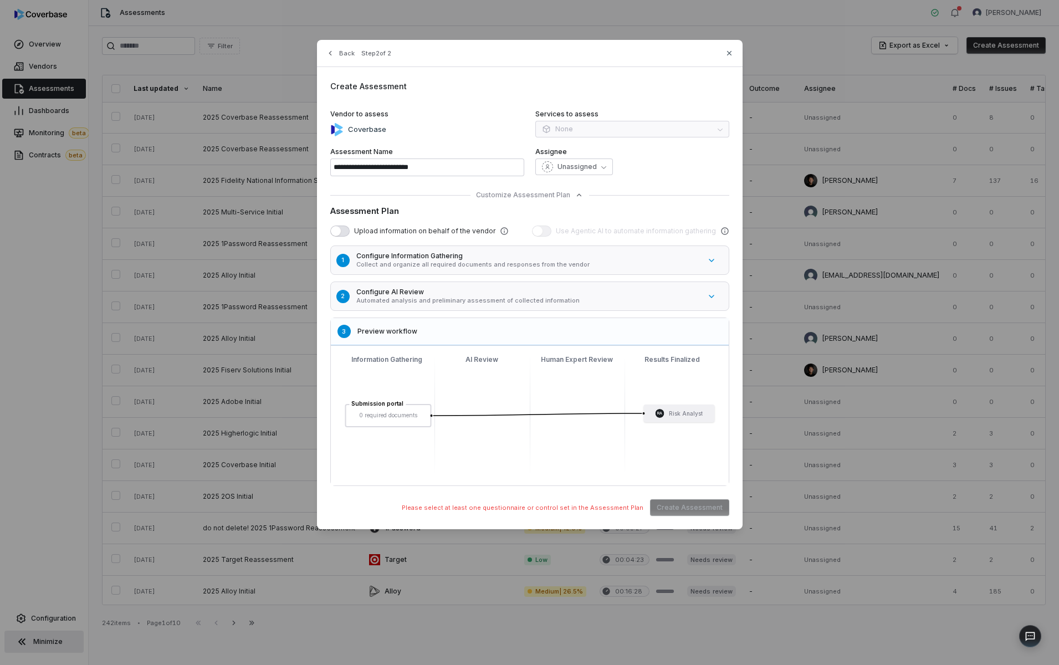
click at [497, 289] on h5 "Configure AI Review" at bounding box center [528, 292] width 344 height 9
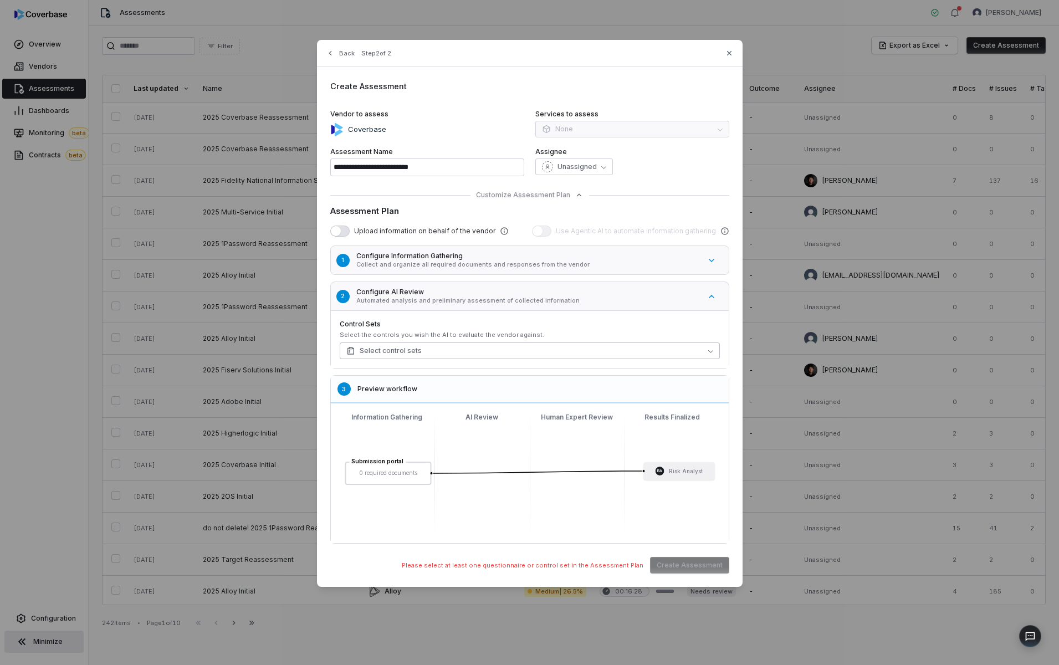
click at [443, 345] on button "Select control sets" at bounding box center [530, 350] width 380 height 17
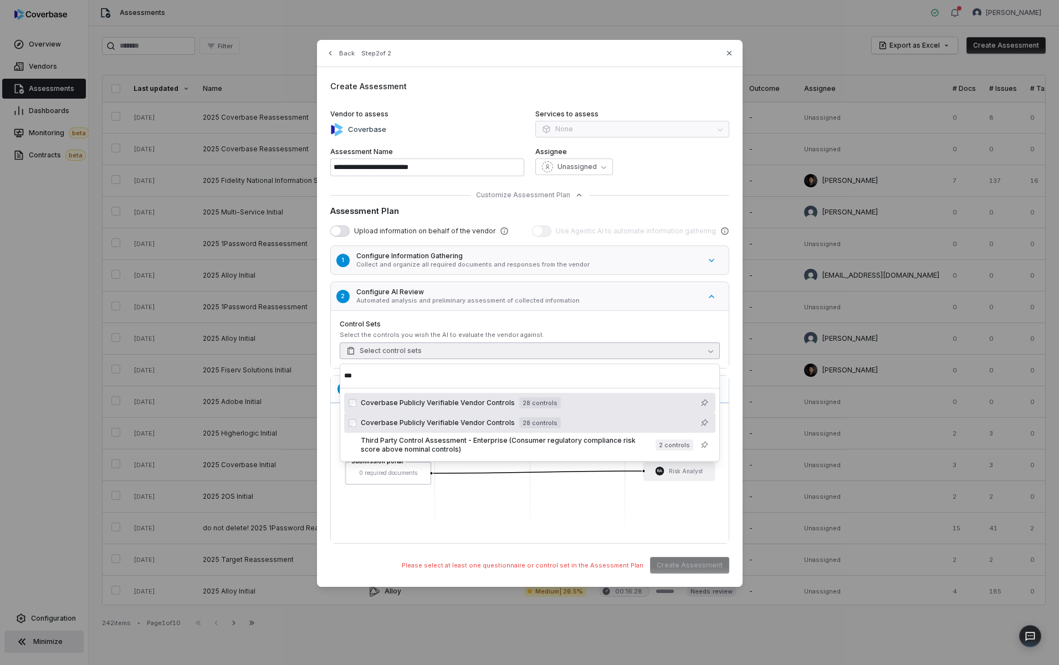
type input "***"
click at [459, 402] on span "Coverbase Publicly Verifiable Vendor Controls" at bounding box center [438, 402] width 154 height 9
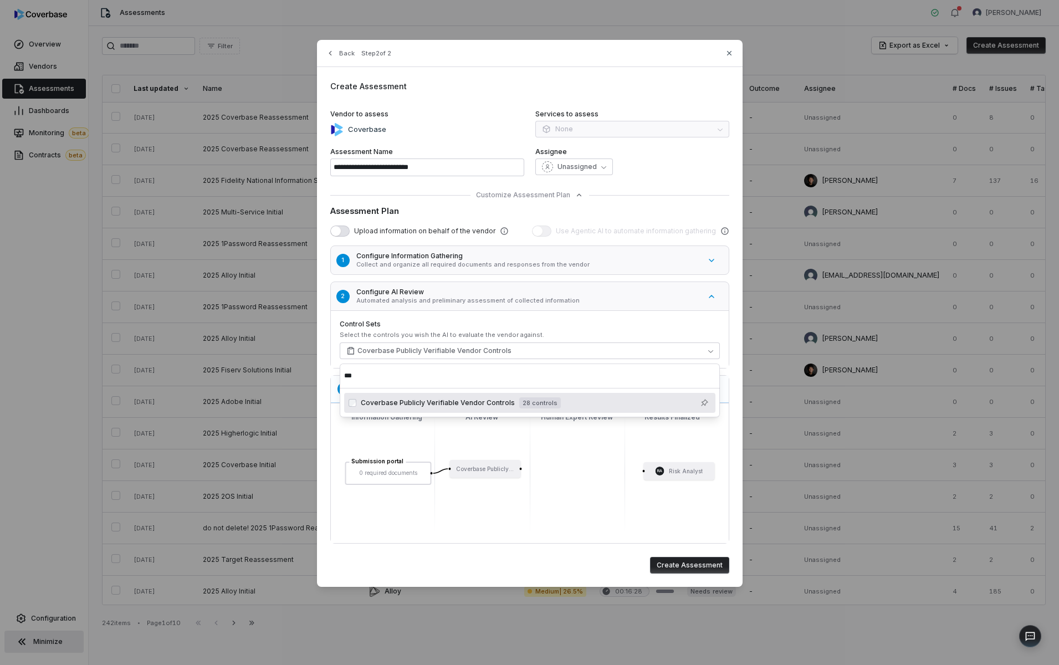
click at [738, 330] on div "**********" at bounding box center [529, 313] width 425 height 547
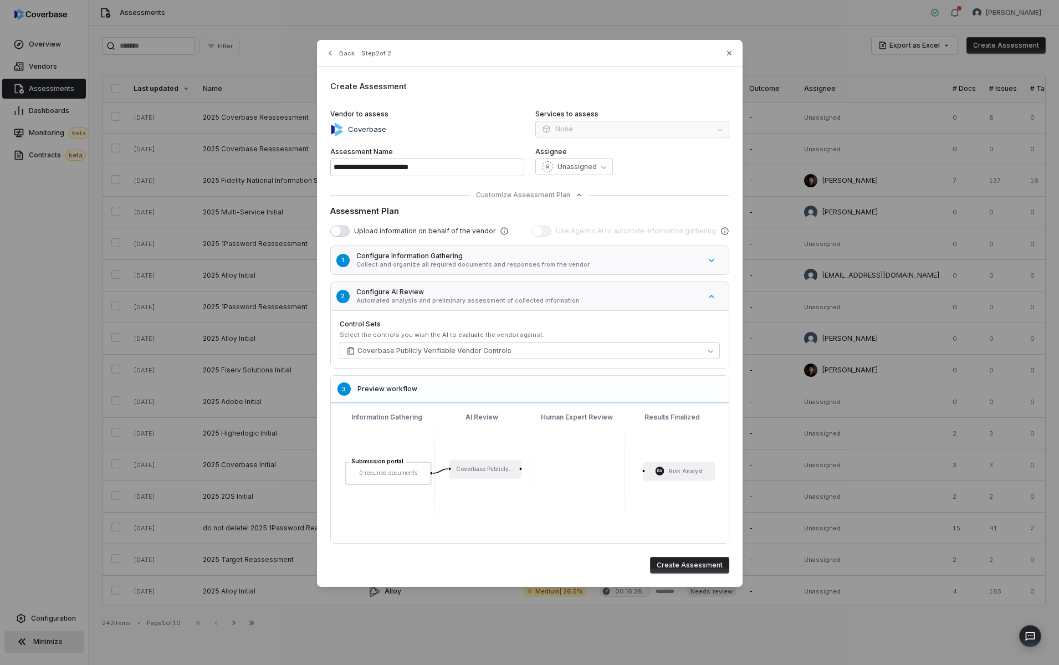
click at [691, 563] on button "Create Assessment" at bounding box center [689, 565] width 79 height 17
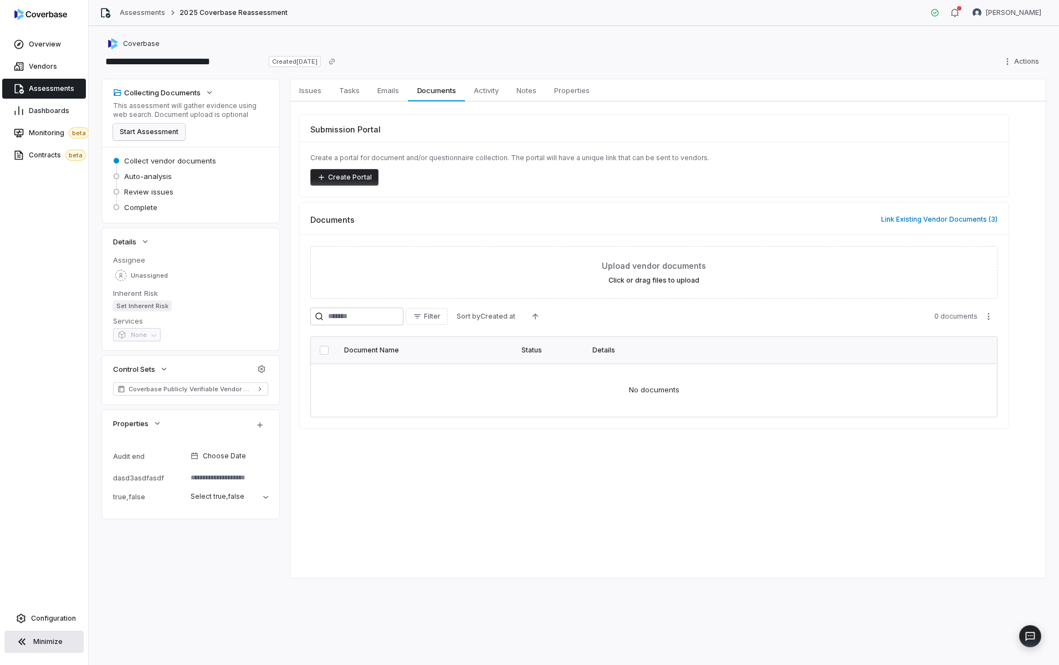
click at [148, 131] on button "Start Assessment" at bounding box center [149, 132] width 72 height 17
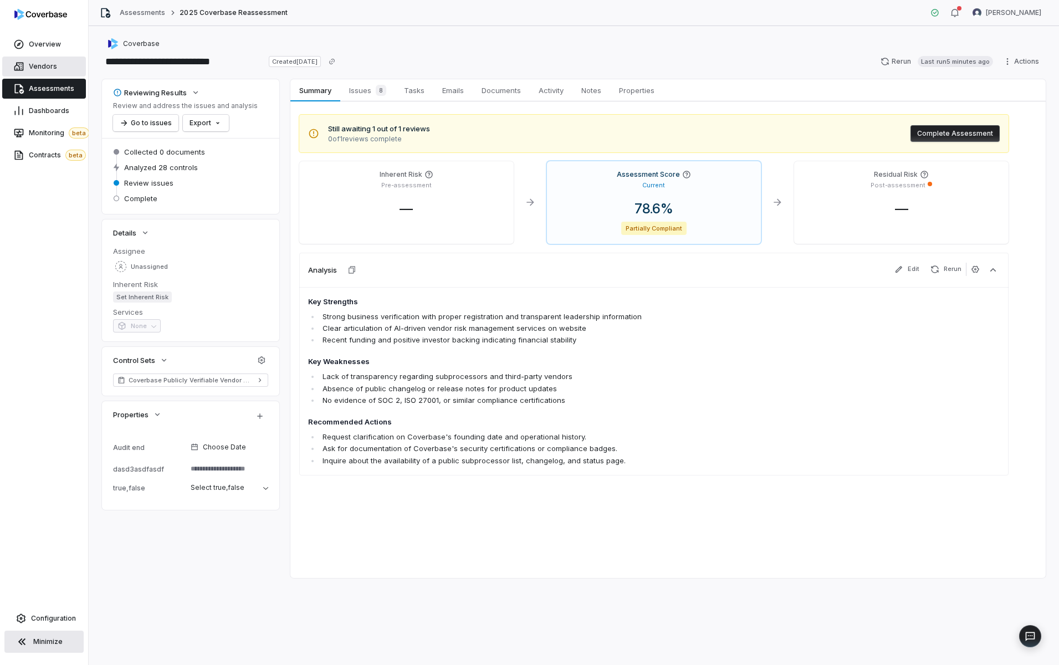
click at [32, 60] on link "Vendors" at bounding box center [44, 67] width 84 height 20
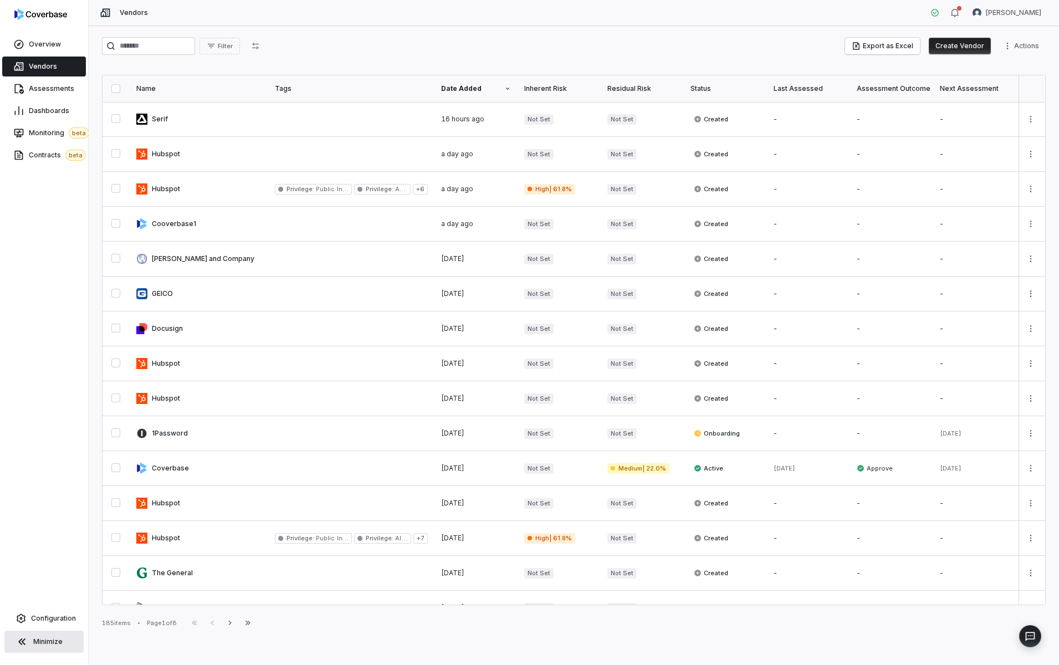
click at [401, 47] on div "Filter Export as Excel Create Vendor Actions" at bounding box center [573, 46] width 943 height 18
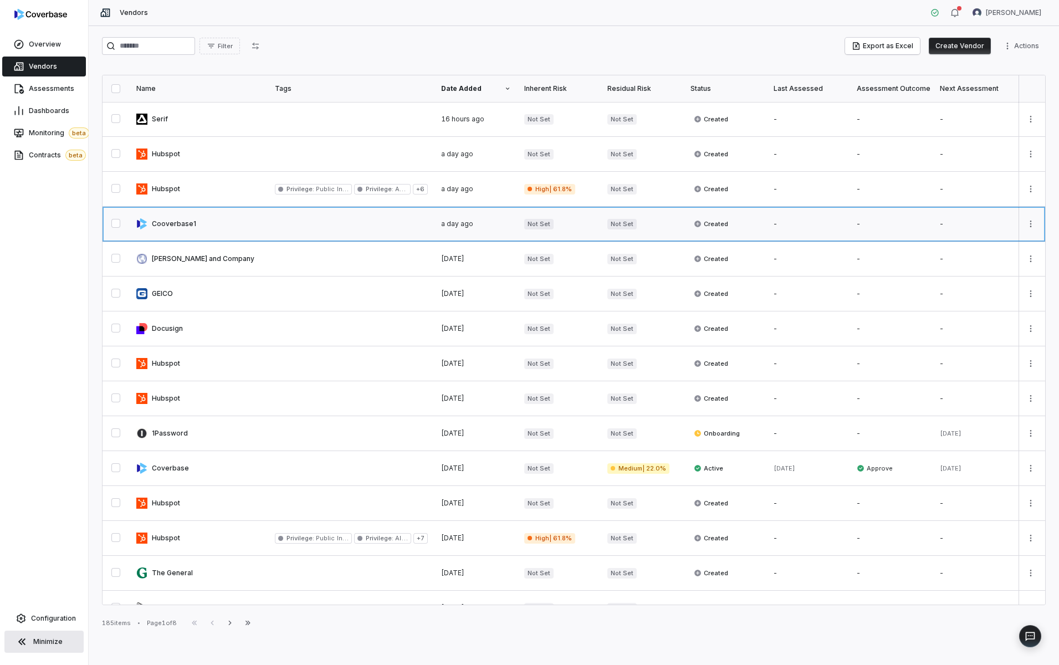
click at [241, 223] on link at bounding box center [199, 224] width 138 height 34
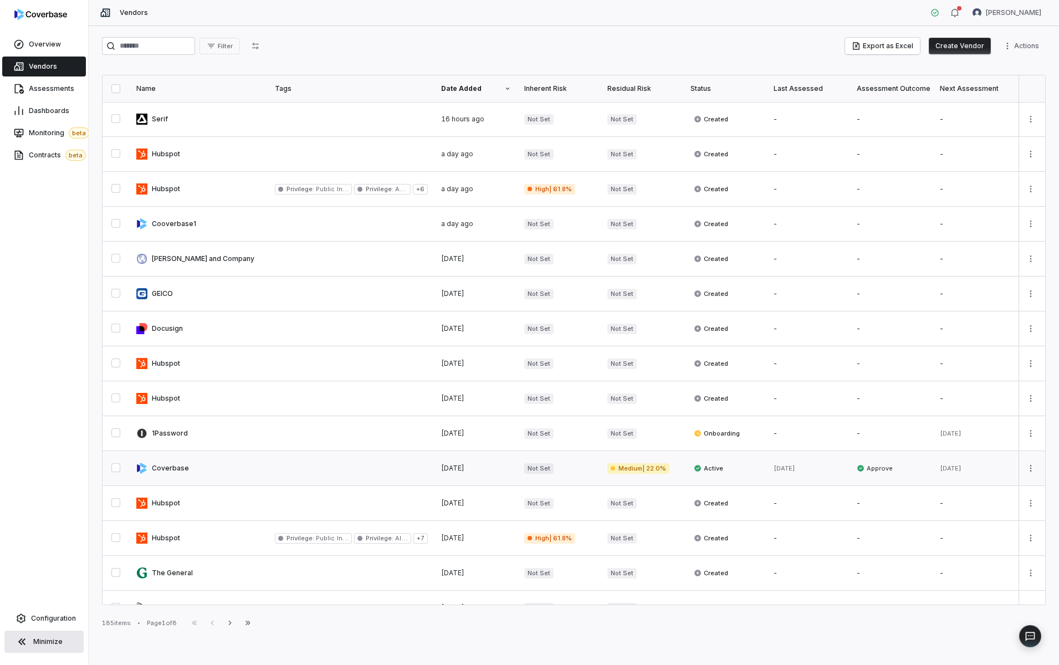
click at [220, 472] on link at bounding box center [199, 468] width 138 height 34
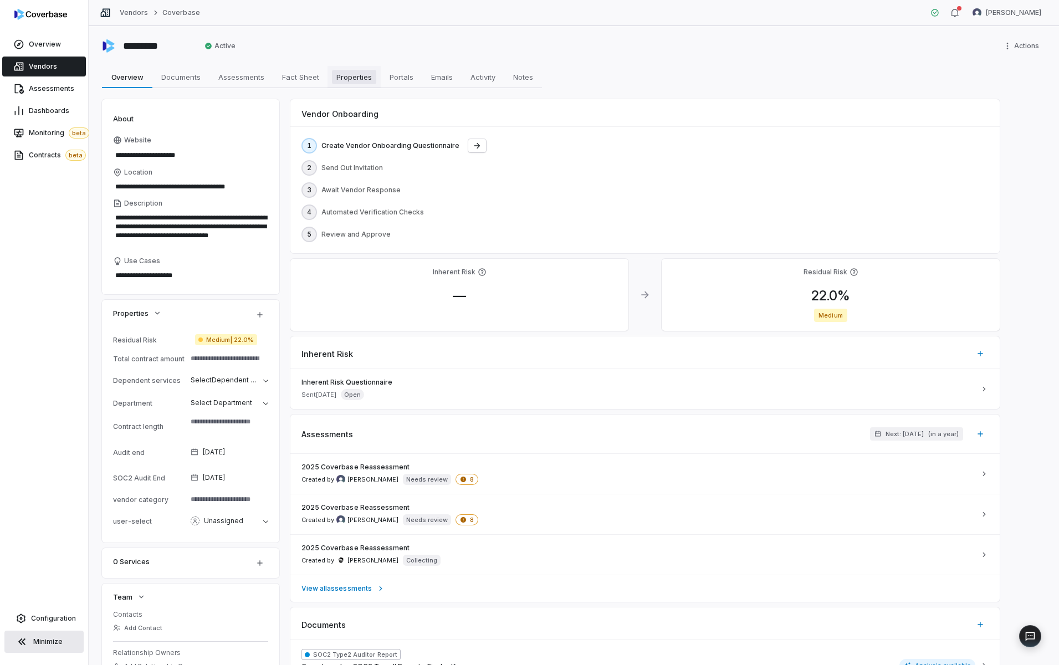
click at [331, 78] on link "Properties Properties" at bounding box center [353, 77] width 53 height 22
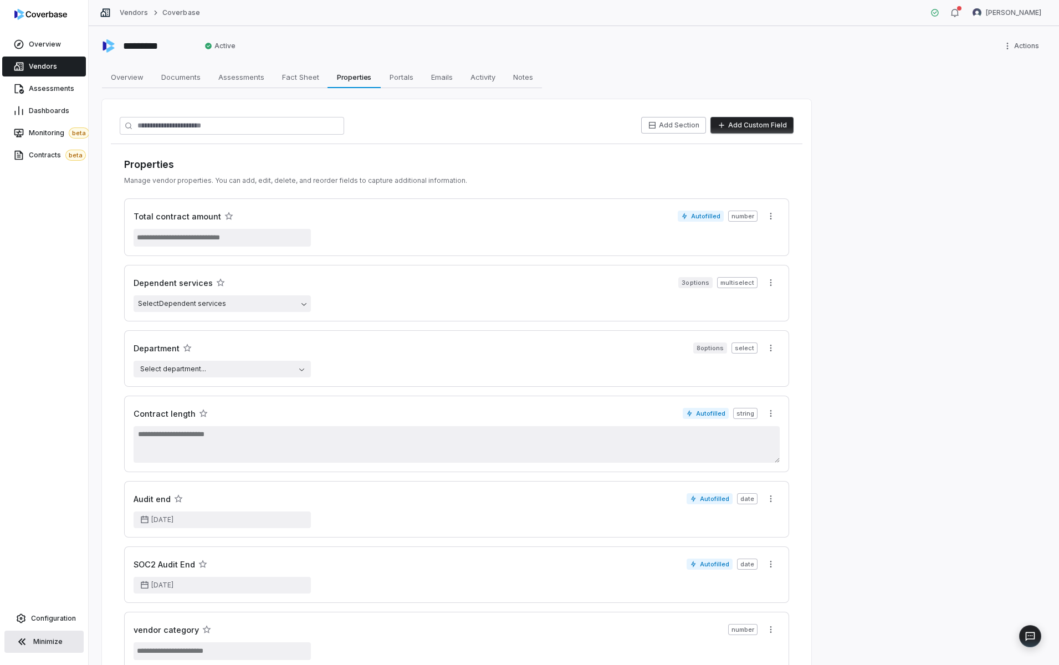
click at [864, 267] on div "********* Active Actions Overview Overview Documents Documents Assessments Asse…" at bounding box center [574, 345] width 970 height 639
click at [128, 80] on span "Overview" at bounding box center [127, 77] width 42 height 14
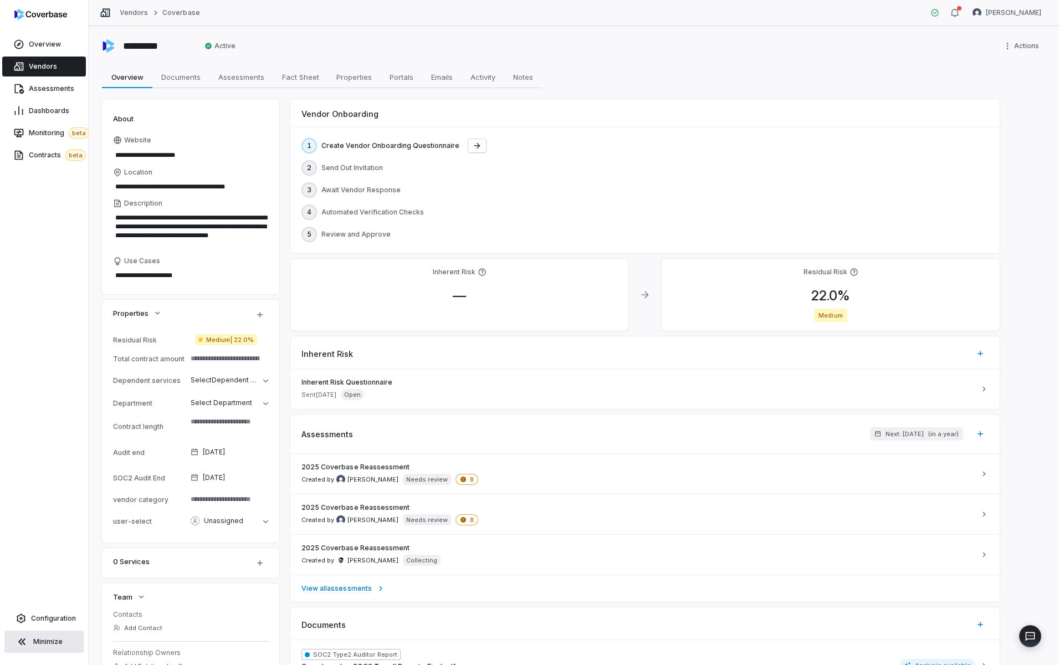
click at [28, 274] on div "Overview Vendors Assessments Dashboards Monitoring beta Contracts beta Configur…" at bounding box center [44, 332] width 88 height 665
click at [869, 50] on div "********* Active Actions" at bounding box center [573, 46] width 943 height 18
click at [379, 78] on link "Properties Properties" at bounding box center [353, 77] width 53 height 22
type textarea "*"
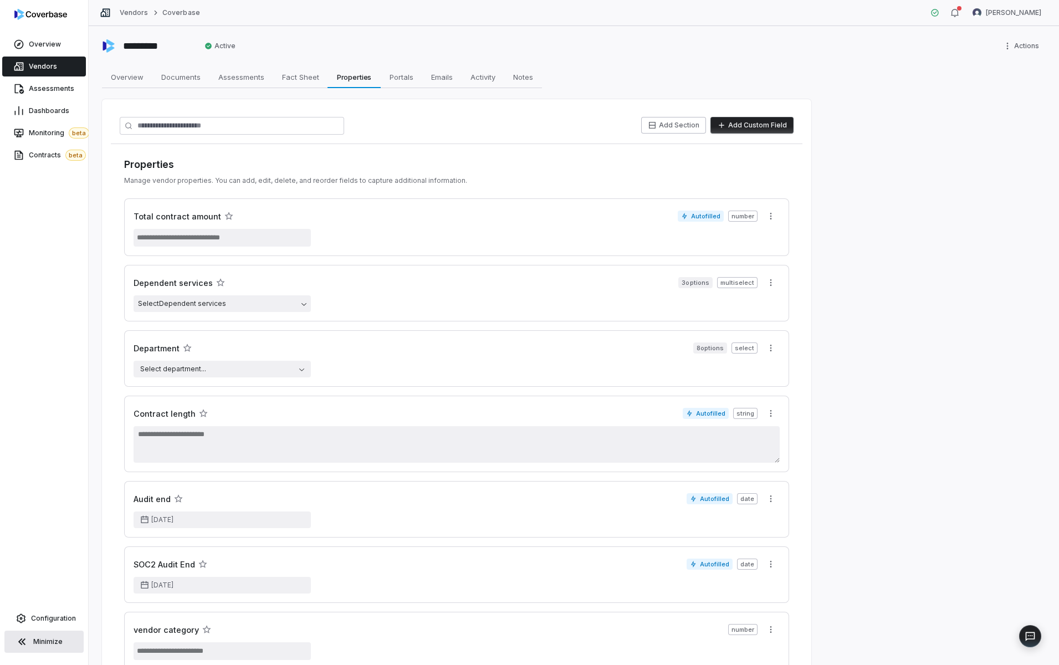
click at [586, 59] on div "********* Active Actions Overview Overview Documents Documents Assessments Asse…" at bounding box center [574, 345] width 970 height 639
drag, startPoint x: 133, startPoint y: 207, endPoint x: 138, endPoint y: 211, distance: 6.5
click at [138, 211] on div "Properties Manage vendor properties. You can add, edit, delete, and reorder fie…" at bounding box center [456, 446] width 691 height 604
click at [698, 129] on button "Add Section" at bounding box center [673, 125] width 65 height 17
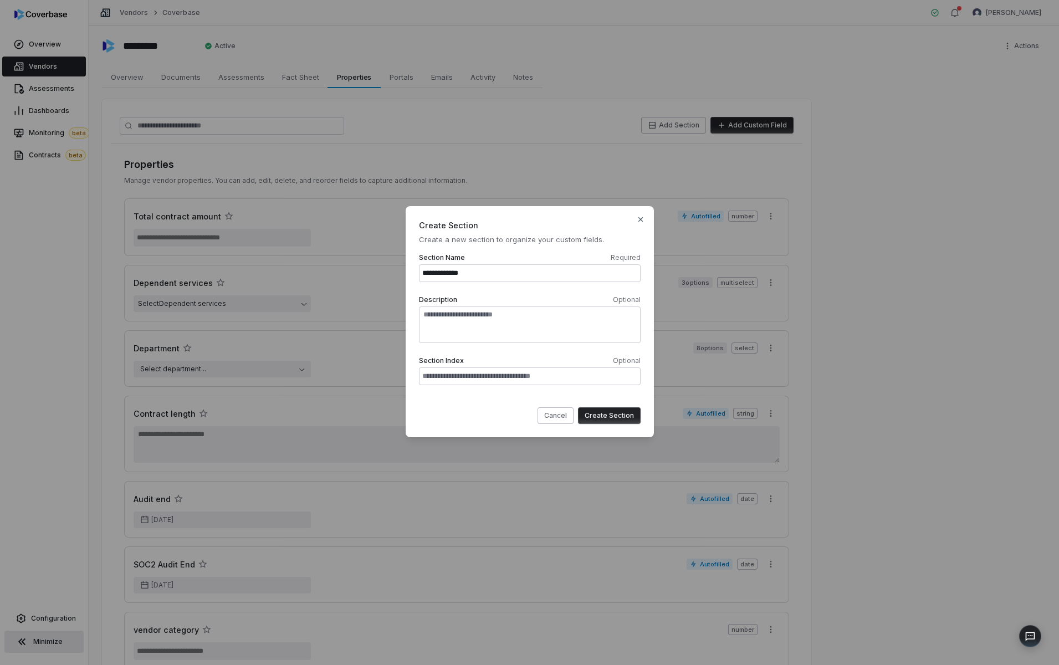
type input "**********"
click at [612, 417] on button "Create Section" at bounding box center [609, 415] width 63 height 17
type textarea "*"
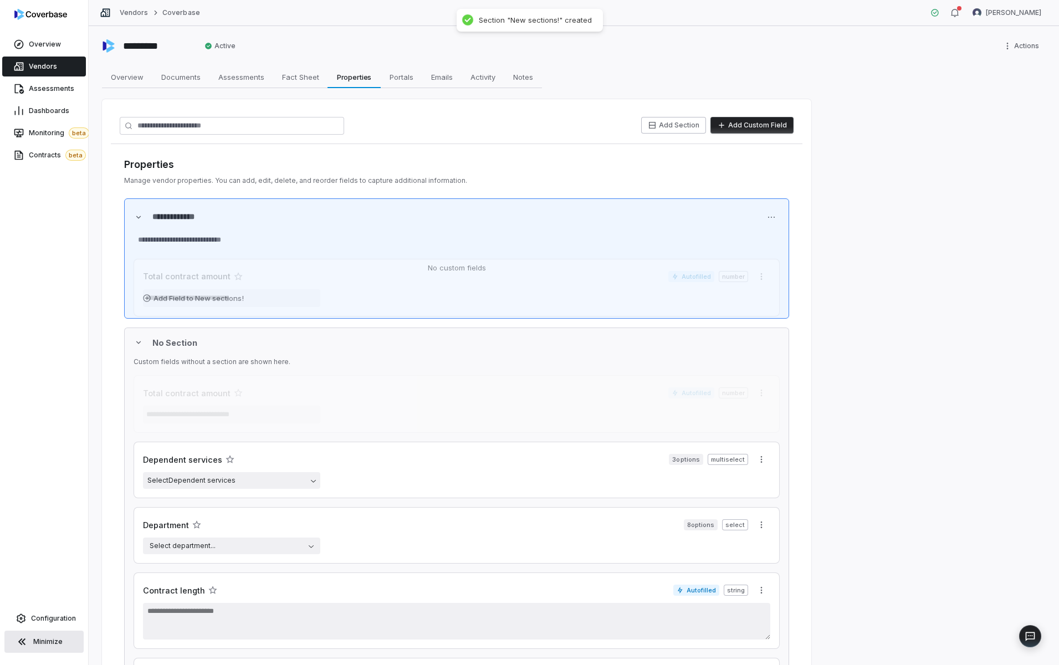
drag, startPoint x: 140, startPoint y: 381, endPoint x: 151, endPoint y: 249, distance: 132.3
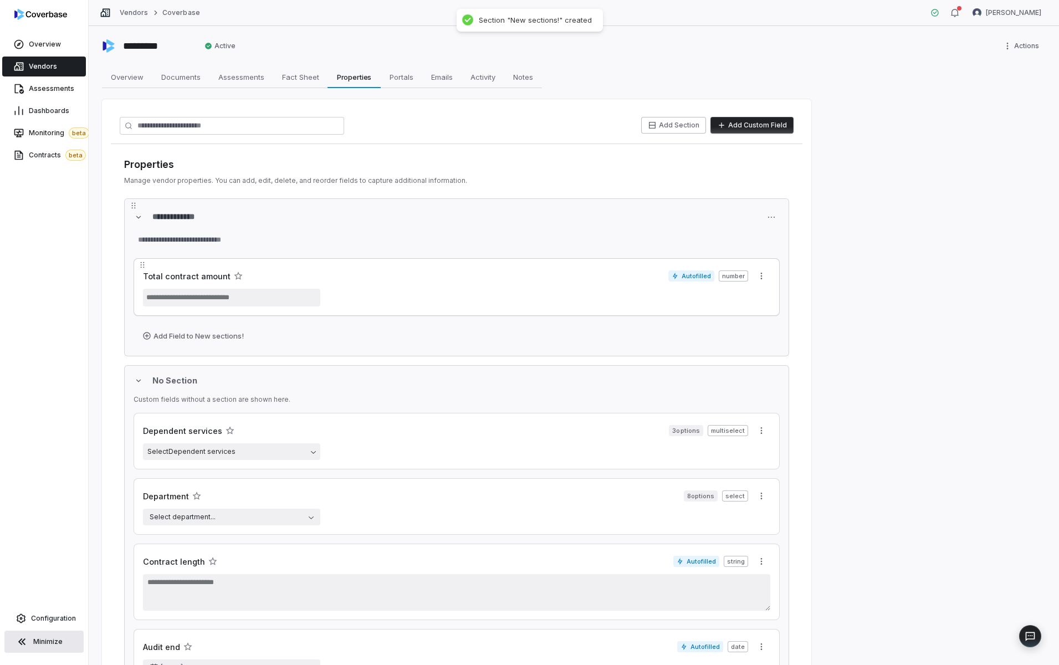
click at [770, 272] on div "Total contract amount Autofilled number" at bounding box center [457, 287] width 646 height 58
click at [760, 278] on html "**********" at bounding box center [529, 332] width 1059 height 665
click at [780, 302] on div "Edit" at bounding box center [792, 300] width 71 height 18
select select "********"
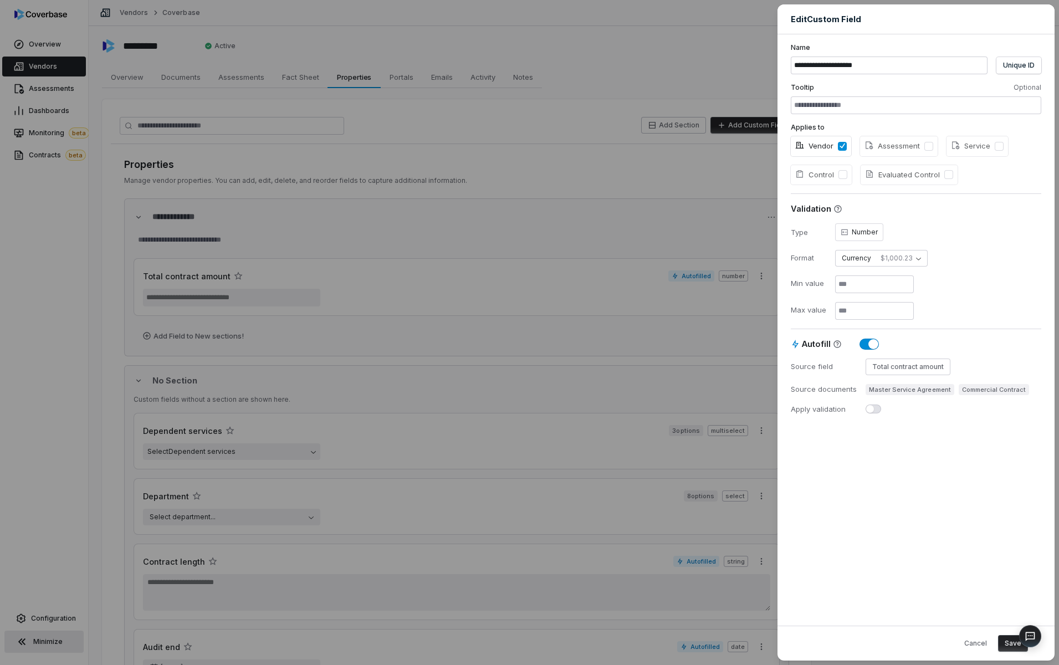
click at [1024, 177] on div "Vendor Assessment Service Control Evaluated Control" at bounding box center [916, 160] width 250 height 48
type textarea "*"
click at [670, 401] on div "**********" at bounding box center [529, 332] width 1059 height 665
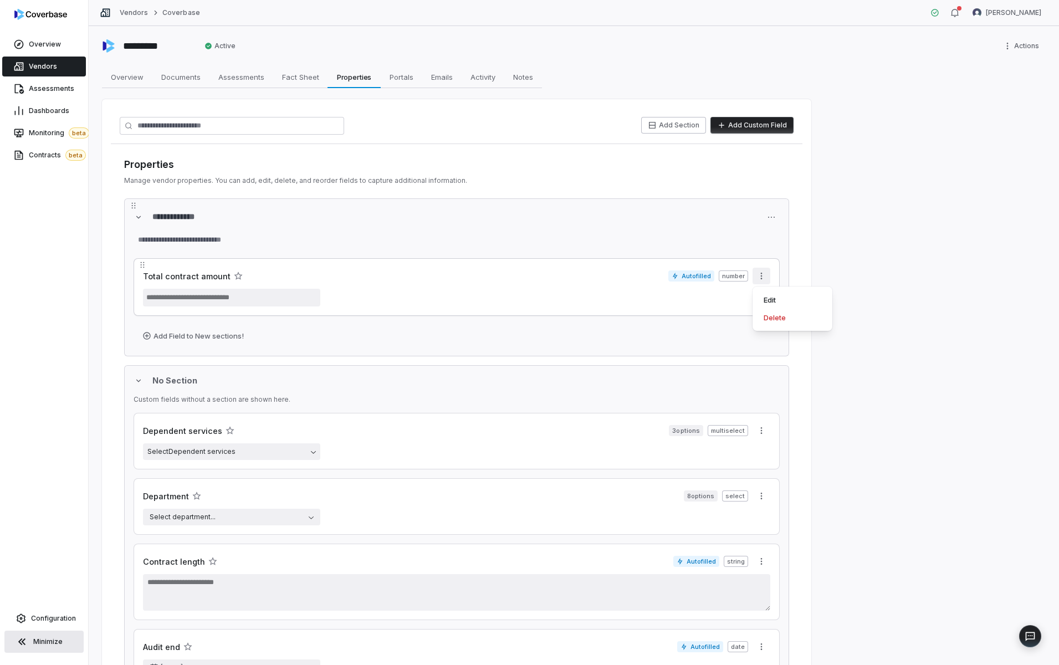
click at [762, 274] on html "**********" at bounding box center [529, 332] width 1059 height 665
click at [772, 293] on div "Edit" at bounding box center [792, 300] width 71 height 18
select select "********"
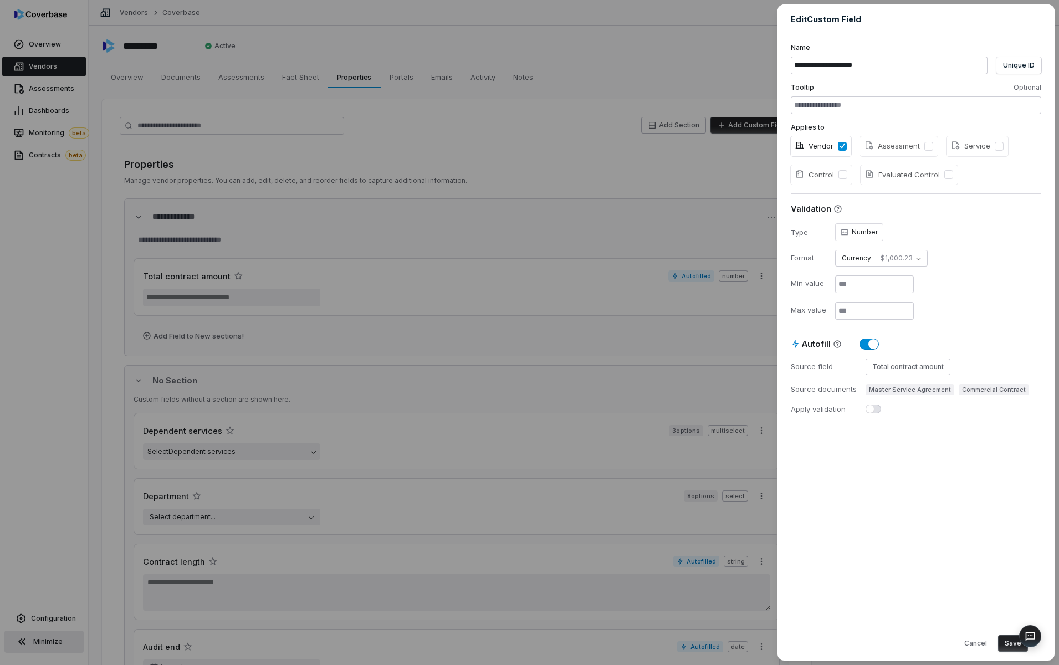
click at [861, 216] on div "**********" at bounding box center [915, 329] width 277 height 591
click at [858, 233] on span "Number" at bounding box center [859, 232] width 48 height 18
click at [868, 236] on span "Number" at bounding box center [859, 232] width 48 height 18
drag, startPoint x: 868, startPoint y: 236, endPoint x: 996, endPoint y: 108, distance: 181.0
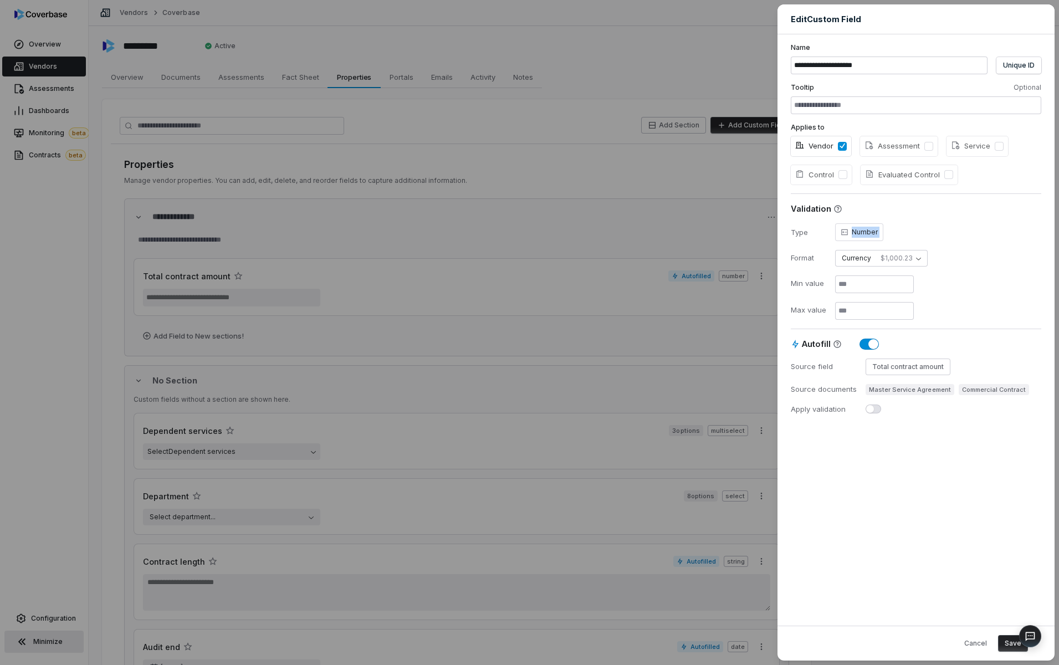
click at [868, 235] on span "Number" at bounding box center [859, 232] width 48 height 18
click at [971, 639] on button "Cancel" at bounding box center [975, 643] width 36 height 17
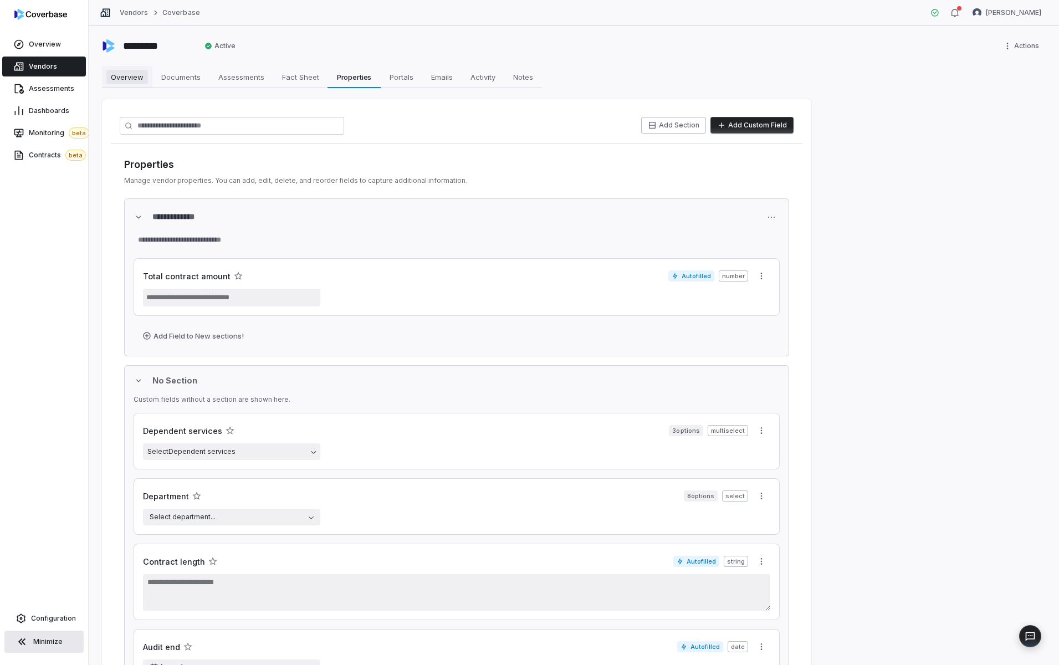
click at [121, 76] on span "Overview" at bounding box center [127, 77] width 42 height 14
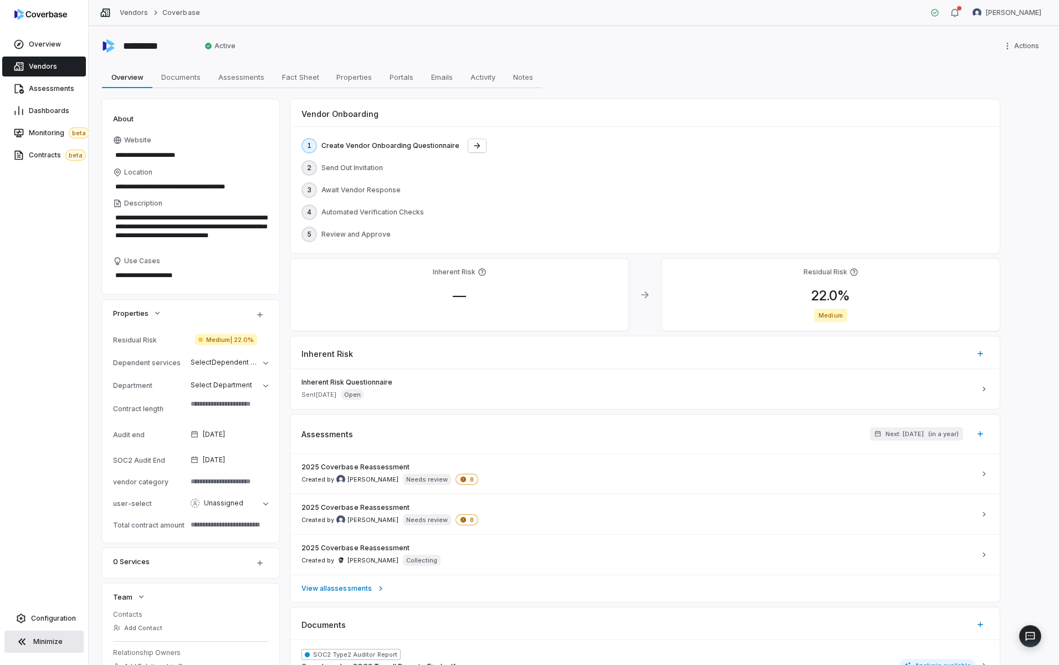
click at [42, 316] on div "Overview Vendors Assessments Dashboards Monitoring beta Contracts beta Configur…" at bounding box center [44, 332] width 88 height 665
click at [346, 83] on span "Properties" at bounding box center [354, 77] width 44 height 14
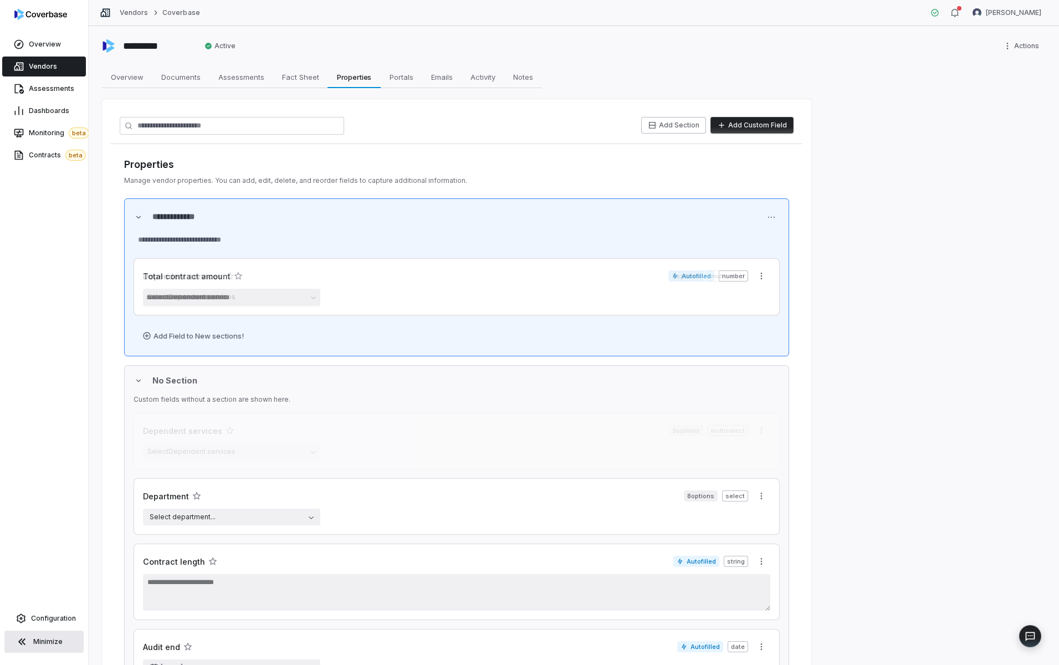
drag, startPoint x: 140, startPoint y: 419, endPoint x: 160, endPoint y: 253, distance: 167.4
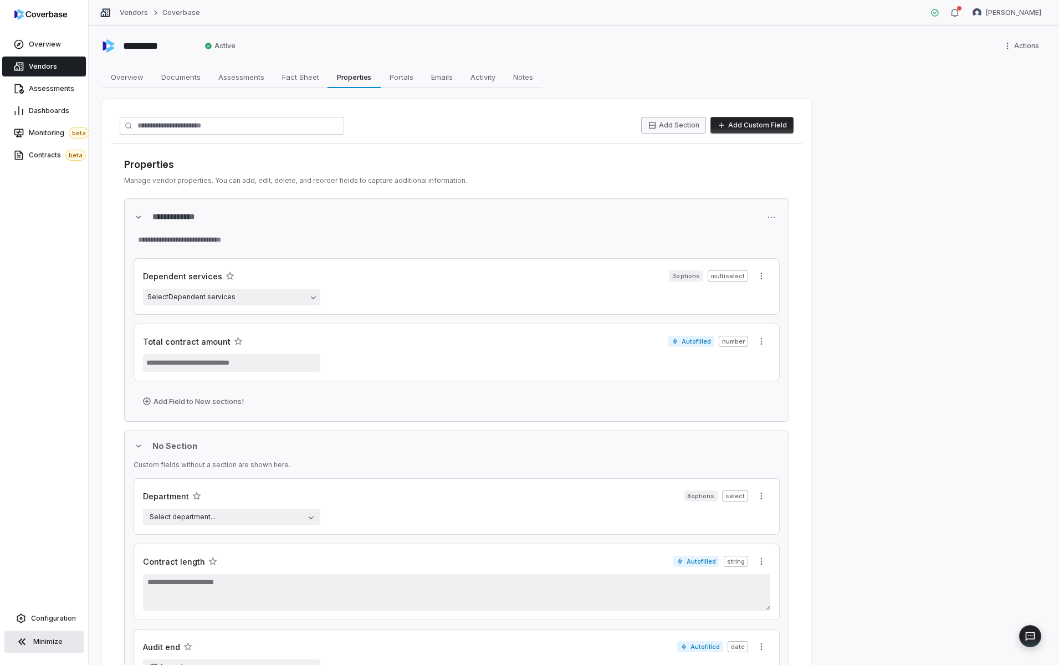
click at [669, 117] on button "Add Section" at bounding box center [673, 125] width 65 height 17
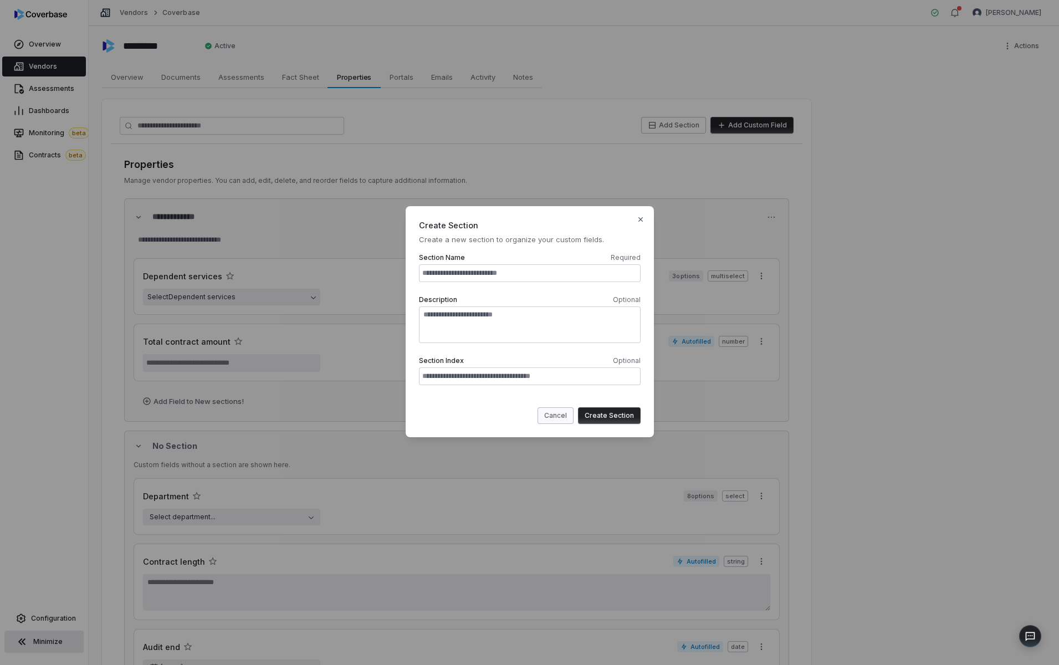
click at [562, 417] on button "Cancel" at bounding box center [555, 415] width 36 height 17
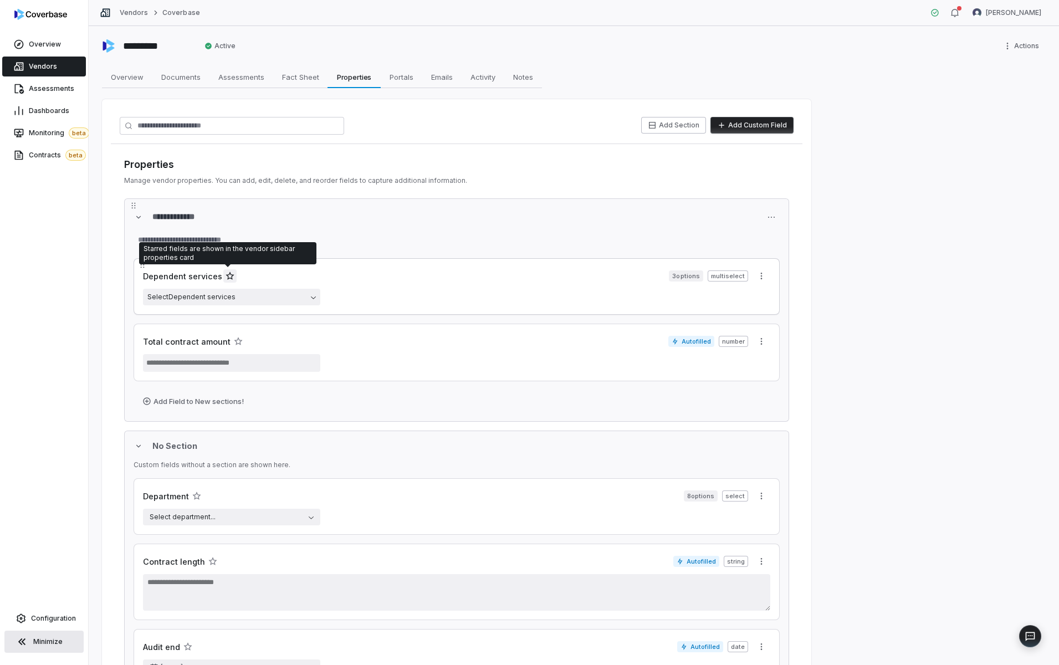
click at [226, 274] on icon "button" at bounding box center [229, 275] width 8 height 8
click at [126, 71] on span "Overview" at bounding box center [127, 77] width 42 height 14
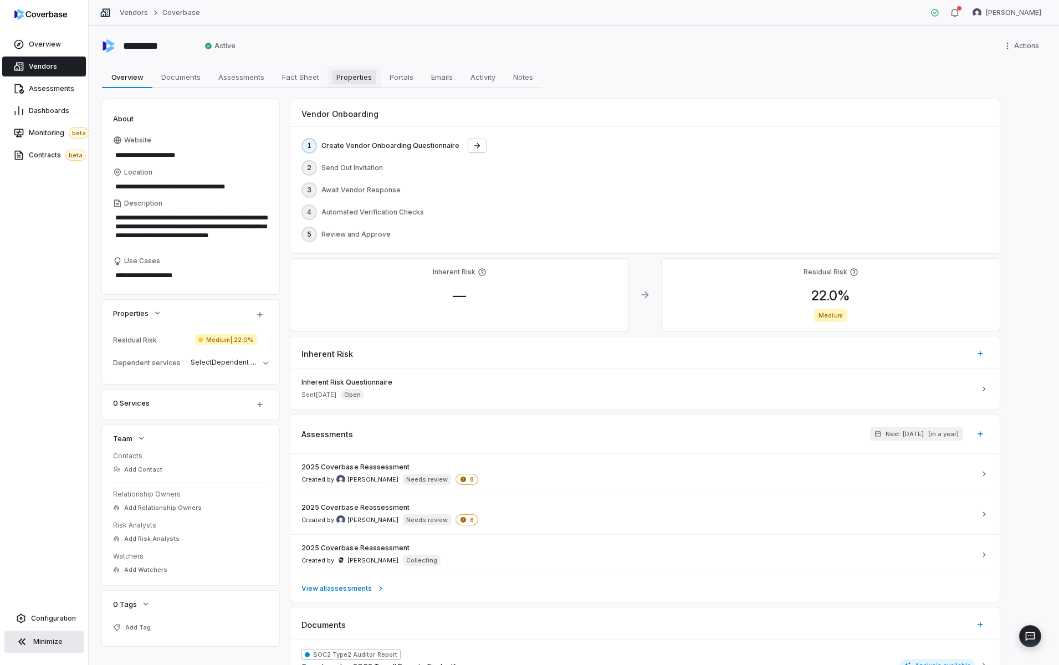
click at [348, 83] on span "Properties" at bounding box center [354, 77] width 44 height 14
type textarea "*"
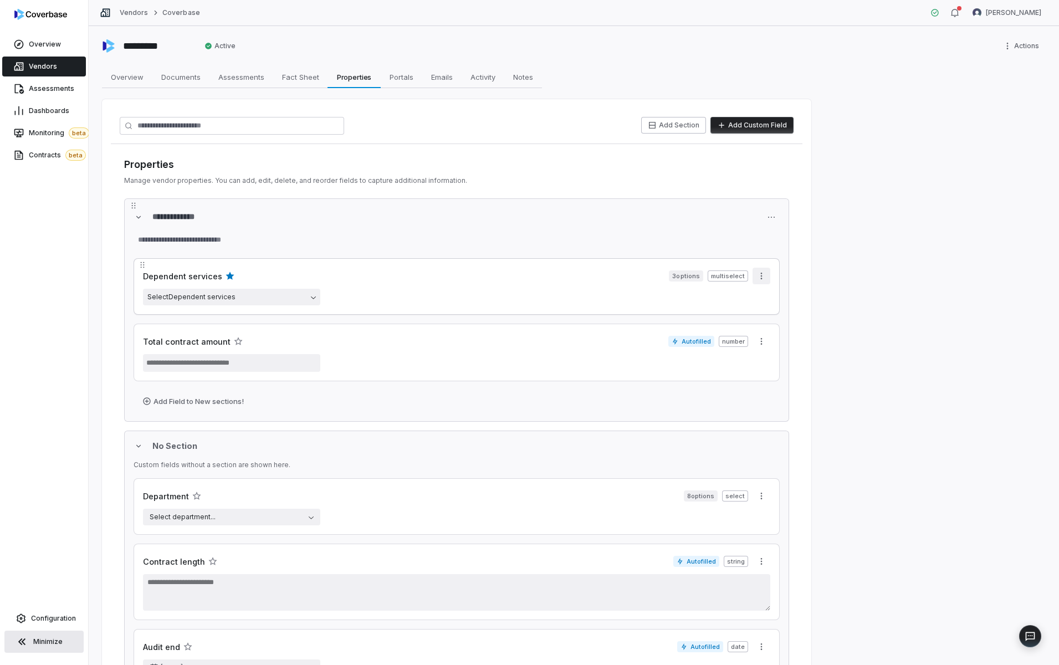
click at [760, 275] on html "**********" at bounding box center [529, 332] width 1059 height 665
click at [767, 307] on div "Edit" at bounding box center [792, 300] width 71 height 18
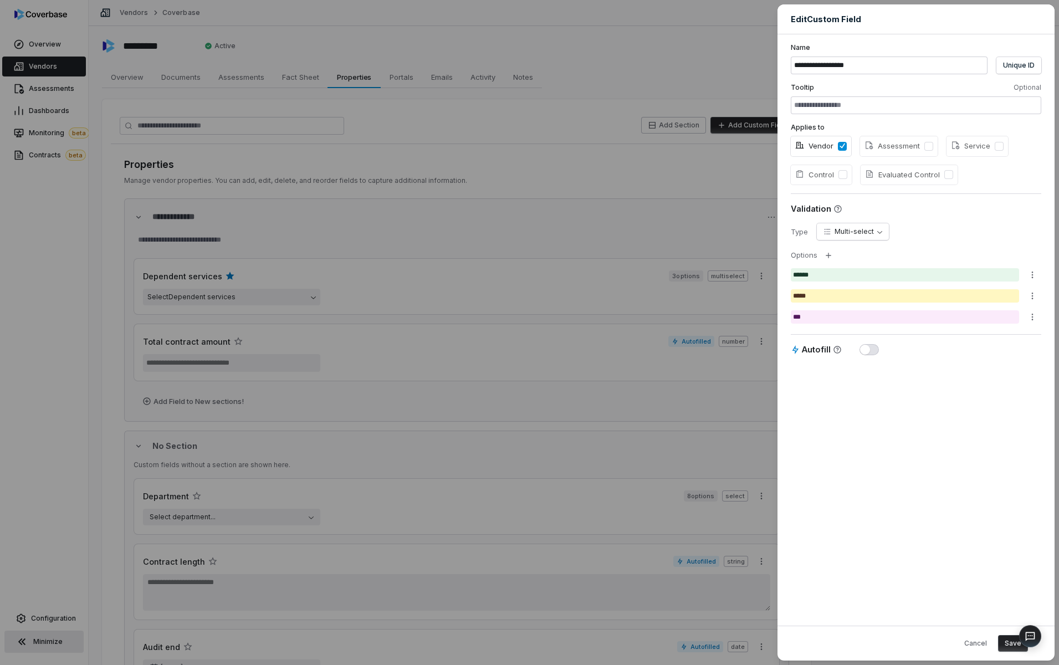
click at [934, 225] on dd "**********" at bounding box center [929, 231] width 224 height 17
click at [876, 231] on body "**********" at bounding box center [529, 332] width 1059 height 665
select select "******"
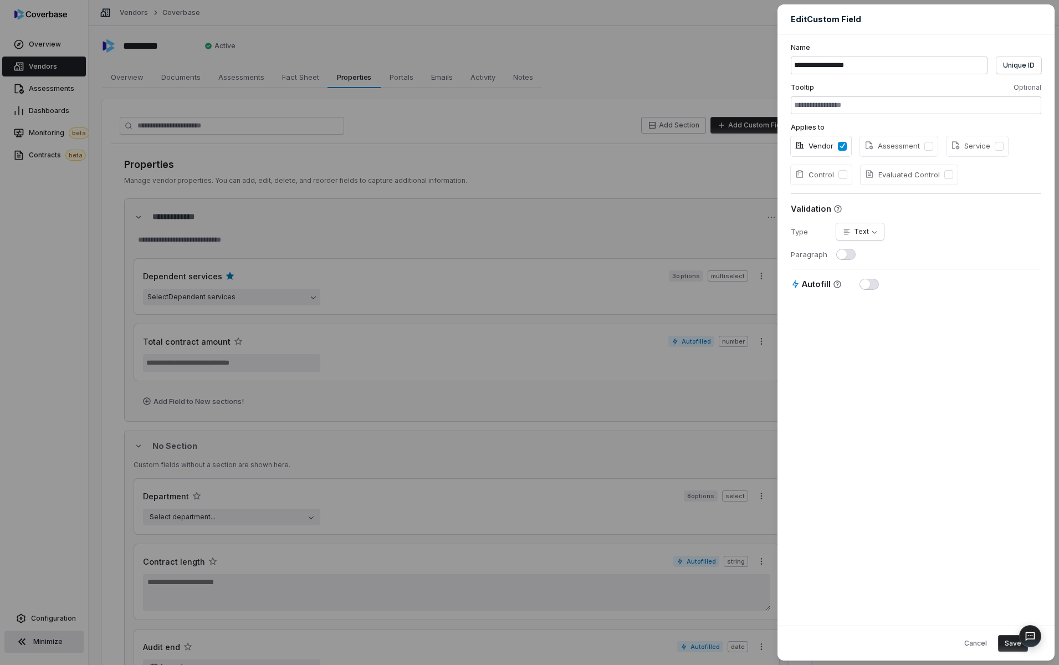
click at [844, 254] on span "button" at bounding box center [842, 254] width 10 height 10
click at [936, 257] on dd at bounding box center [938, 254] width 205 height 11
type textarea "*"
select select "**********"
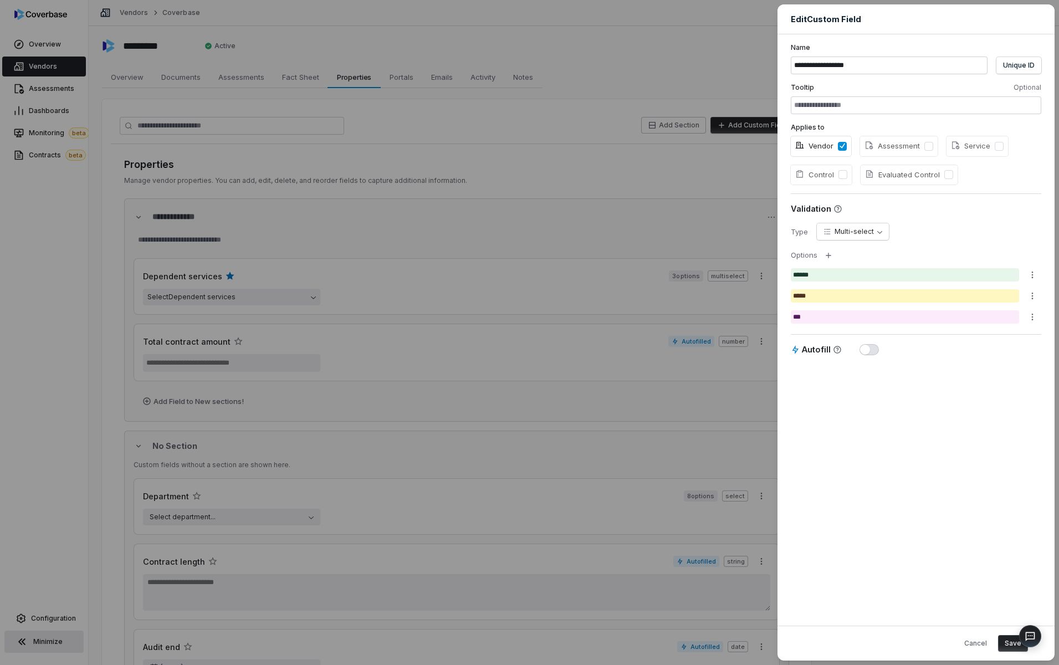
click at [353, 55] on div "**********" at bounding box center [529, 332] width 1059 height 665
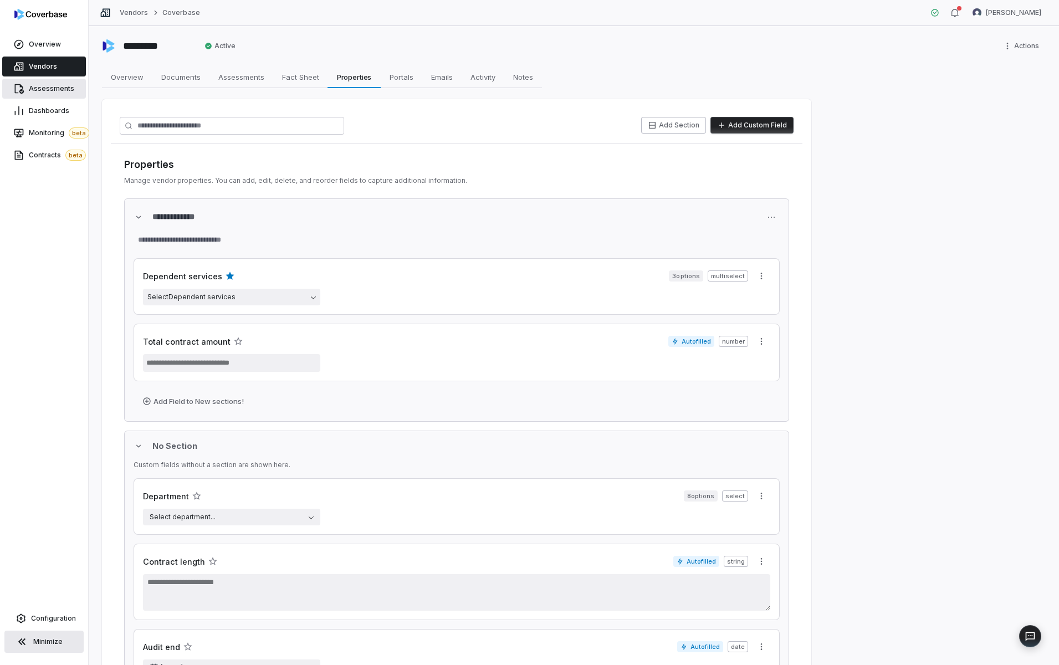
click at [45, 89] on span "Assessments" at bounding box center [51, 88] width 45 height 9
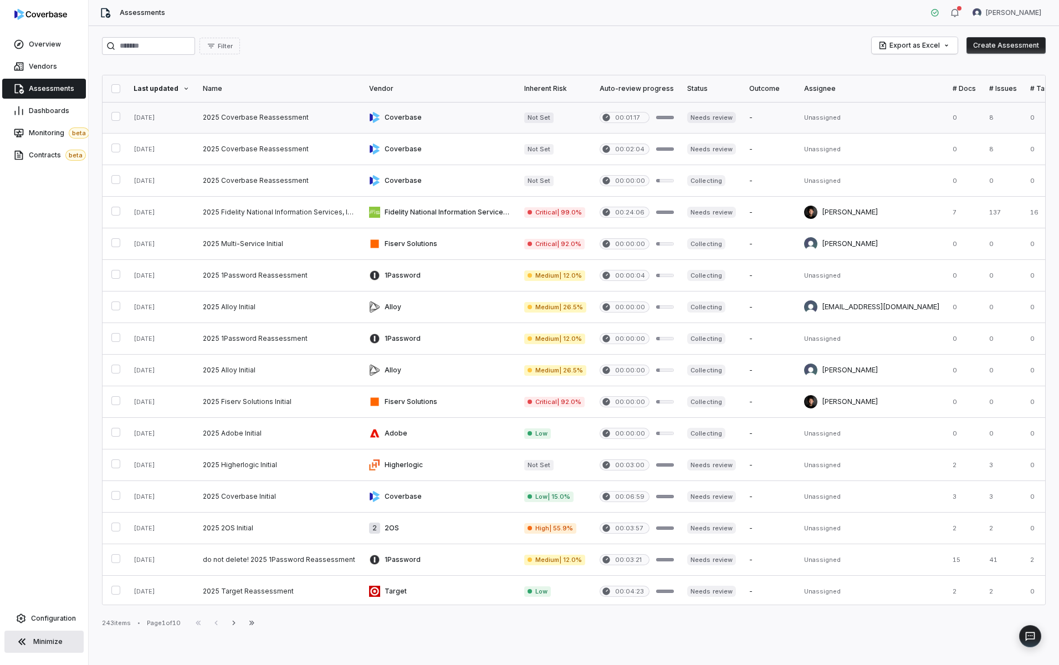
click at [321, 114] on link at bounding box center [279, 117] width 166 height 31
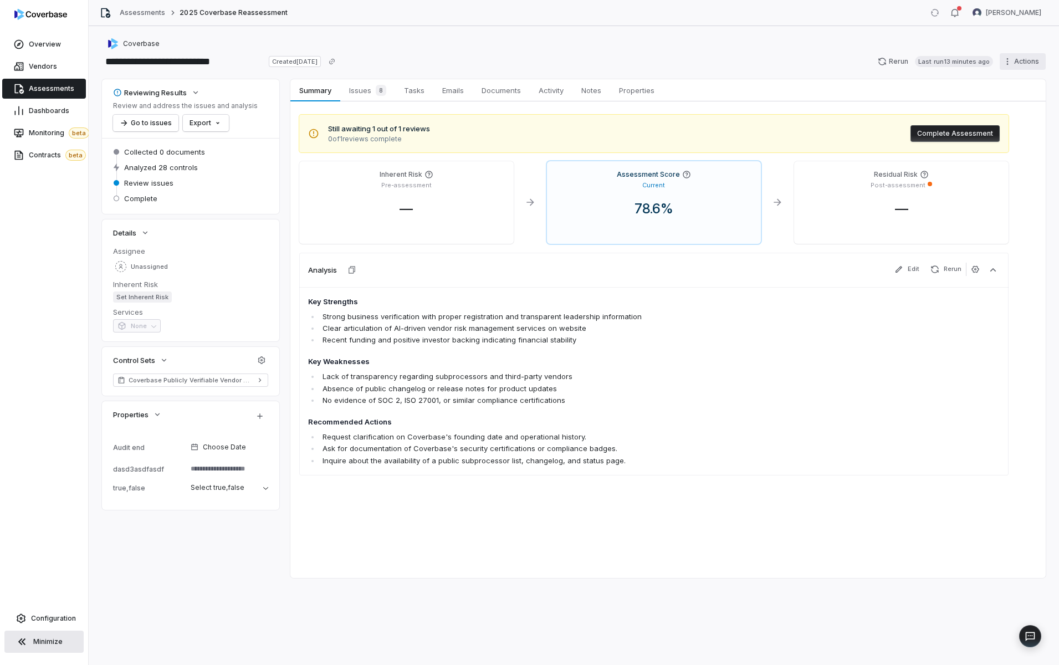
click at [1027, 59] on html "**********" at bounding box center [529, 332] width 1059 height 665
click at [993, 162] on div "Delete" at bounding box center [1009, 157] width 80 height 18
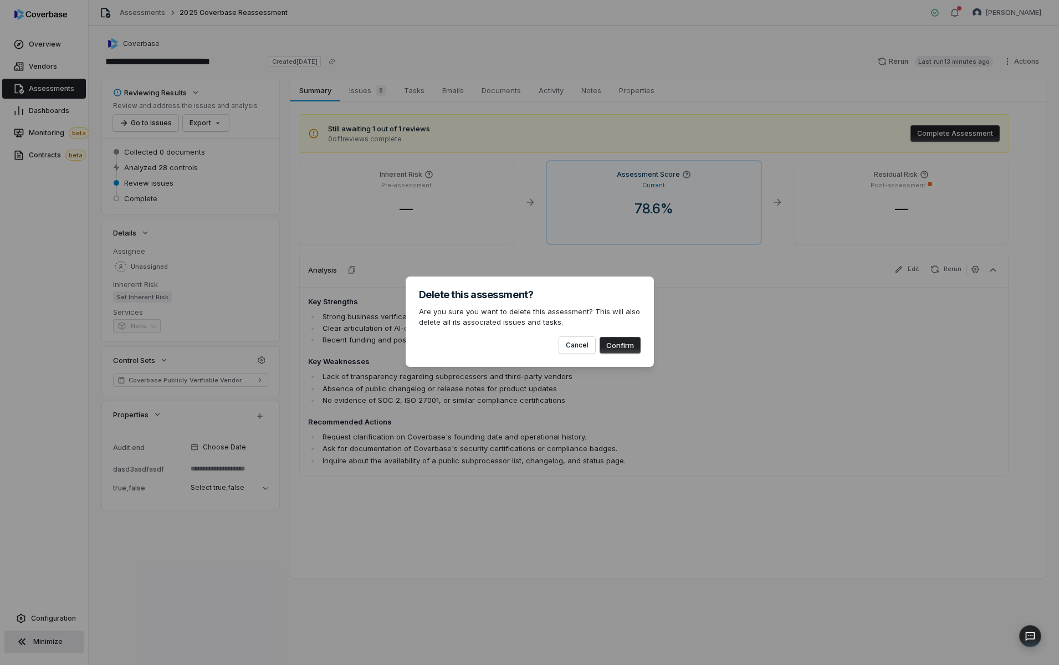
click at [624, 341] on button "Confirm" at bounding box center [619, 345] width 41 height 17
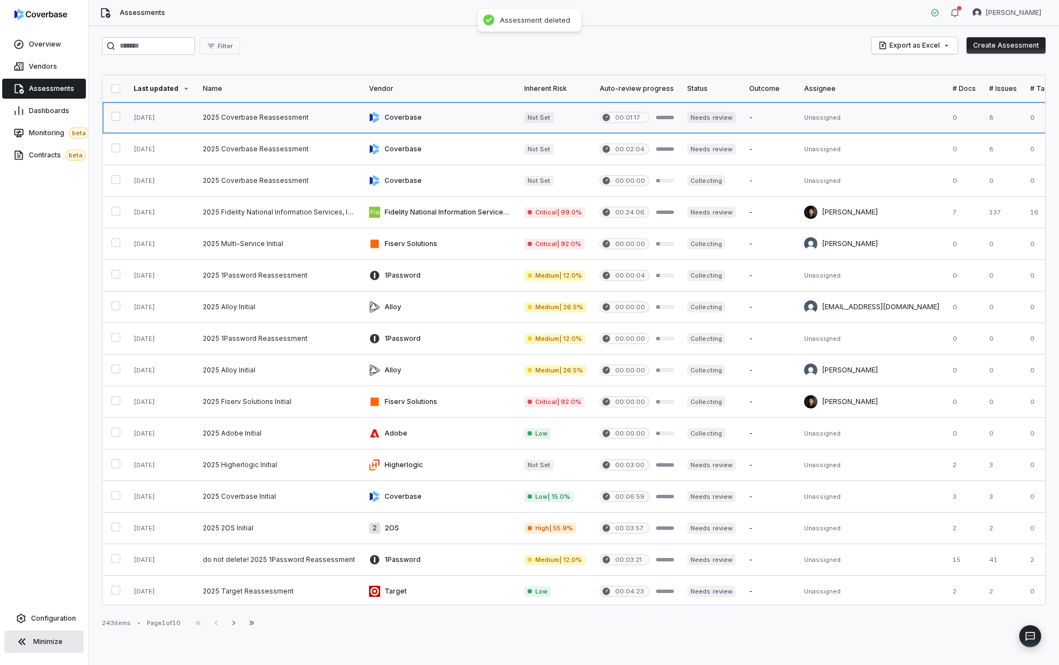
click at [212, 123] on link at bounding box center [279, 117] width 166 height 31
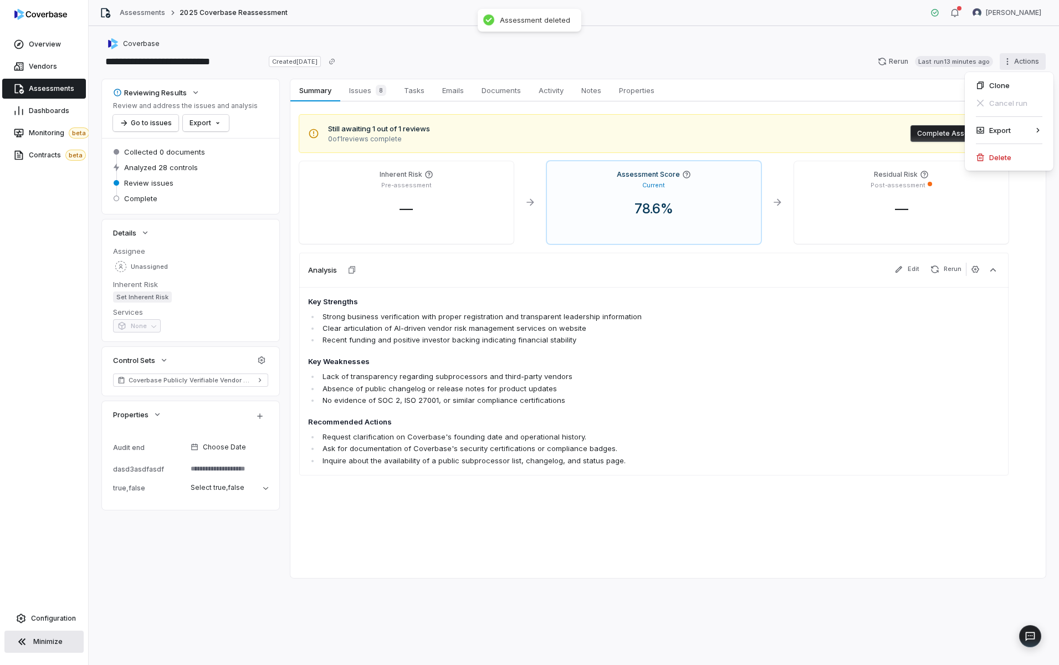
click at [1028, 55] on html "**********" at bounding box center [529, 332] width 1059 height 665
click at [986, 163] on div "Delete" at bounding box center [1009, 157] width 80 height 18
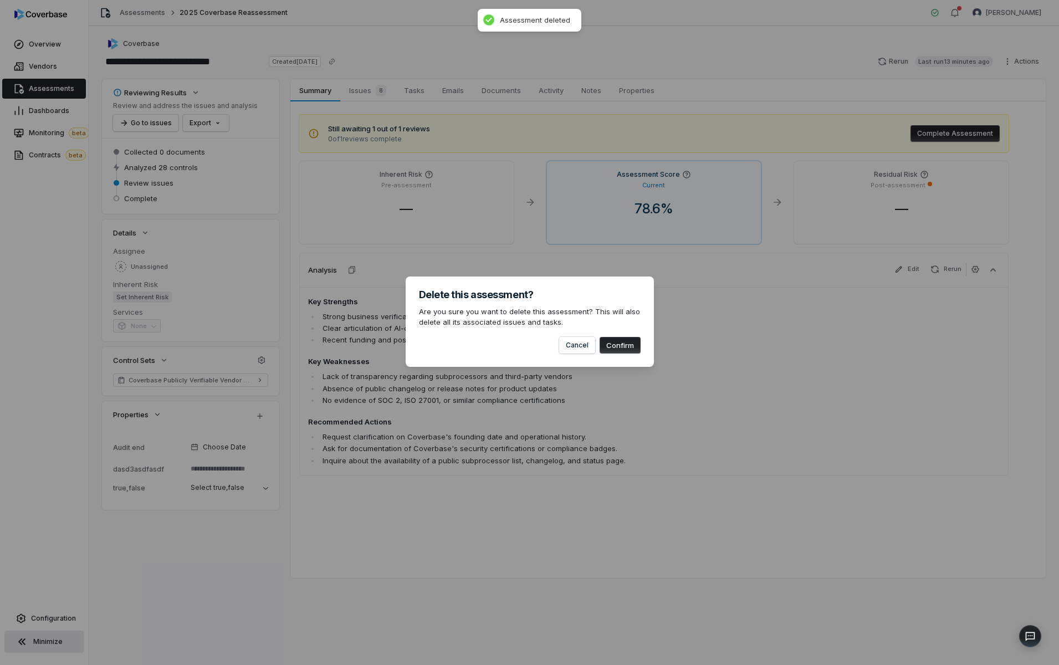
click at [606, 348] on button "Confirm" at bounding box center [619, 345] width 41 height 17
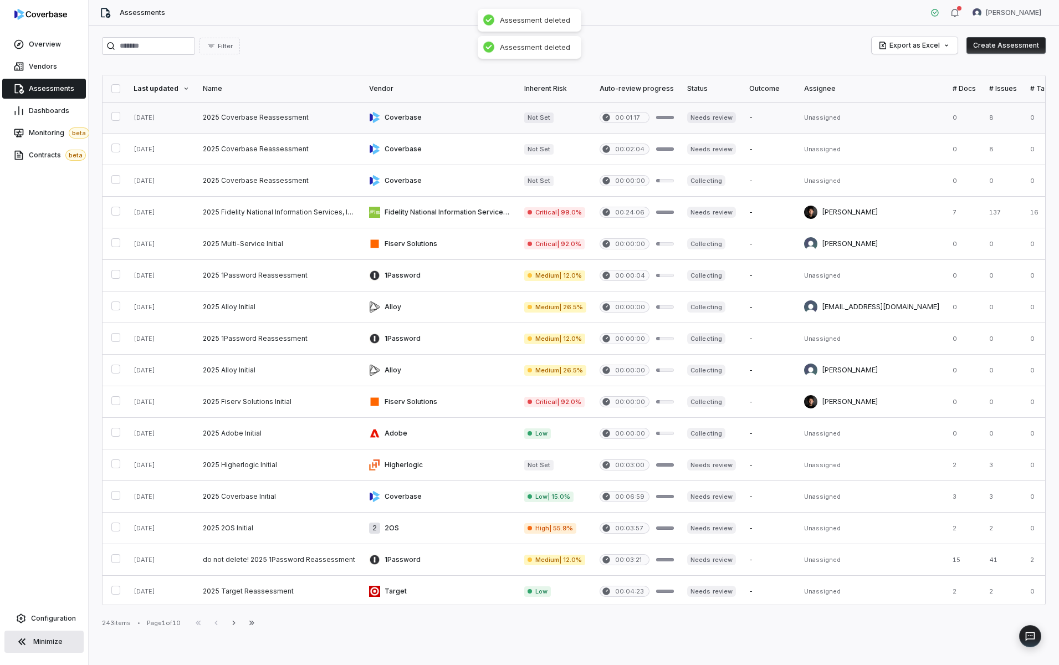
click at [254, 122] on link at bounding box center [279, 117] width 166 height 31
type textarea "*"
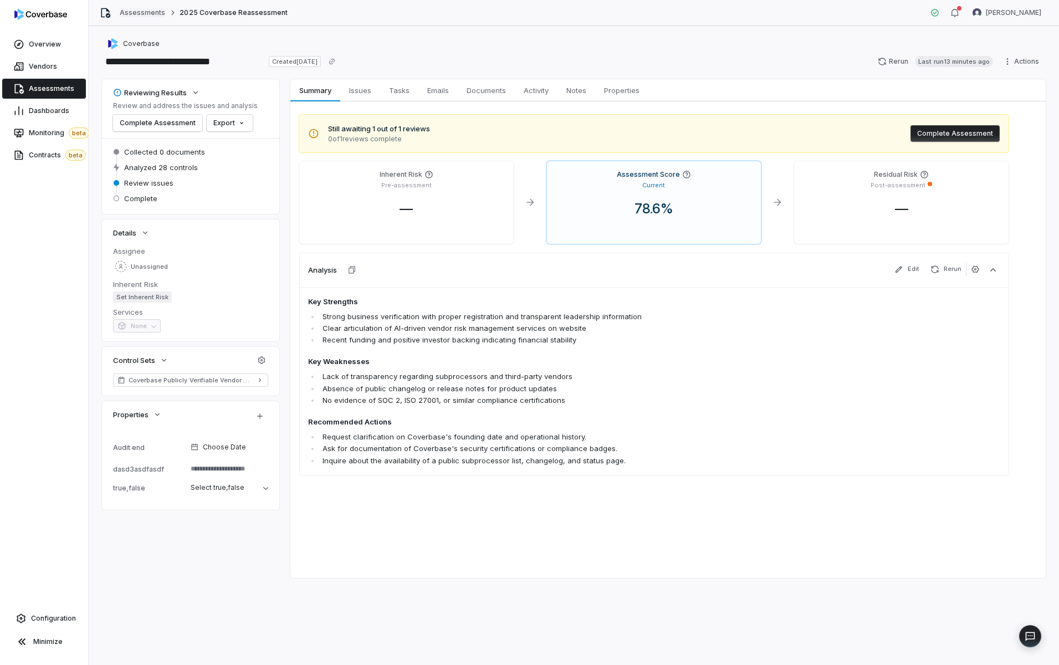
click at [155, 12] on link "Assessments" at bounding box center [142, 12] width 45 height 9
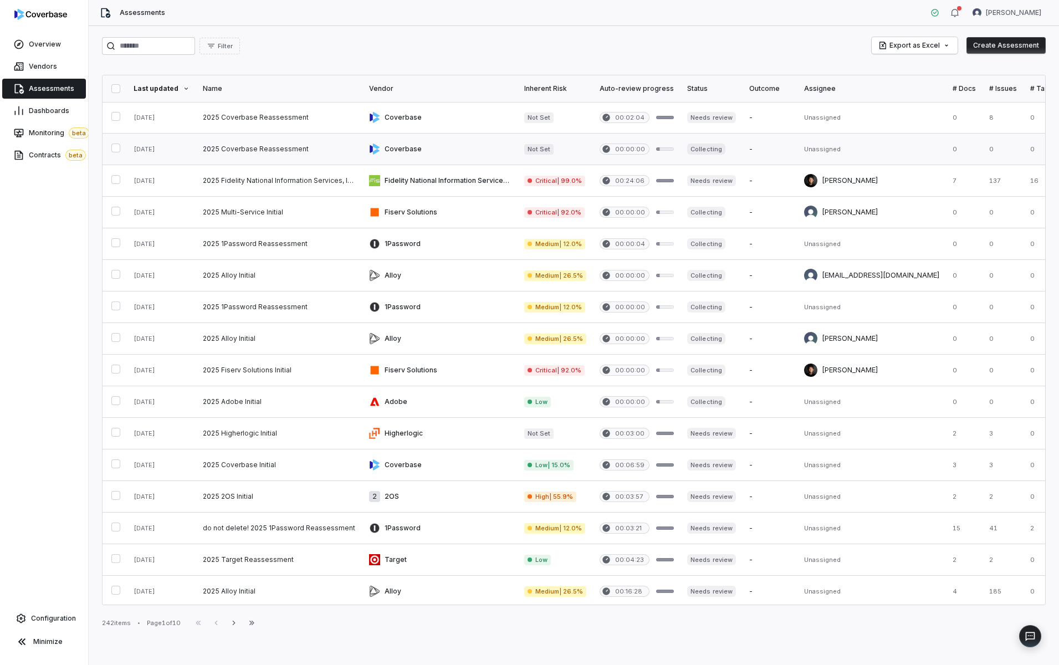
click at [256, 154] on link at bounding box center [279, 149] width 166 height 31
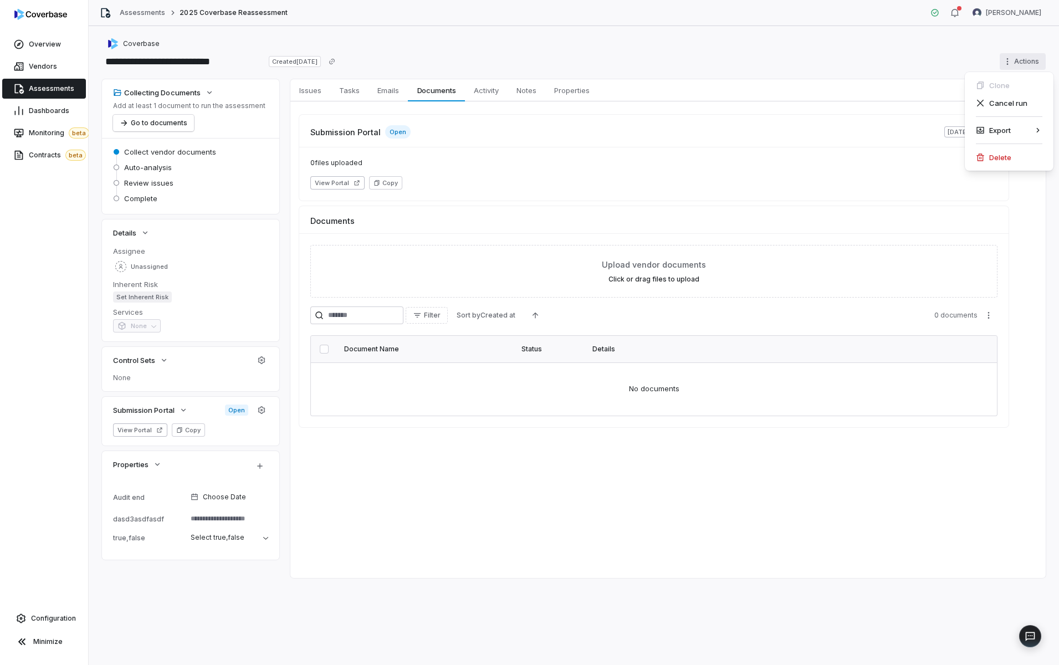
click at [1030, 63] on html "**********" at bounding box center [529, 332] width 1059 height 665
click at [1007, 163] on div "Delete" at bounding box center [1009, 157] width 80 height 18
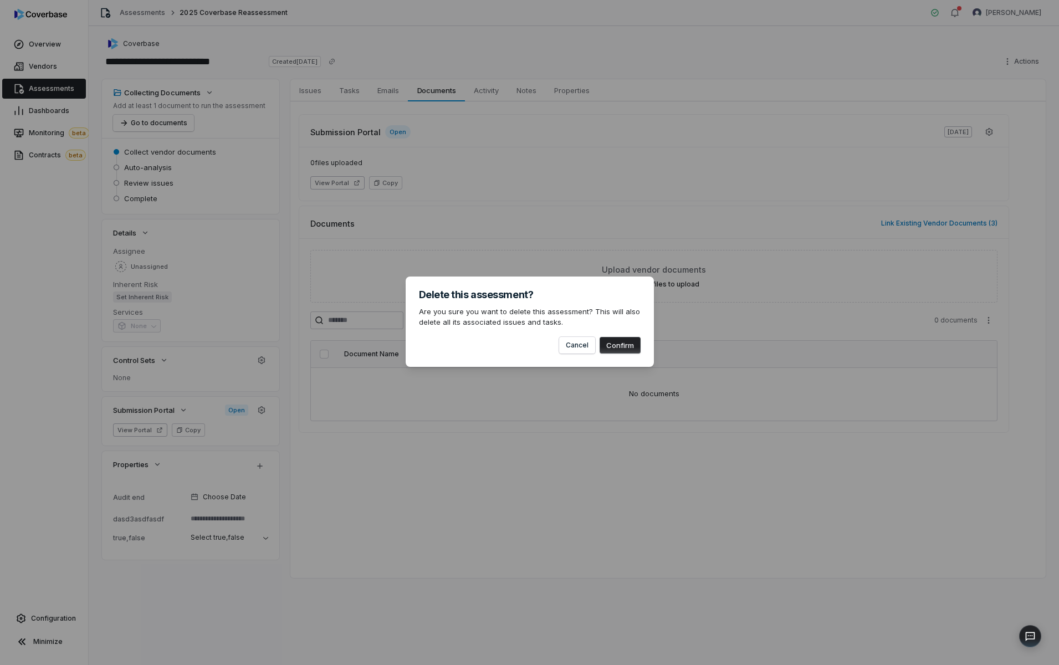
click at [632, 343] on button "Confirm" at bounding box center [619, 345] width 41 height 17
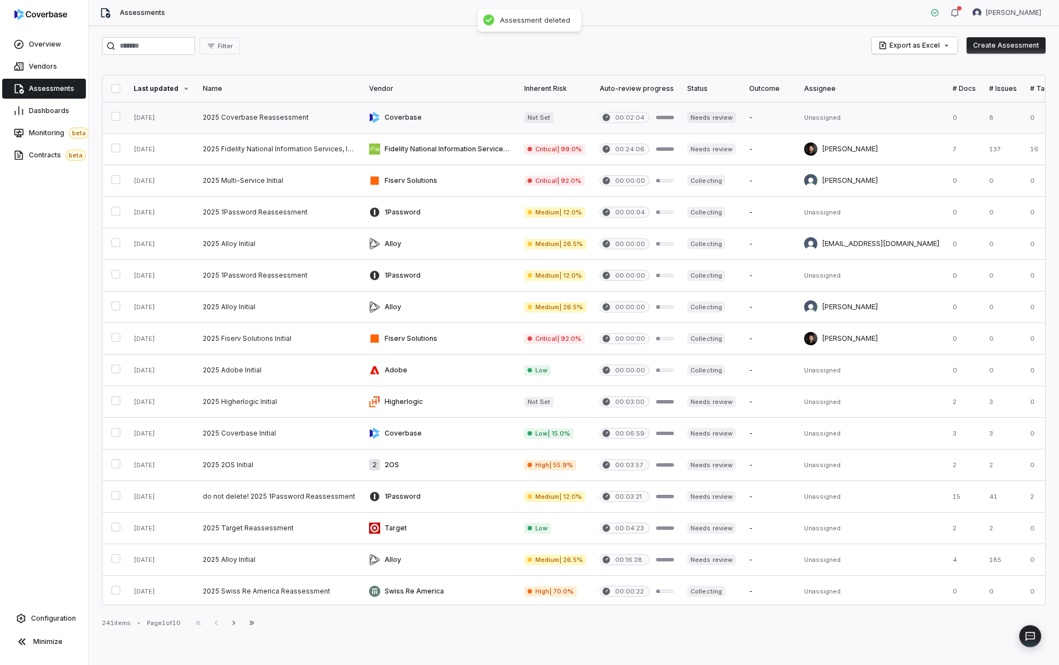
click at [201, 124] on link at bounding box center [279, 117] width 166 height 31
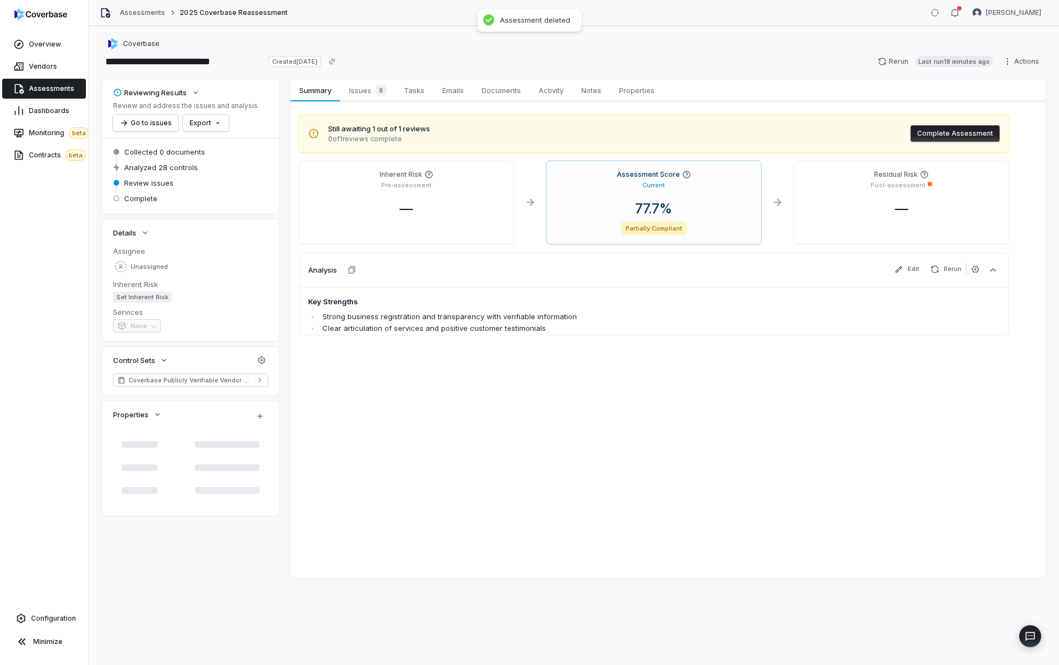
type textarea "*"
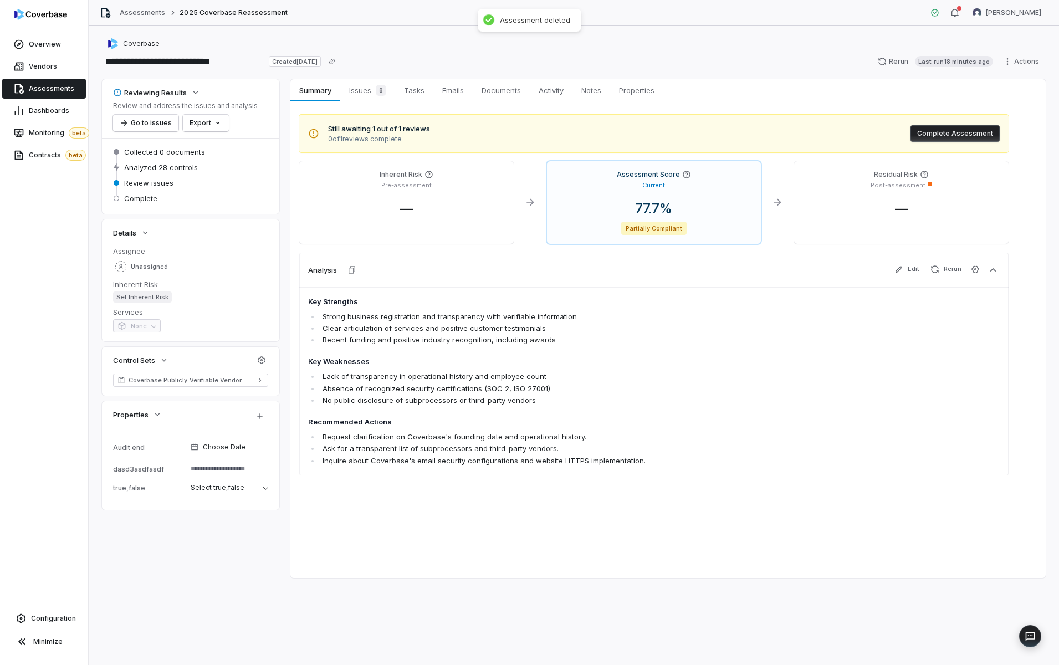
click at [1045, 57] on div "**********" at bounding box center [574, 345] width 970 height 639
click at [1024, 50] on div "Coverbase" at bounding box center [573, 43] width 943 height 13
click at [1022, 61] on html "**********" at bounding box center [529, 332] width 1059 height 665
click at [989, 159] on div "Delete" at bounding box center [1009, 157] width 80 height 18
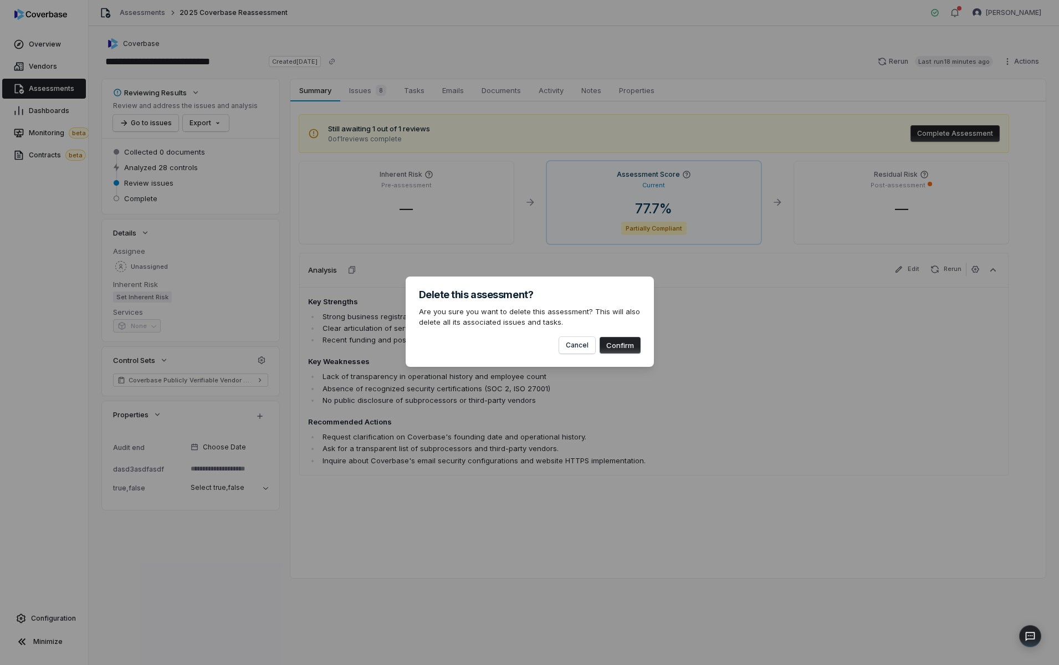
click at [603, 349] on button "Confirm" at bounding box center [619, 345] width 41 height 17
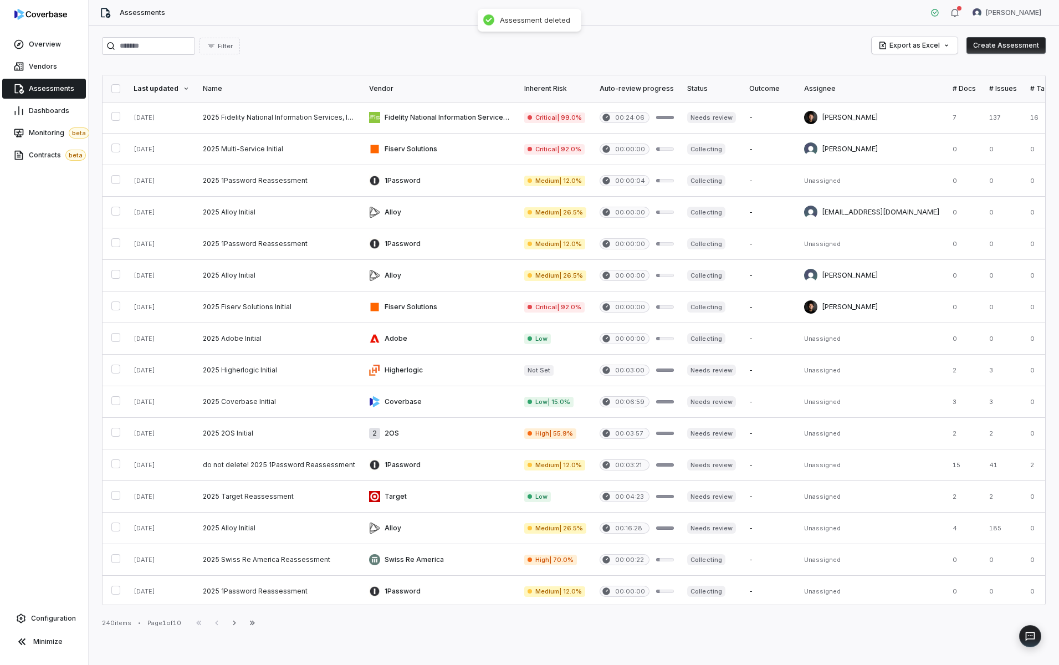
click at [326, 74] on div "Filter Export as Excel Create Assessment Last updated Name Vendor Inherent Risk…" at bounding box center [574, 345] width 970 height 639
